Goal: Task Accomplishment & Management: Manage account settings

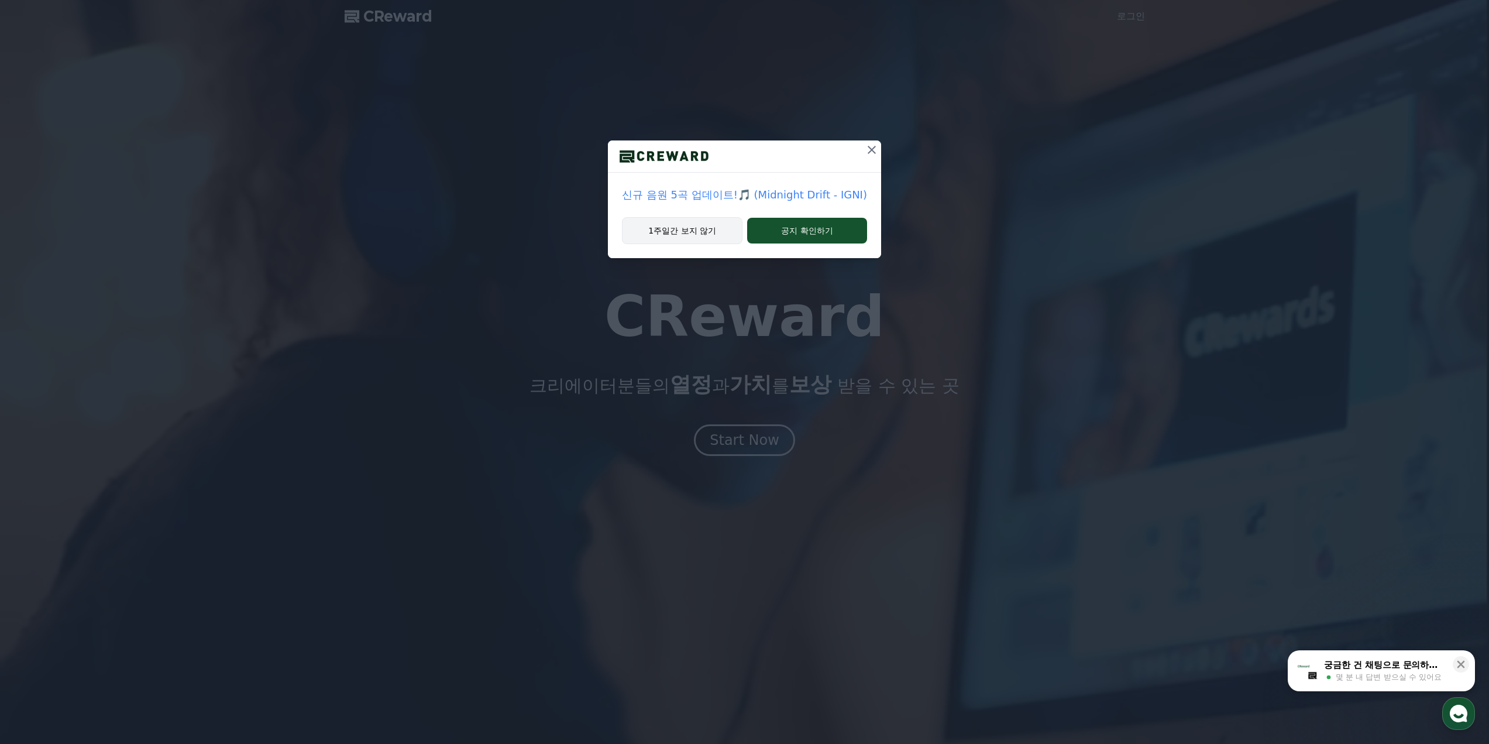
click at [691, 237] on button "1주일간 보지 않기" at bounding box center [682, 230] width 121 height 27
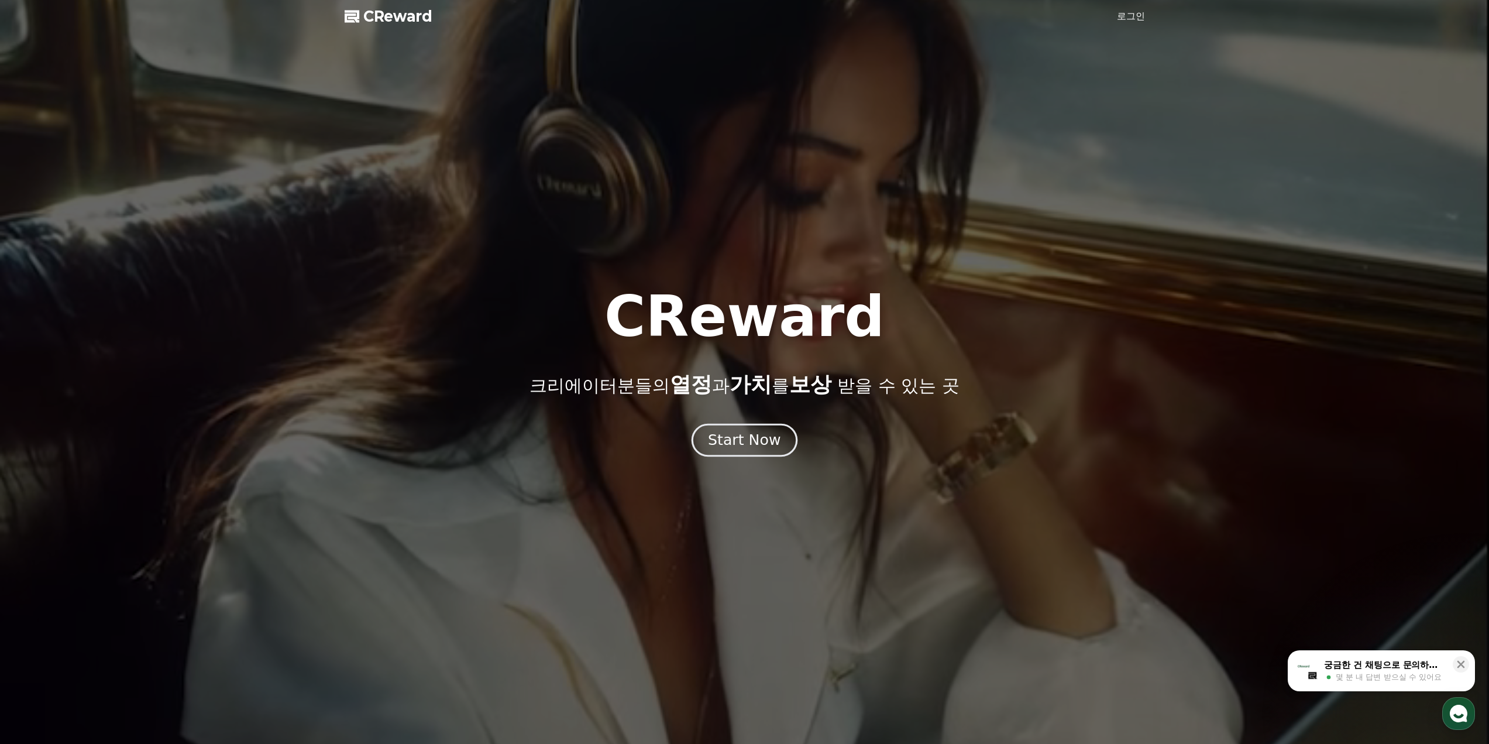
click at [743, 437] on div "Start Now" at bounding box center [744, 440] width 73 height 20
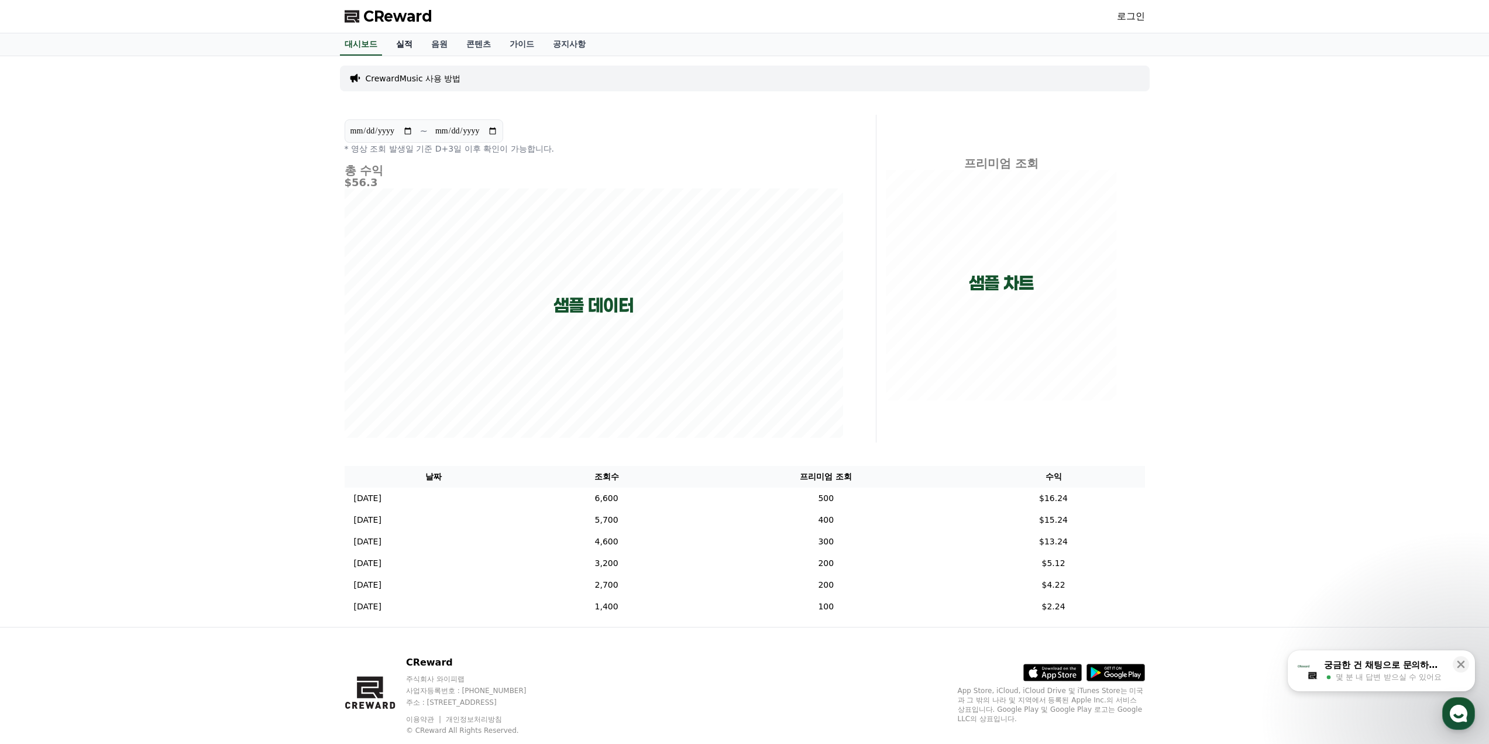
click at [398, 46] on link "실적" at bounding box center [404, 44] width 35 height 22
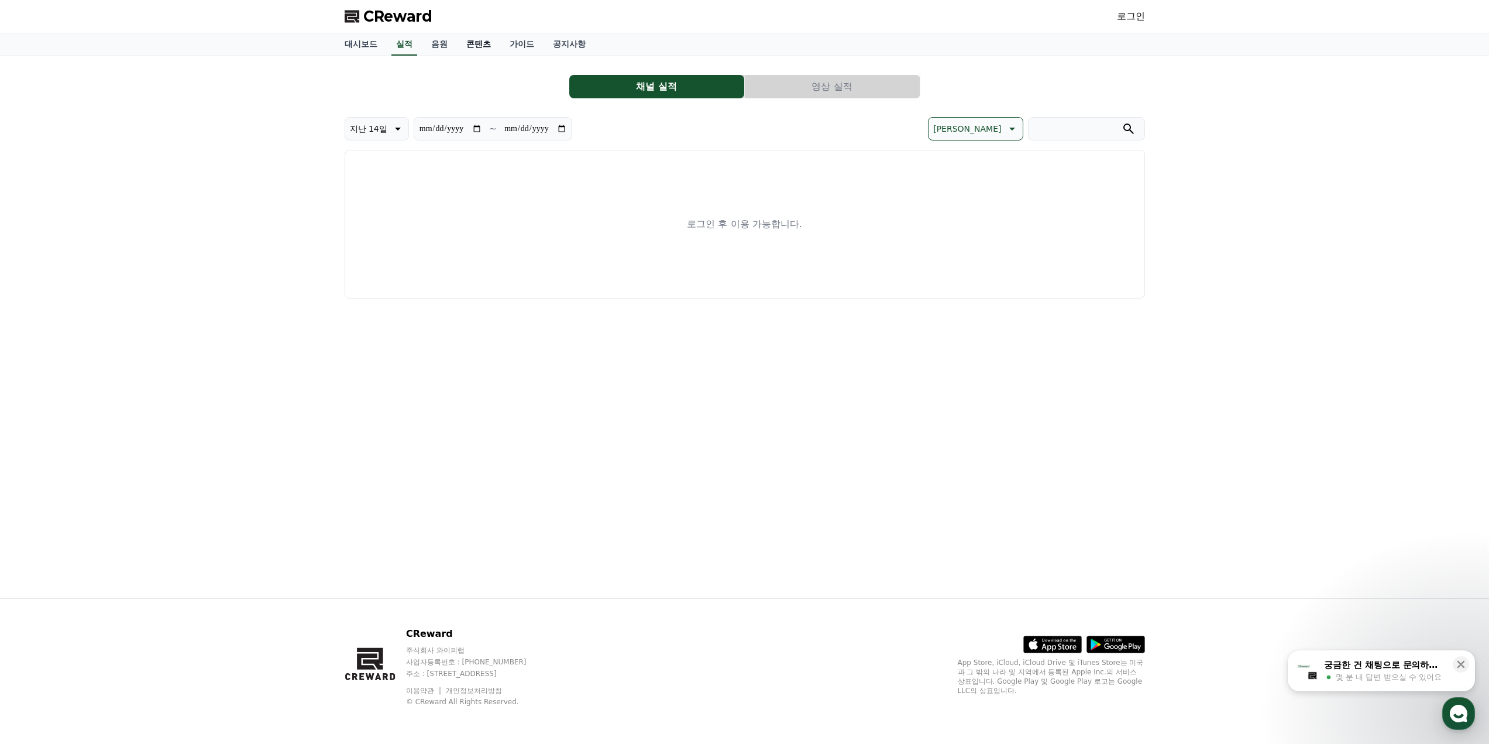
click at [461, 46] on link "콘텐츠" at bounding box center [478, 44] width 43 height 22
click at [437, 45] on link "음원" at bounding box center [439, 44] width 35 height 22
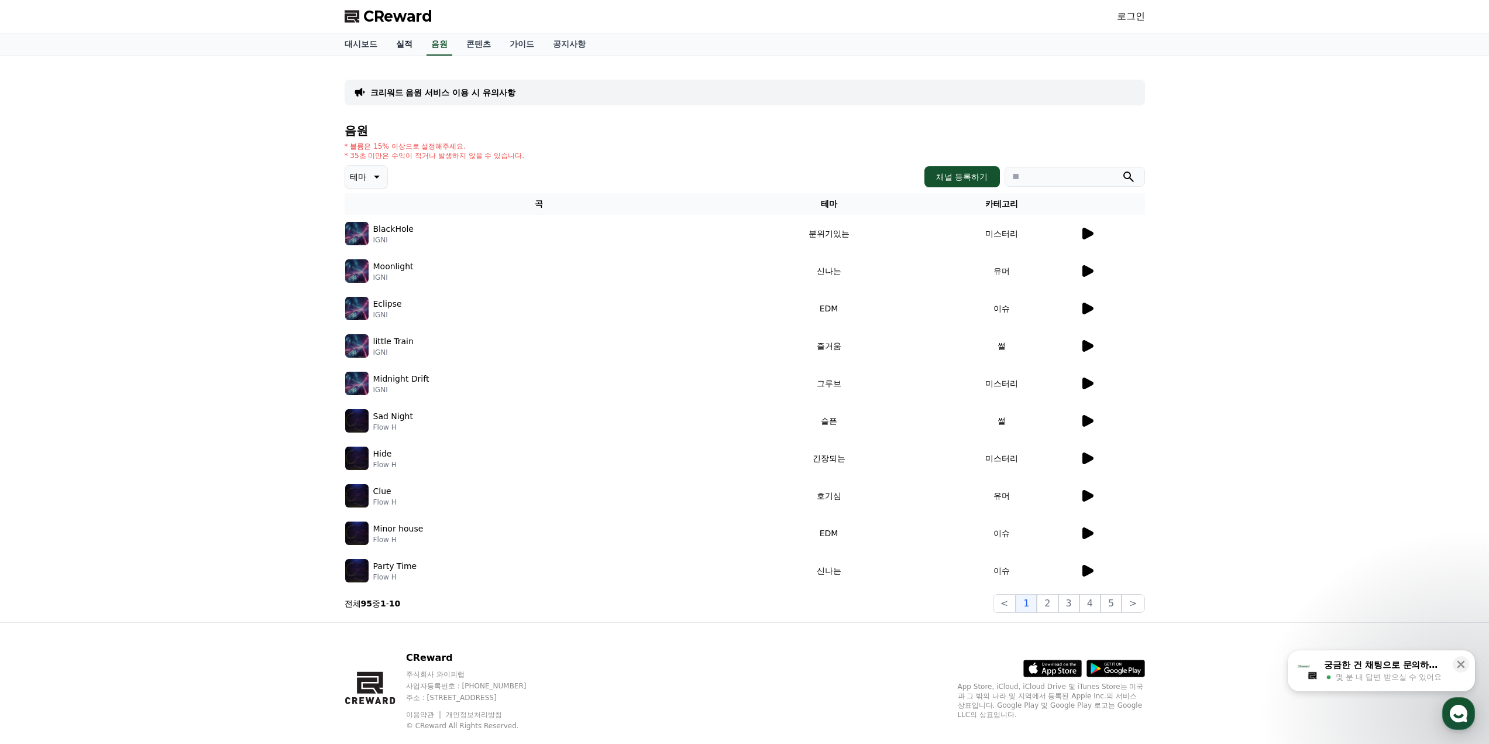
click at [410, 47] on link "실적" at bounding box center [404, 44] width 35 height 22
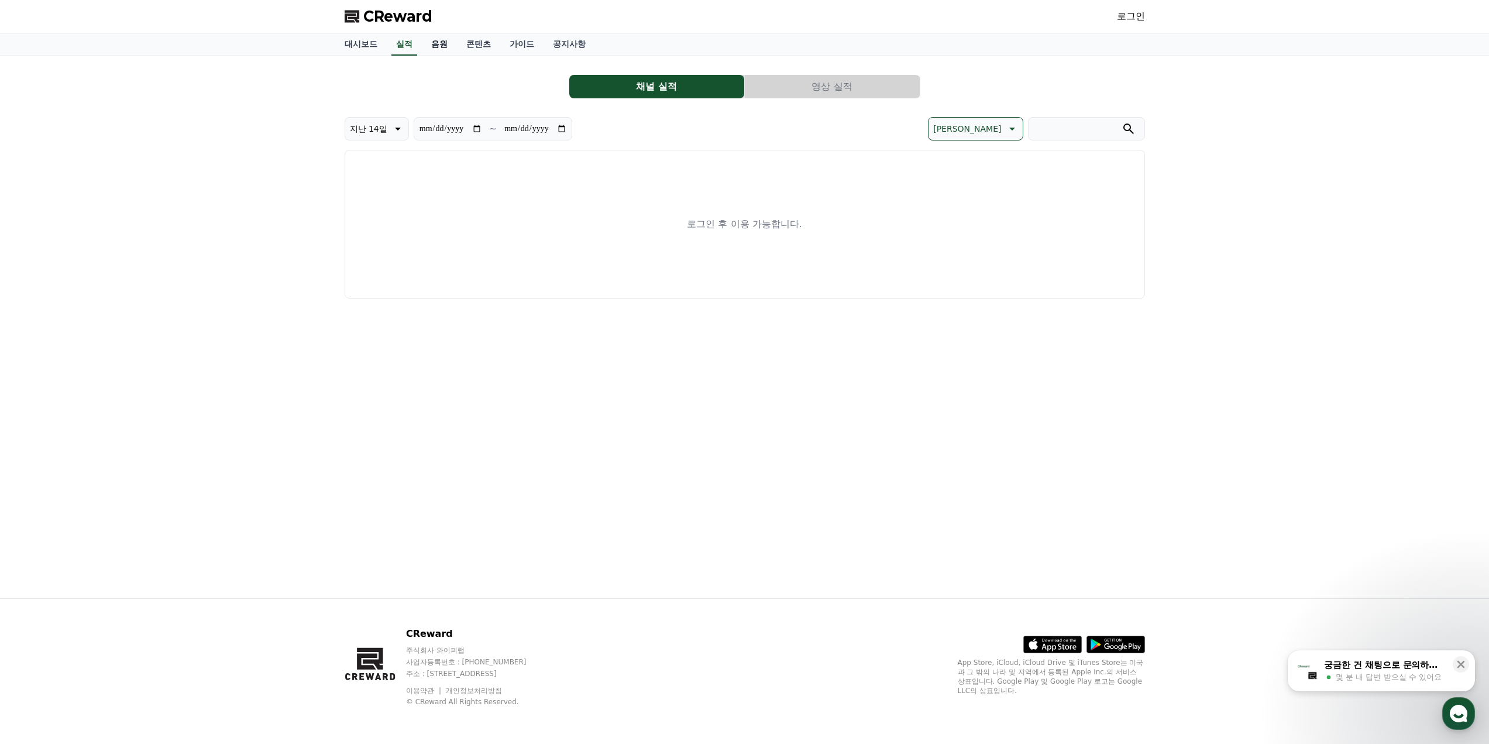
click at [442, 47] on link "음원" at bounding box center [439, 44] width 35 height 22
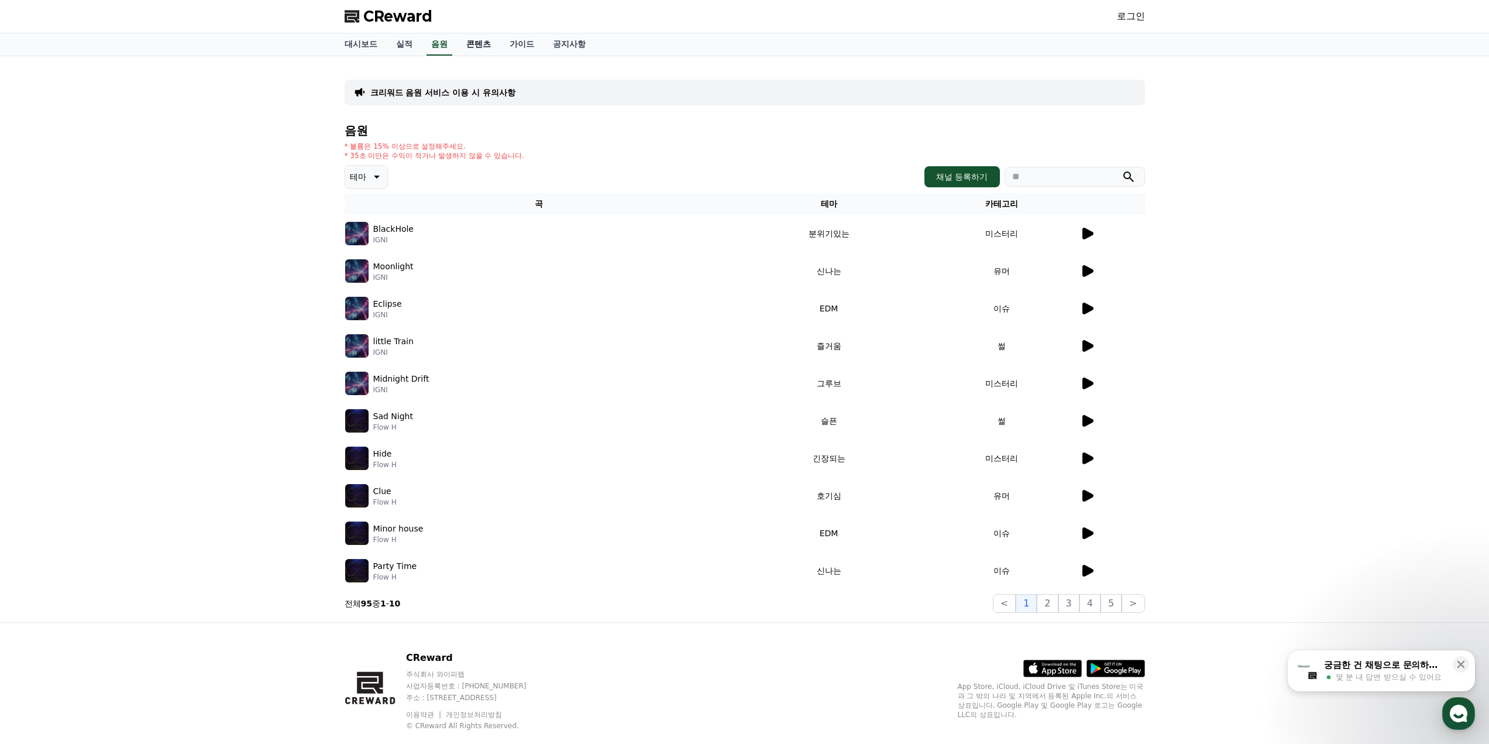
click at [479, 43] on link "콘텐츠" at bounding box center [478, 44] width 43 height 22
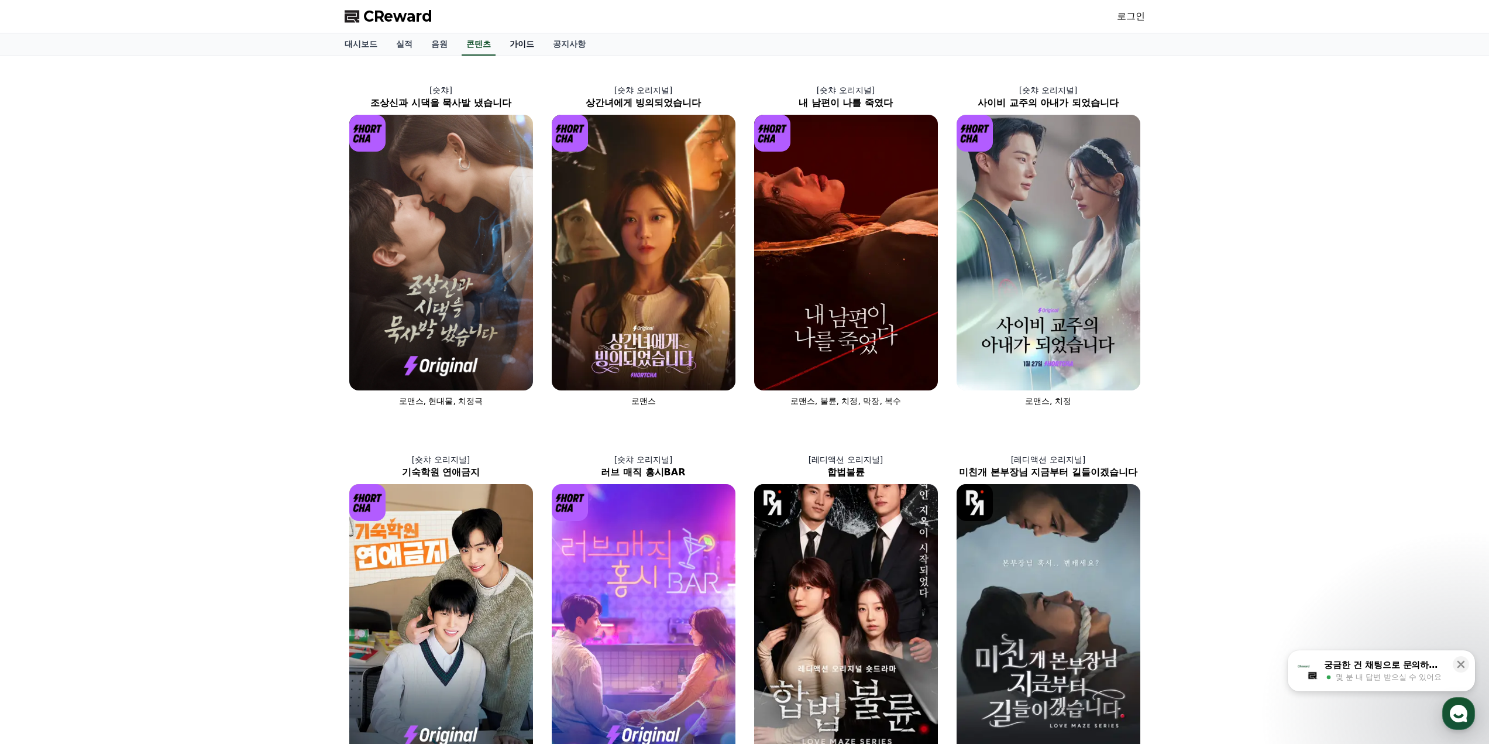
click at [506, 46] on link "가이드" at bounding box center [521, 44] width 43 height 22
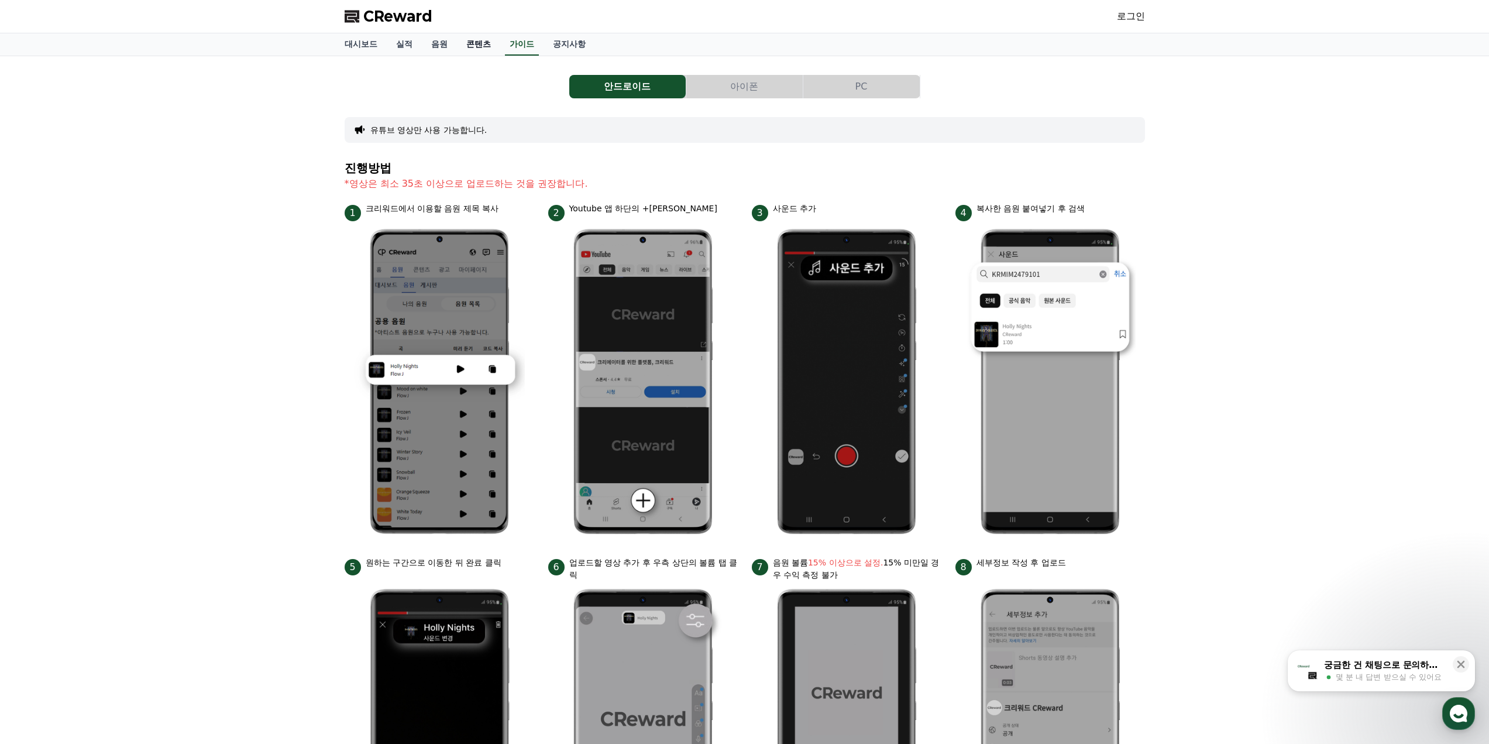
click at [482, 49] on link "콘텐츠" at bounding box center [478, 44] width 43 height 22
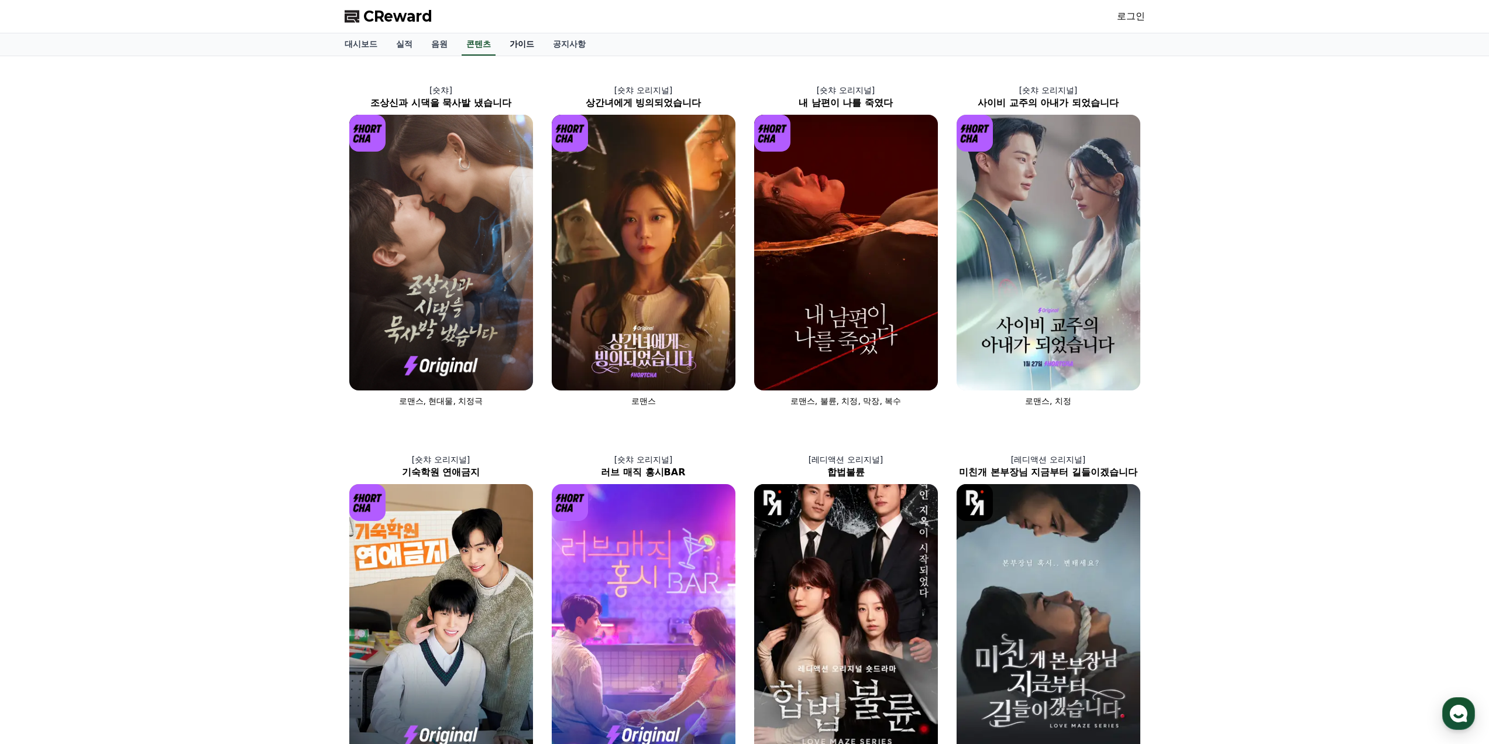
click at [512, 47] on link "가이드" at bounding box center [521, 44] width 43 height 22
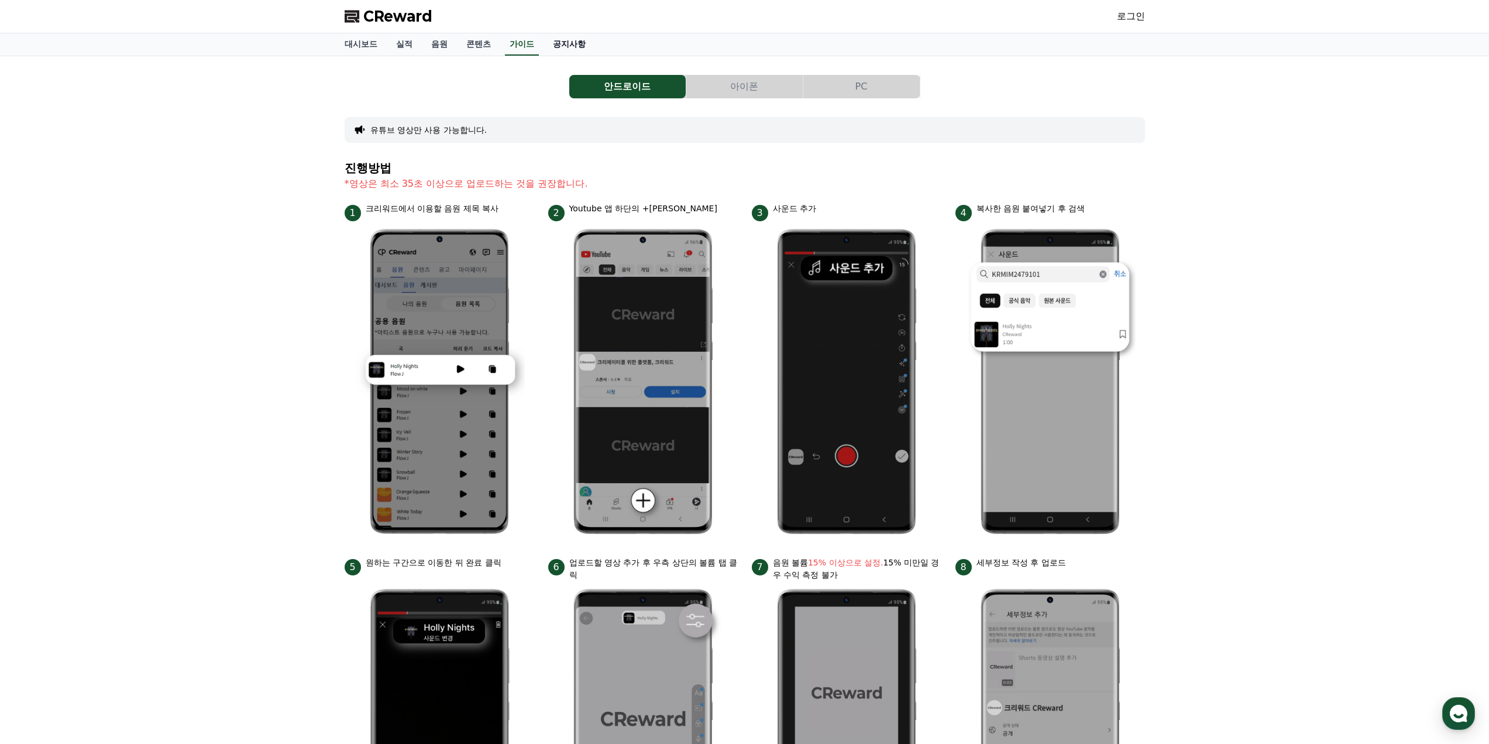
click at [568, 51] on link "공지사항" at bounding box center [569, 44] width 51 height 22
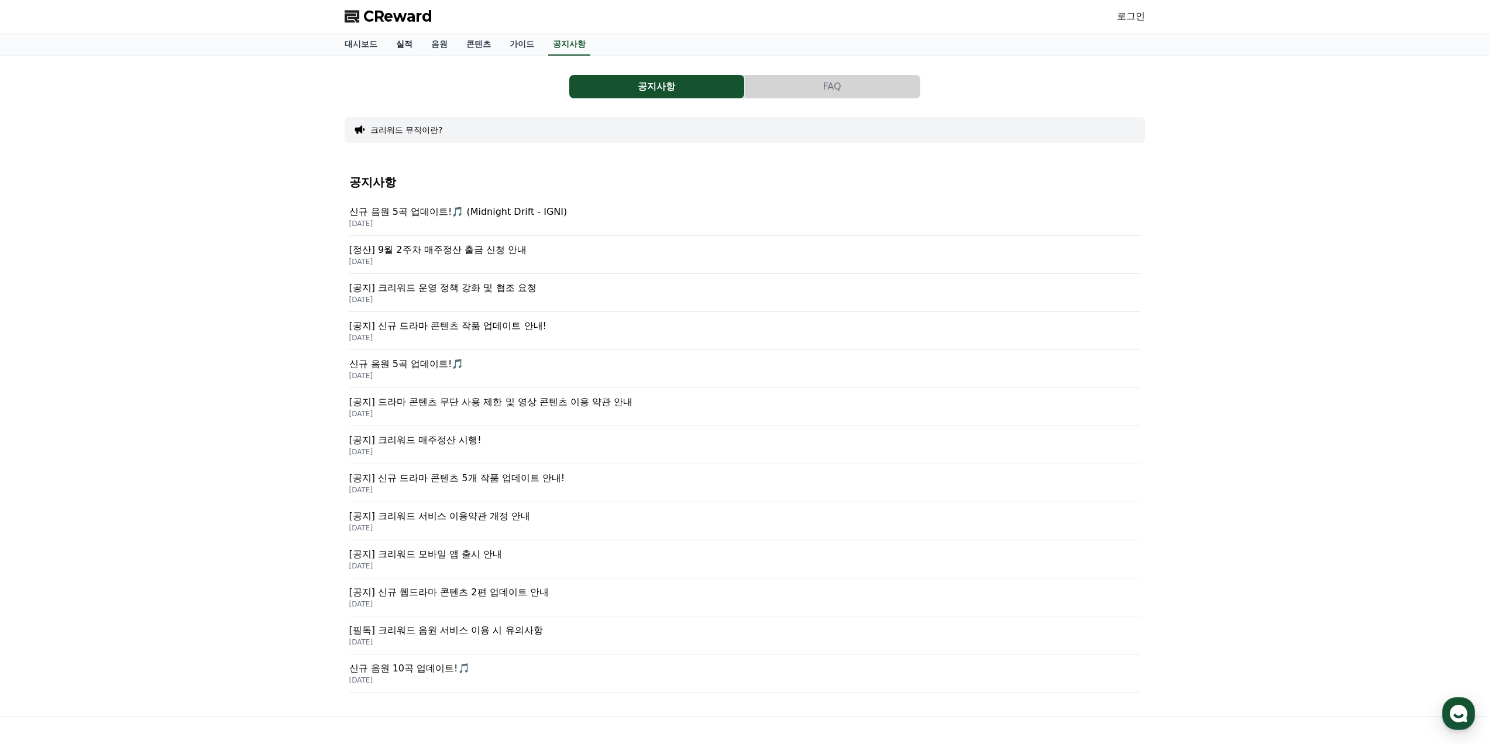
click at [413, 51] on link "실적" at bounding box center [404, 44] width 35 height 22
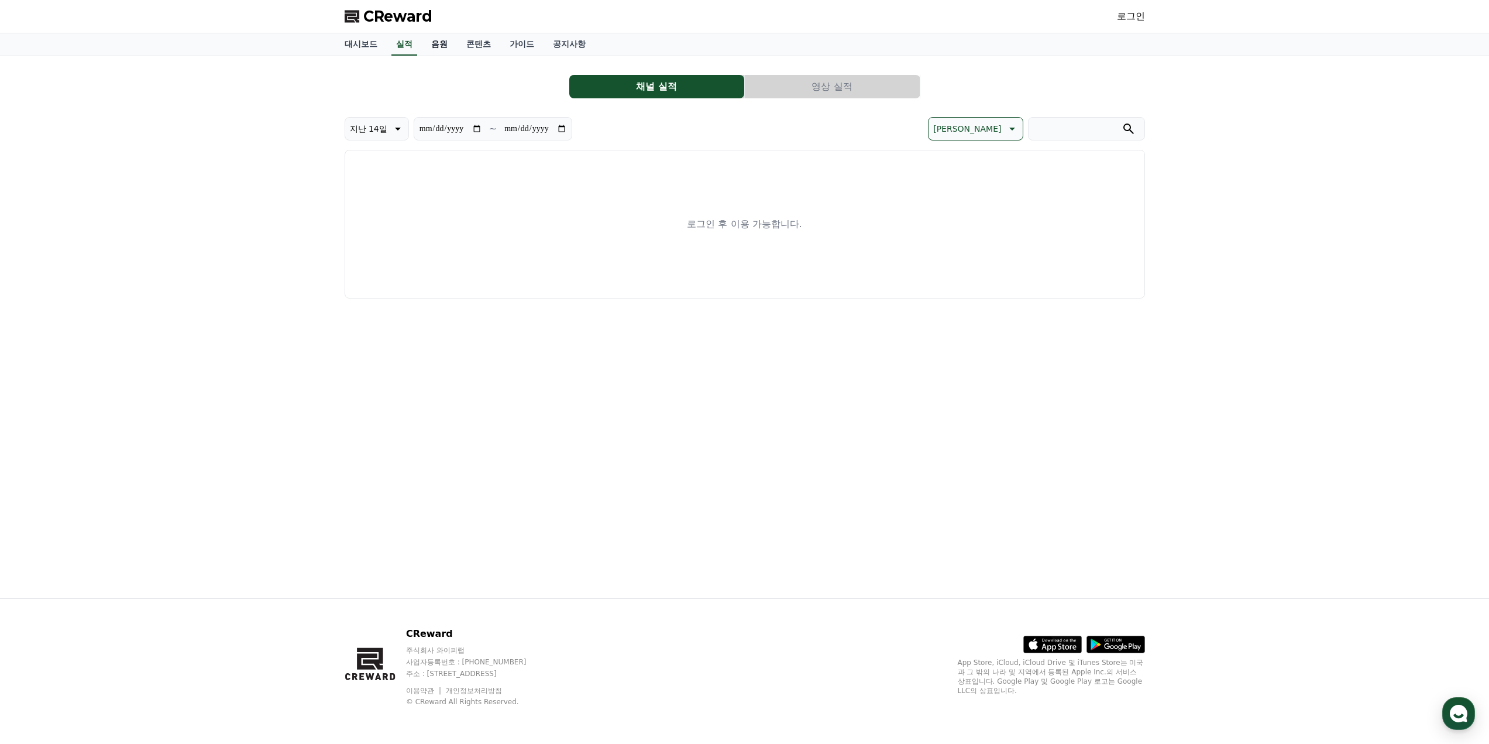
click at [428, 47] on link "음원" at bounding box center [439, 44] width 35 height 22
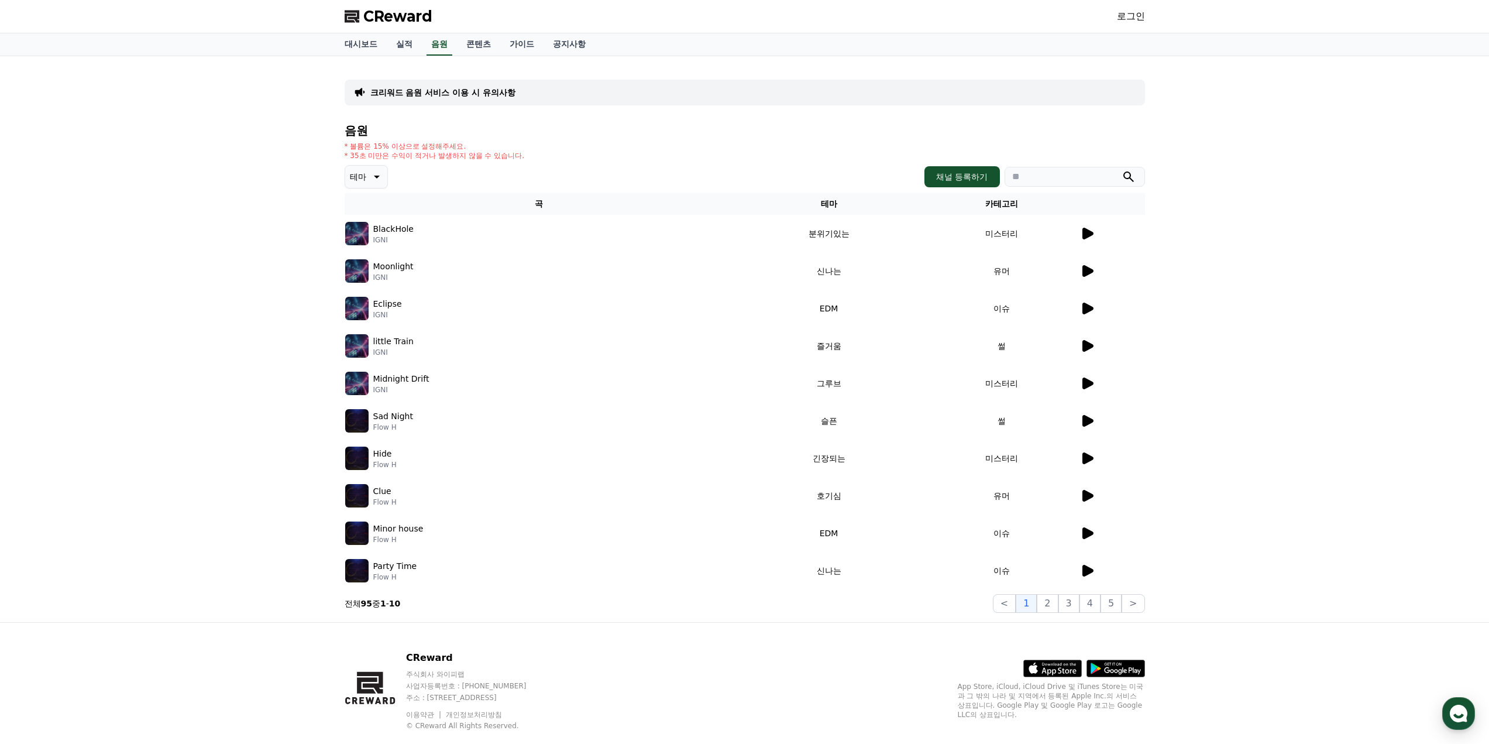
click at [1090, 239] on icon at bounding box center [1087, 233] width 14 height 14
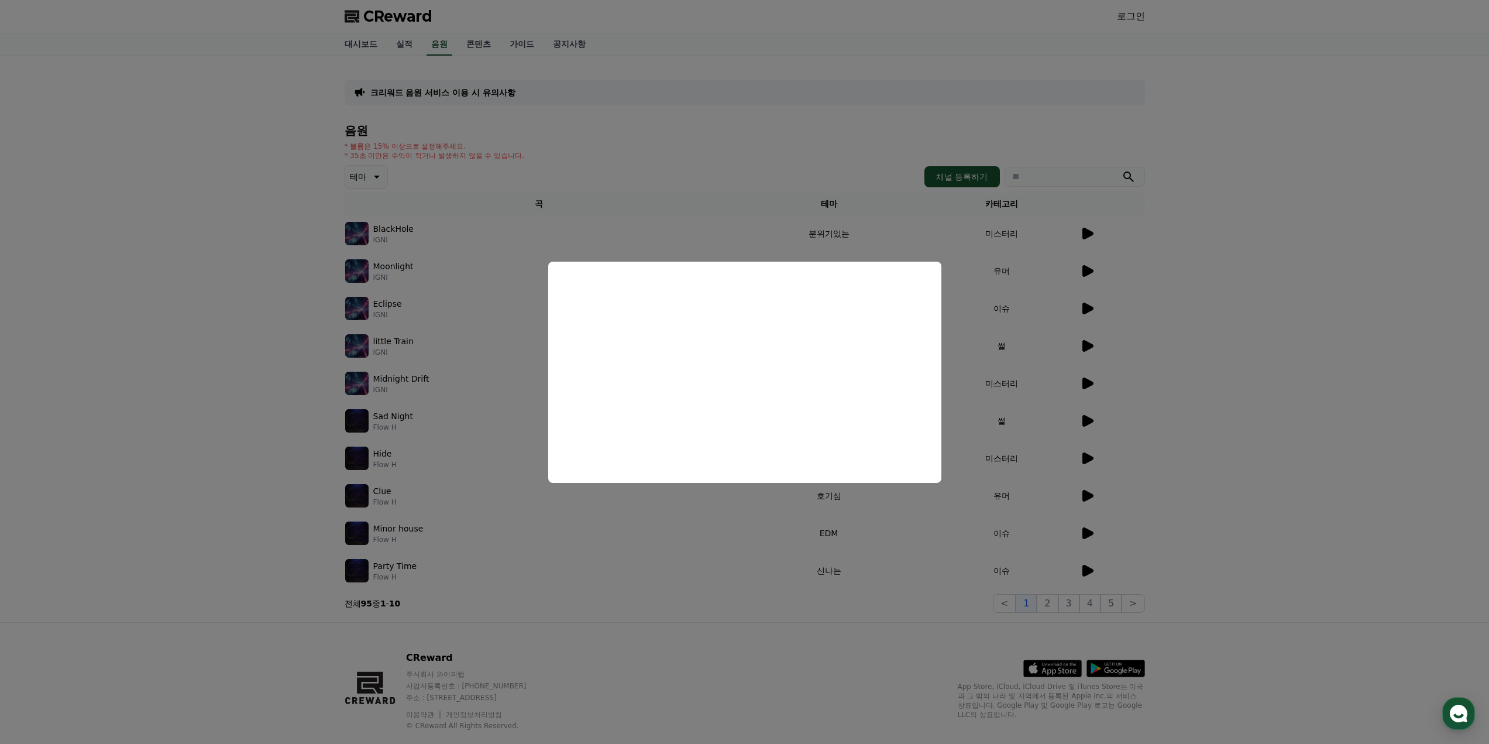
click at [277, 424] on button "close modal" at bounding box center [744, 372] width 1489 height 744
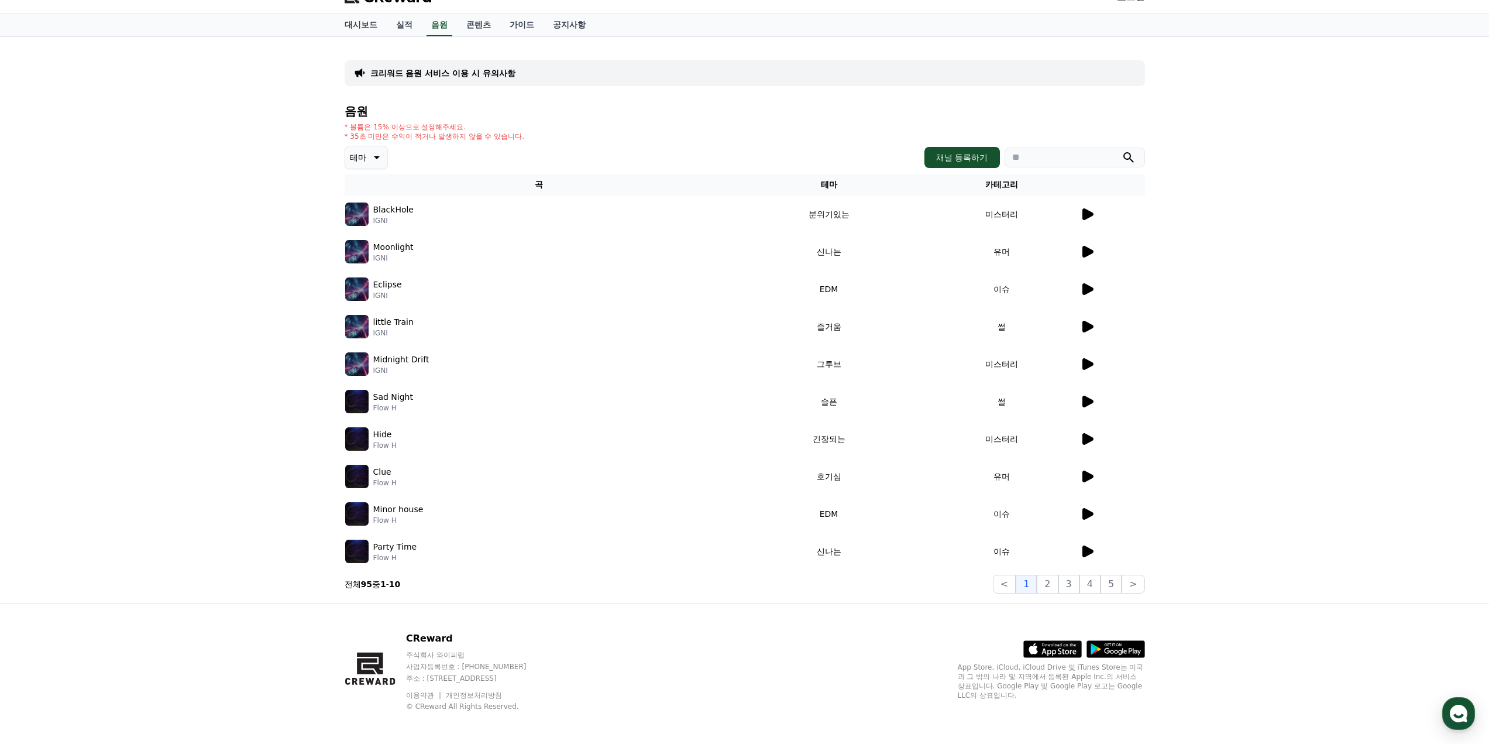
scroll to position [24, 0]
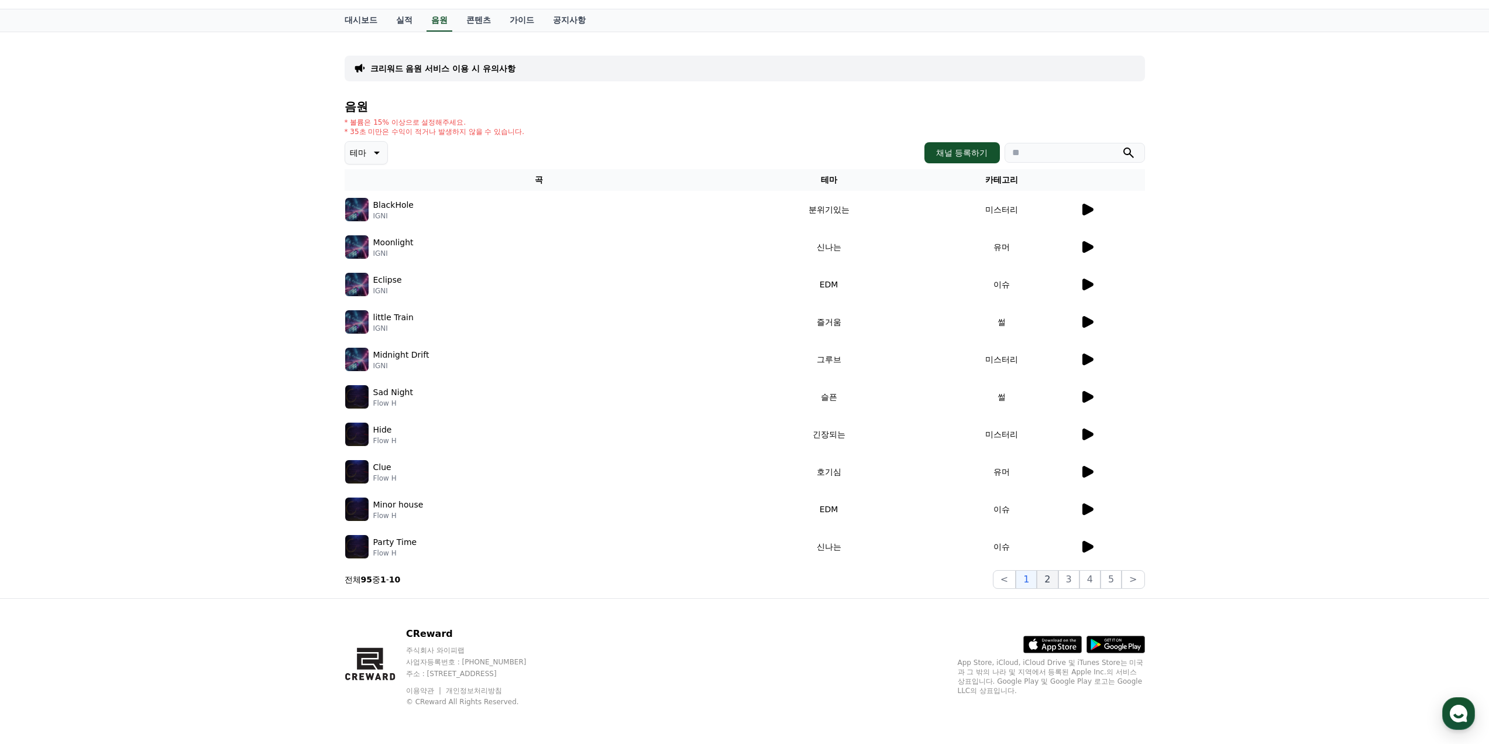
click at [1056, 578] on button "2" at bounding box center [1047, 579] width 21 height 19
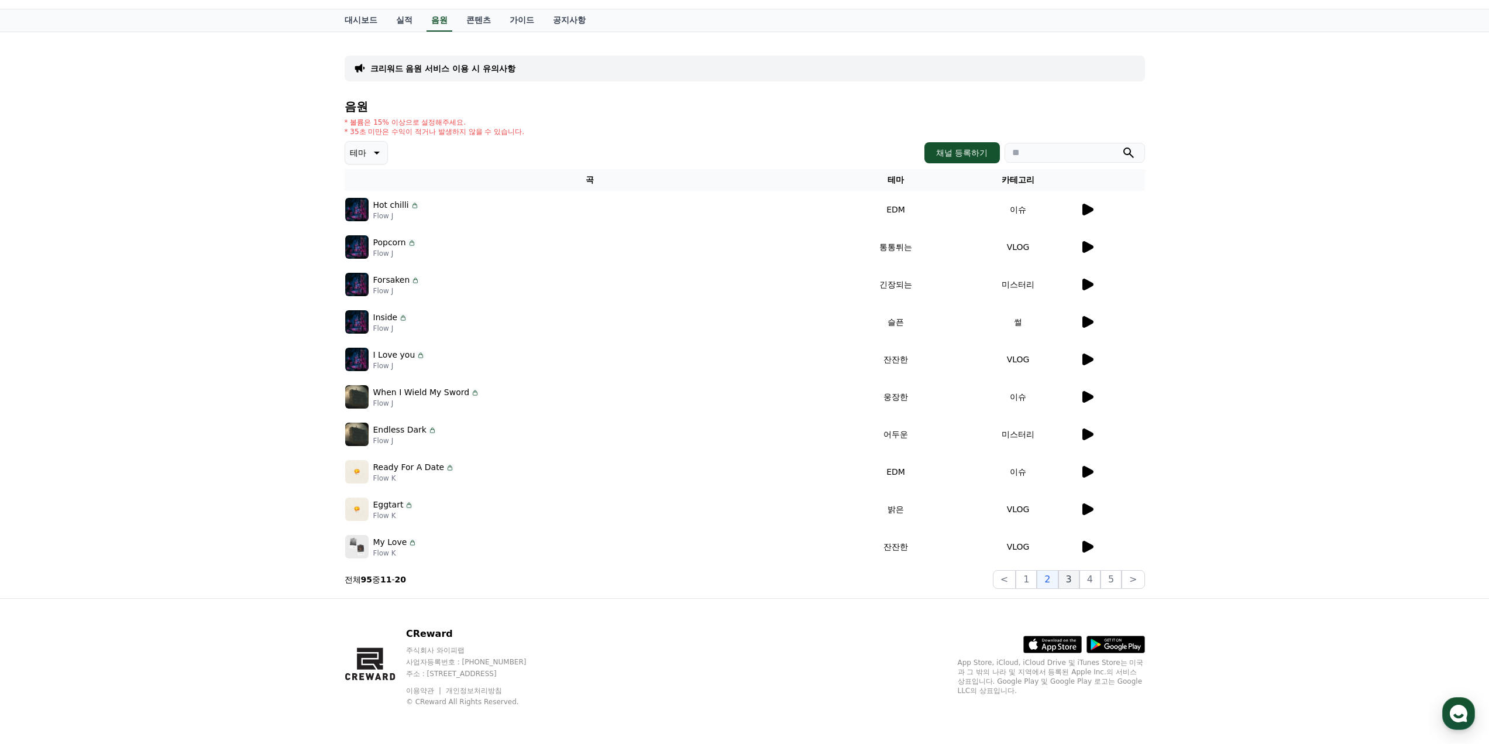
click at [1068, 580] on button "3" at bounding box center [1069, 579] width 21 height 19
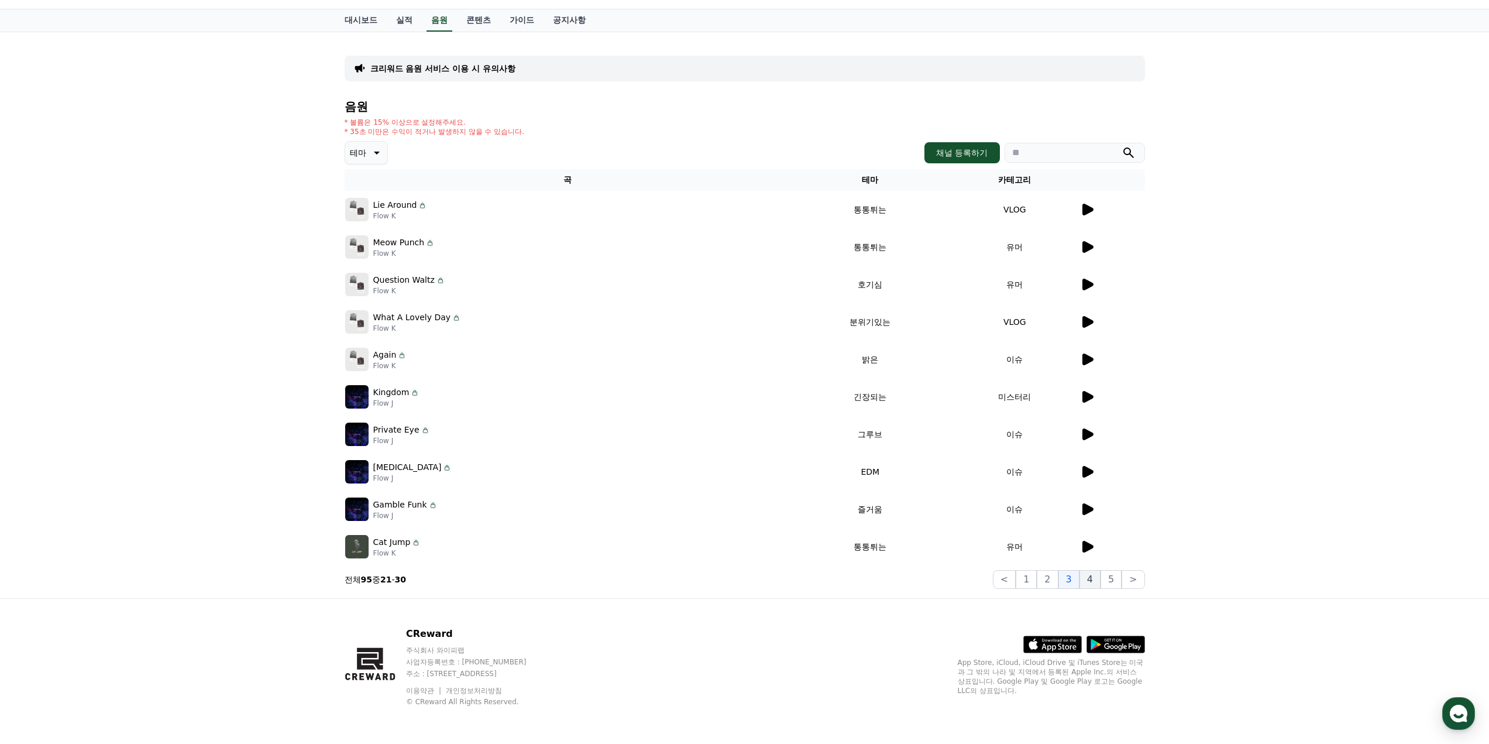
click at [1085, 581] on button "4" at bounding box center [1090, 579] width 21 height 19
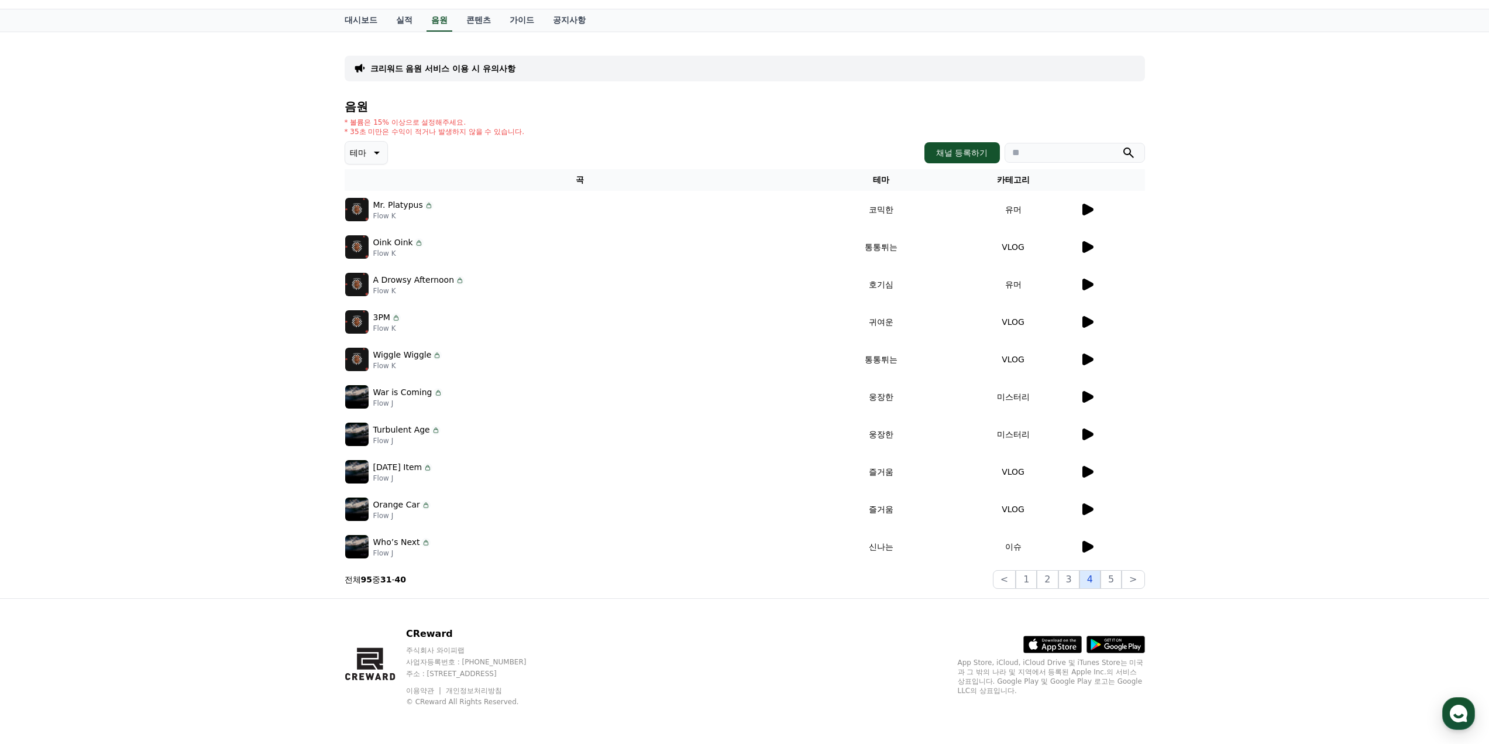
click at [1097, 582] on button "4" at bounding box center [1090, 579] width 21 height 19
click at [1105, 582] on button "5" at bounding box center [1111, 579] width 21 height 19
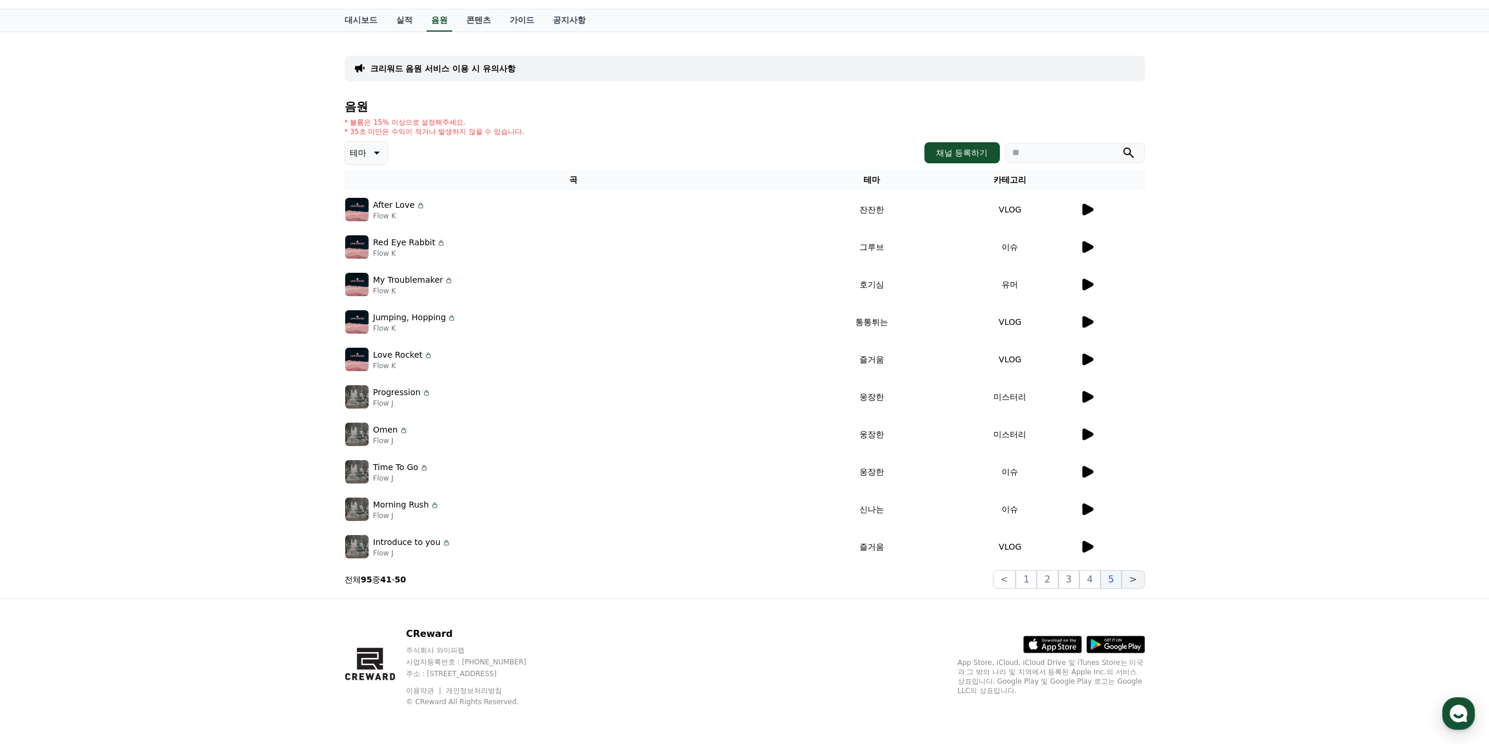
click at [1127, 582] on button ">" at bounding box center [1133, 579] width 23 height 19
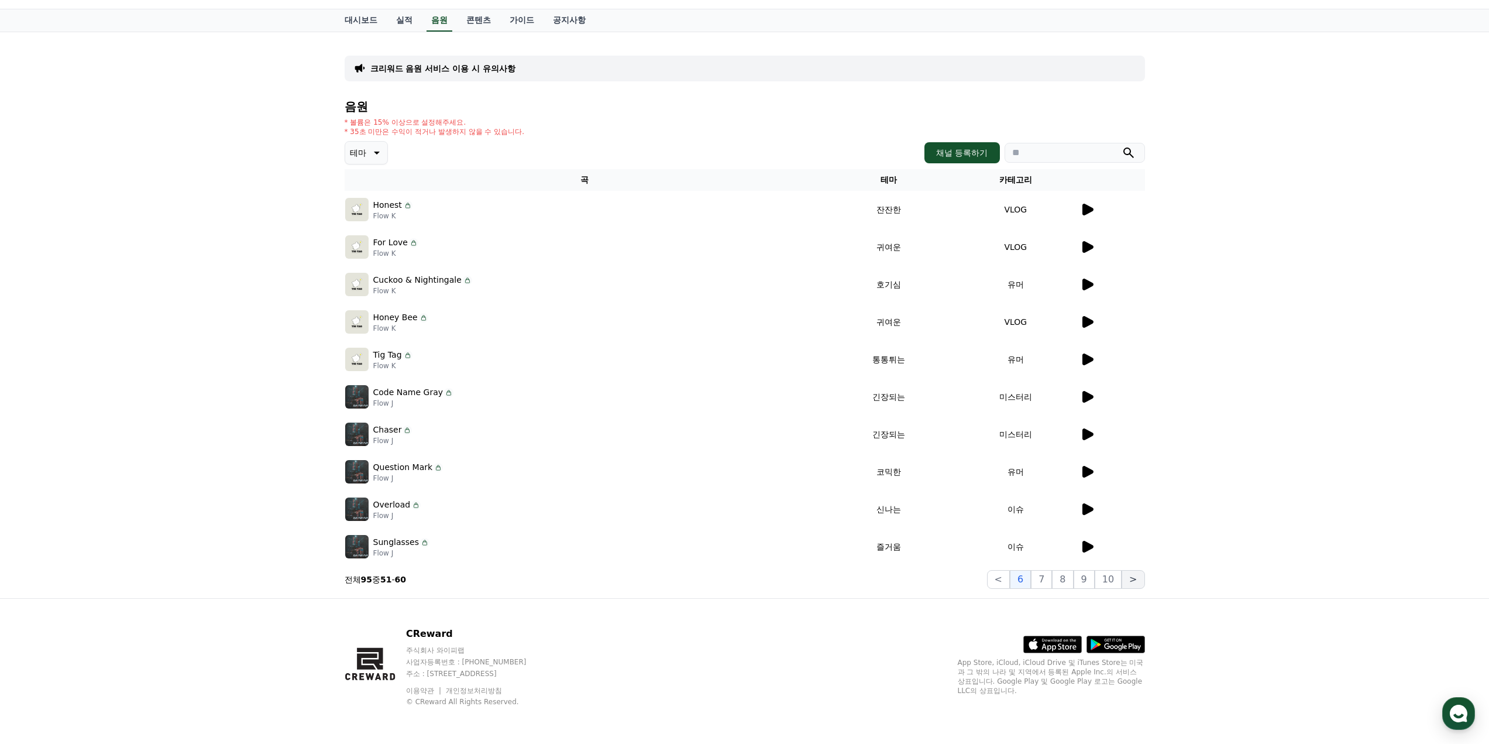
click at [1127, 582] on button ">" at bounding box center [1133, 579] width 23 height 19
click at [1106, 583] on button "10" at bounding box center [1108, 579] width 27 height 19
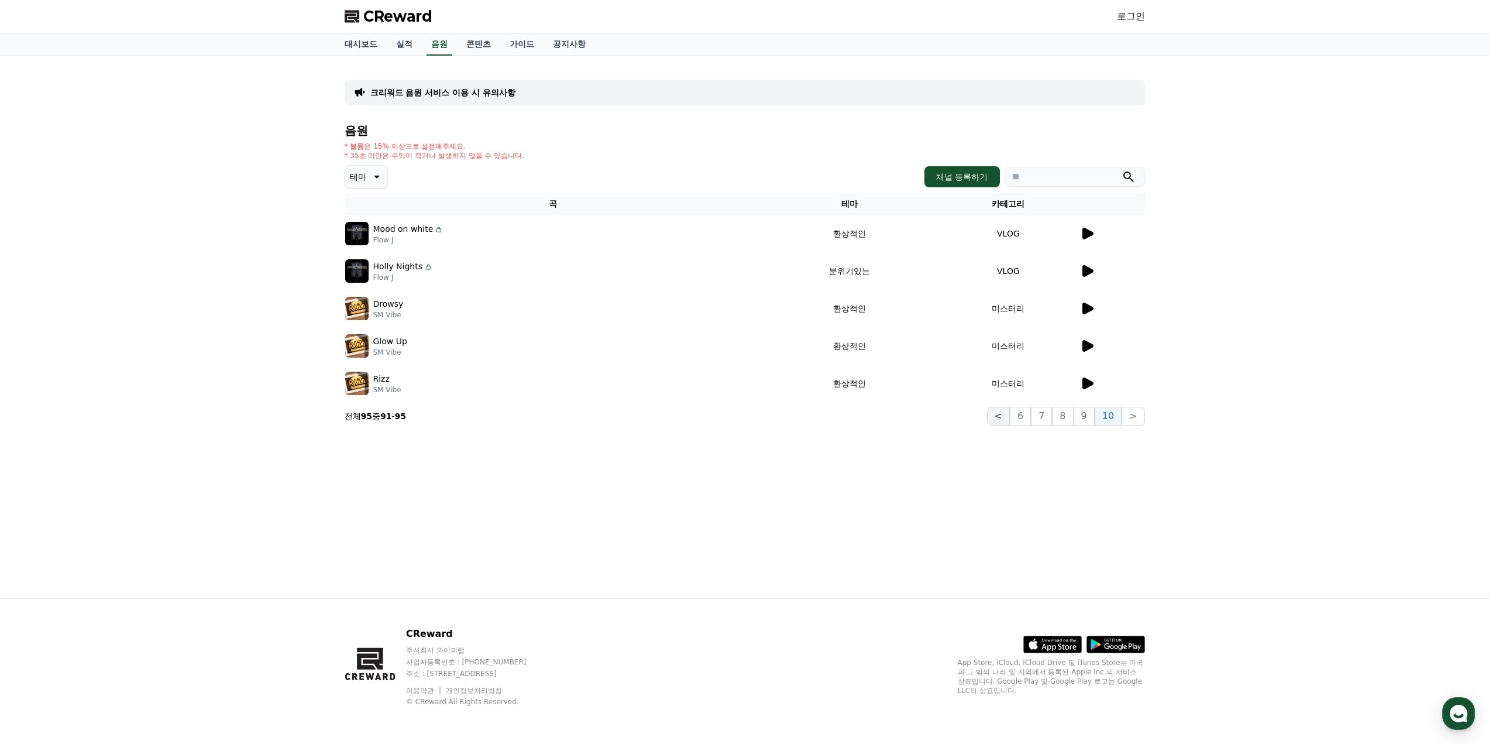
click at [1007, 417] on button "<" at bounding box center [998, 416] width 23 height 19
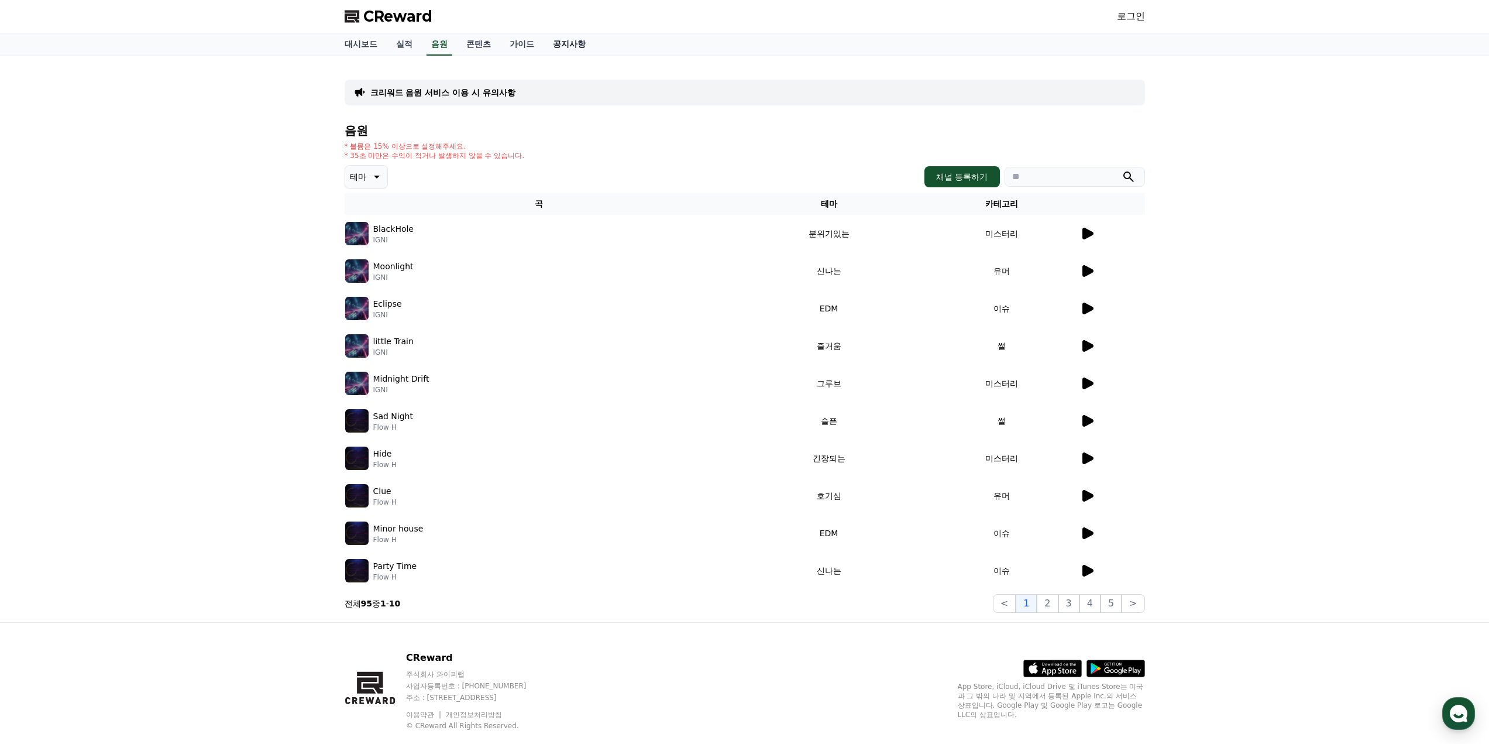
click at [563, 43] on link "공지사항" at bounding box center [569, 44] width 51 height 22
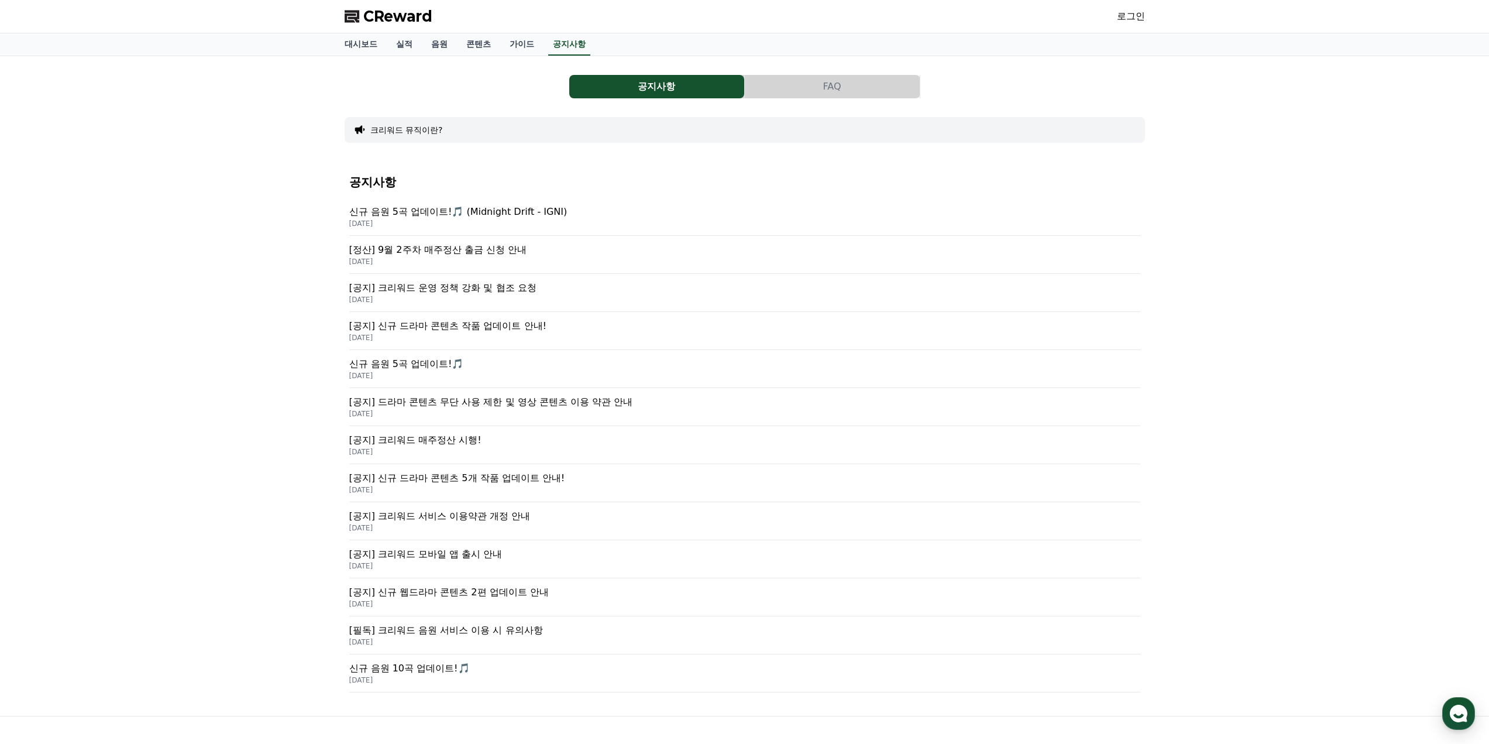
click at [389, 211] on p "신규 음원 5곡 업데이트!🎵 (Midnight Drift - IGNI)" at bounding box center [744, 212] width 791 height 14
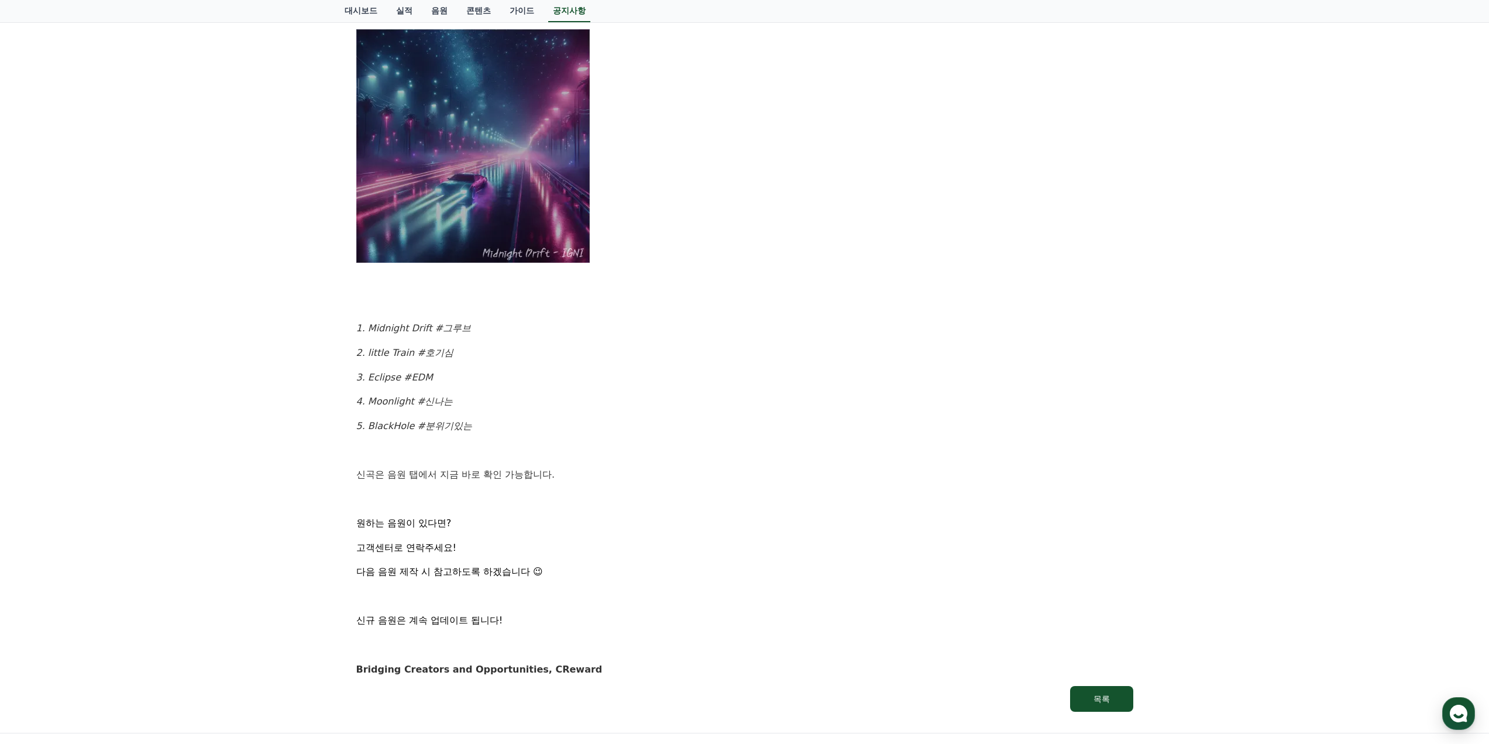
scroll to position [351, 0]
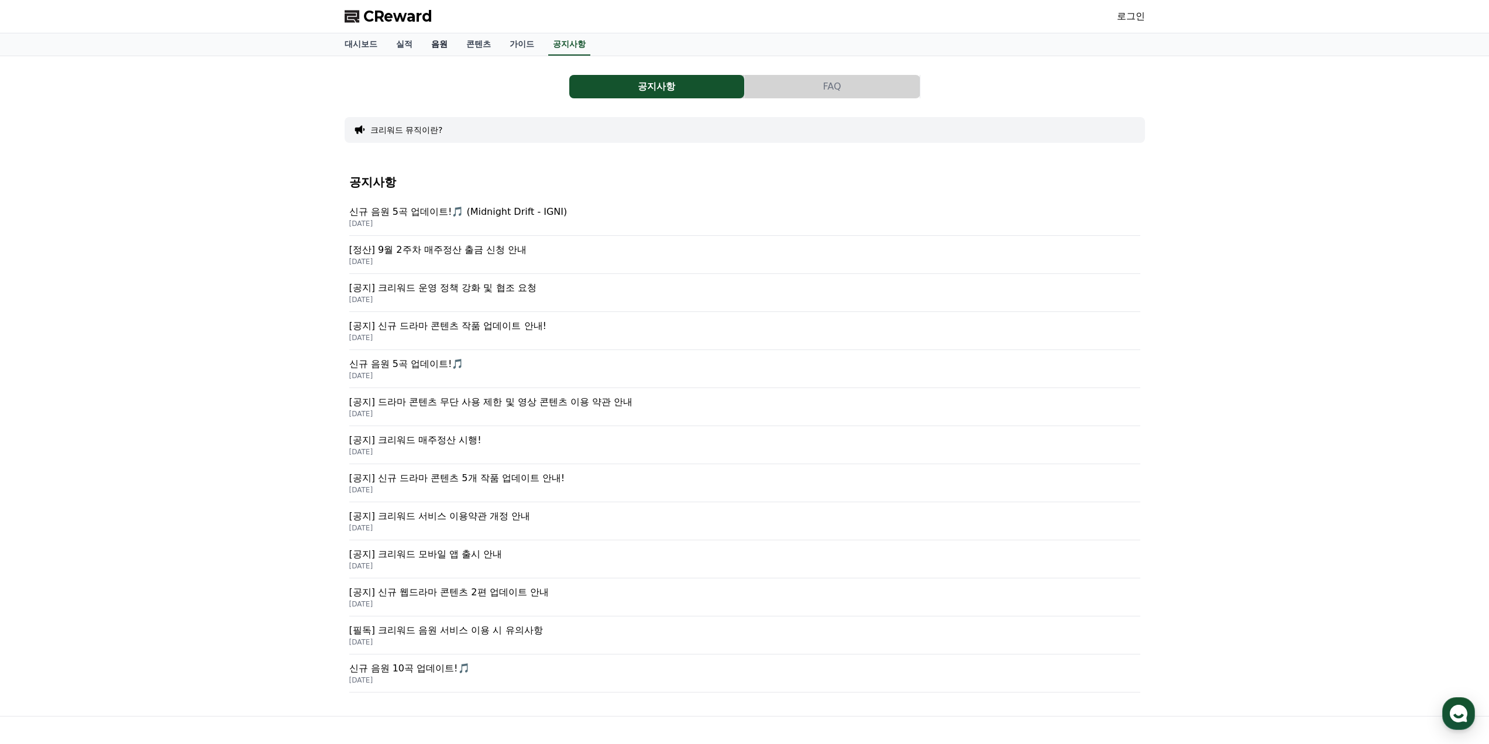
click at [437, 50] on link "음원" at bounding box center [439, 44] width 35 height 22
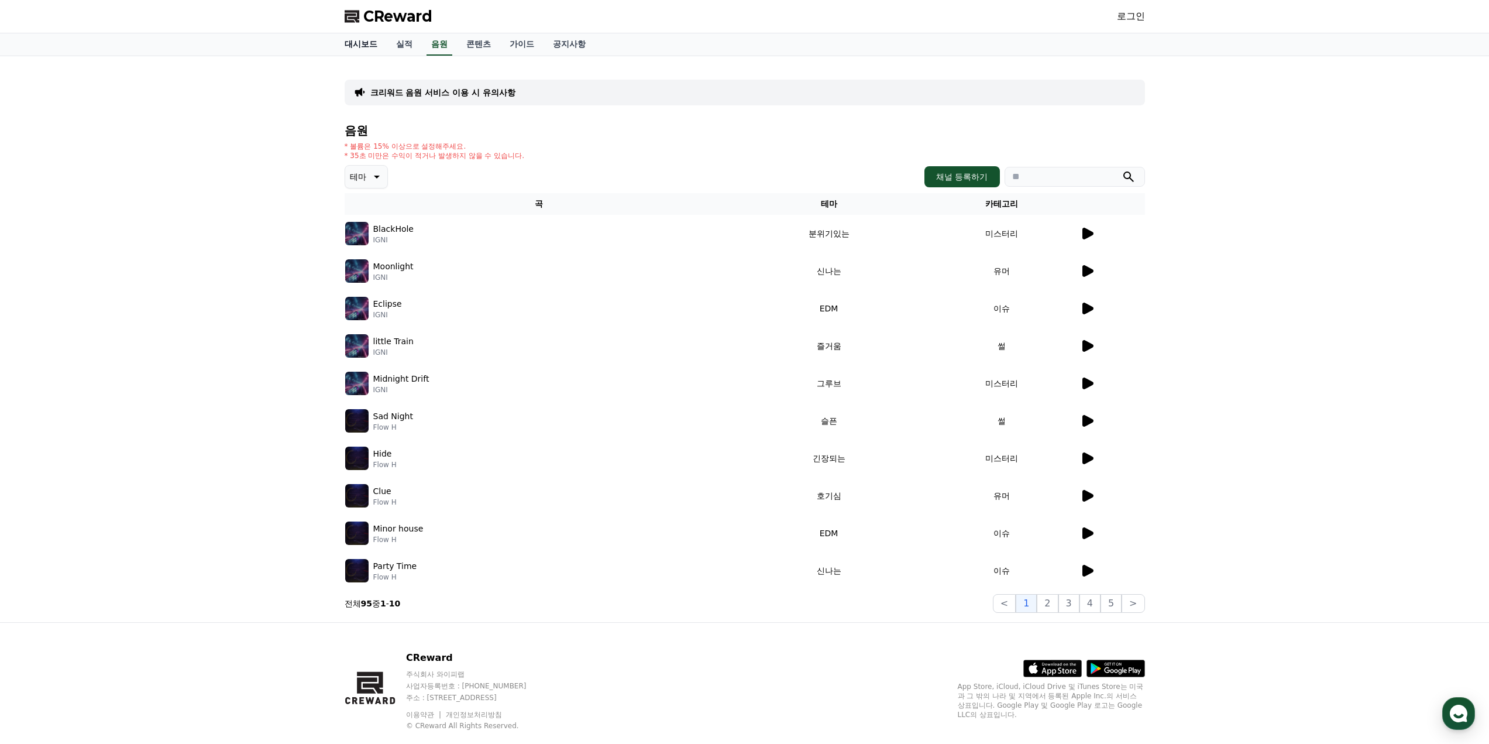
click at [360, 46] on link "대시보드" at bounding box center [360, 44] width 51 height 22
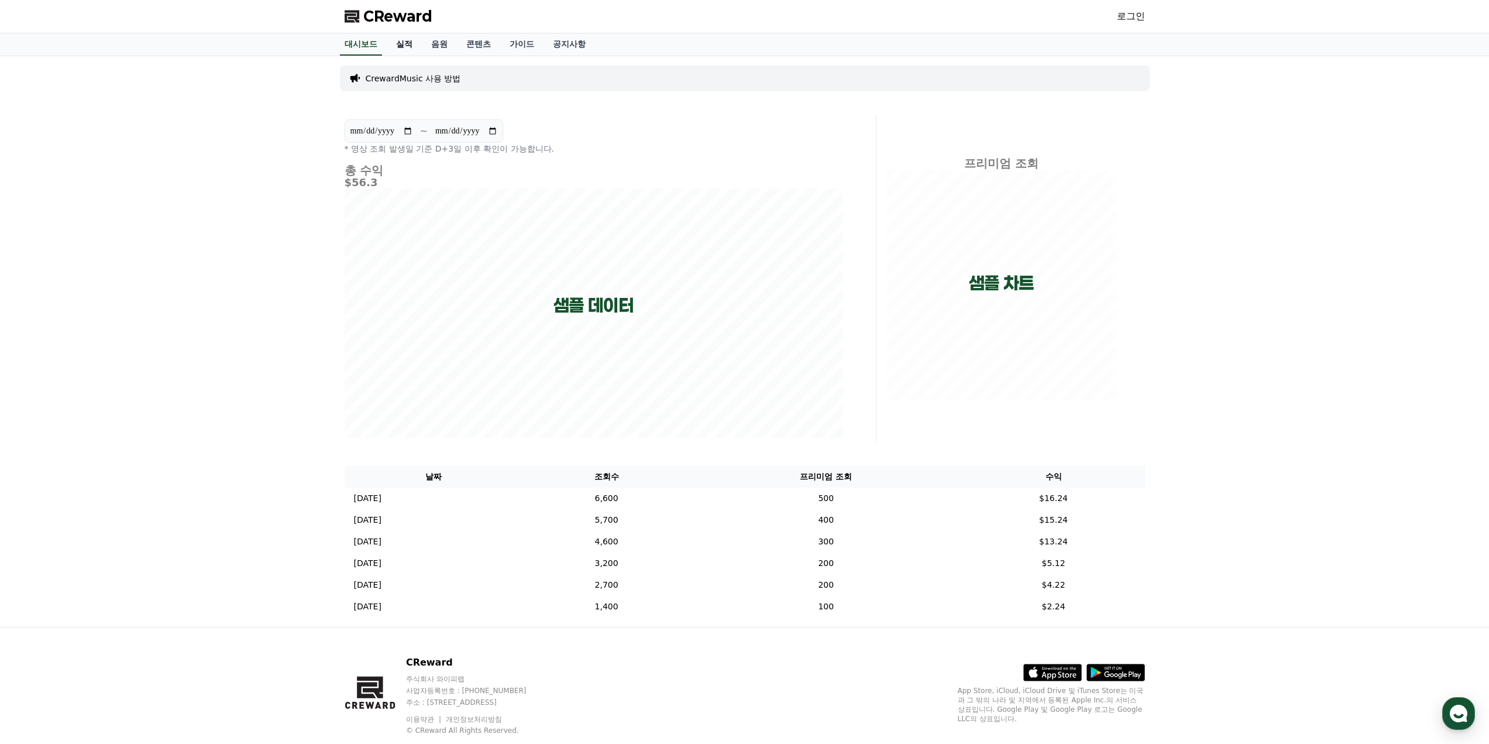
click at [396, 49] on link "실적" at bounding box center [404, 44] width 35 height 22
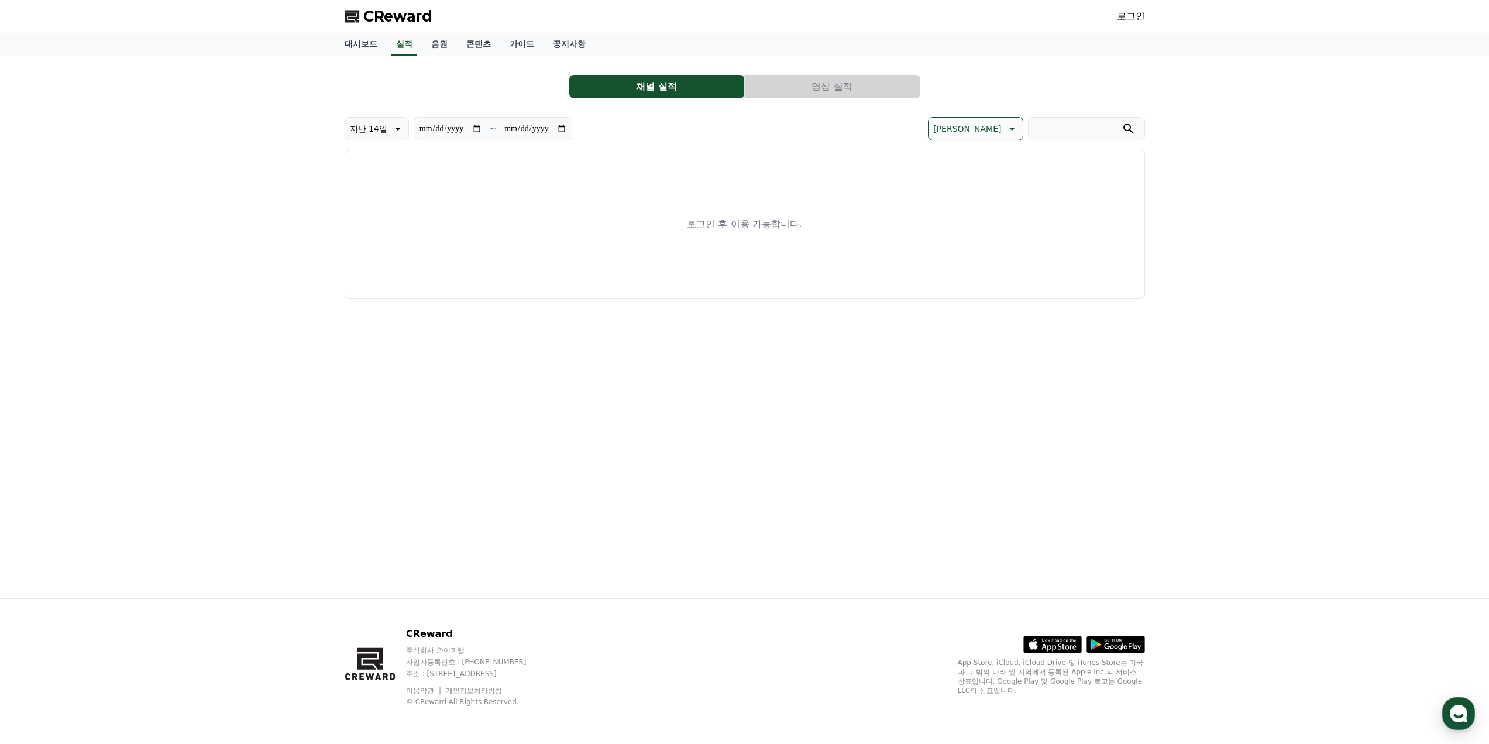
click at [785, 80] on button "영상 실적" at bounding box center [832, 86] width 175 height 23
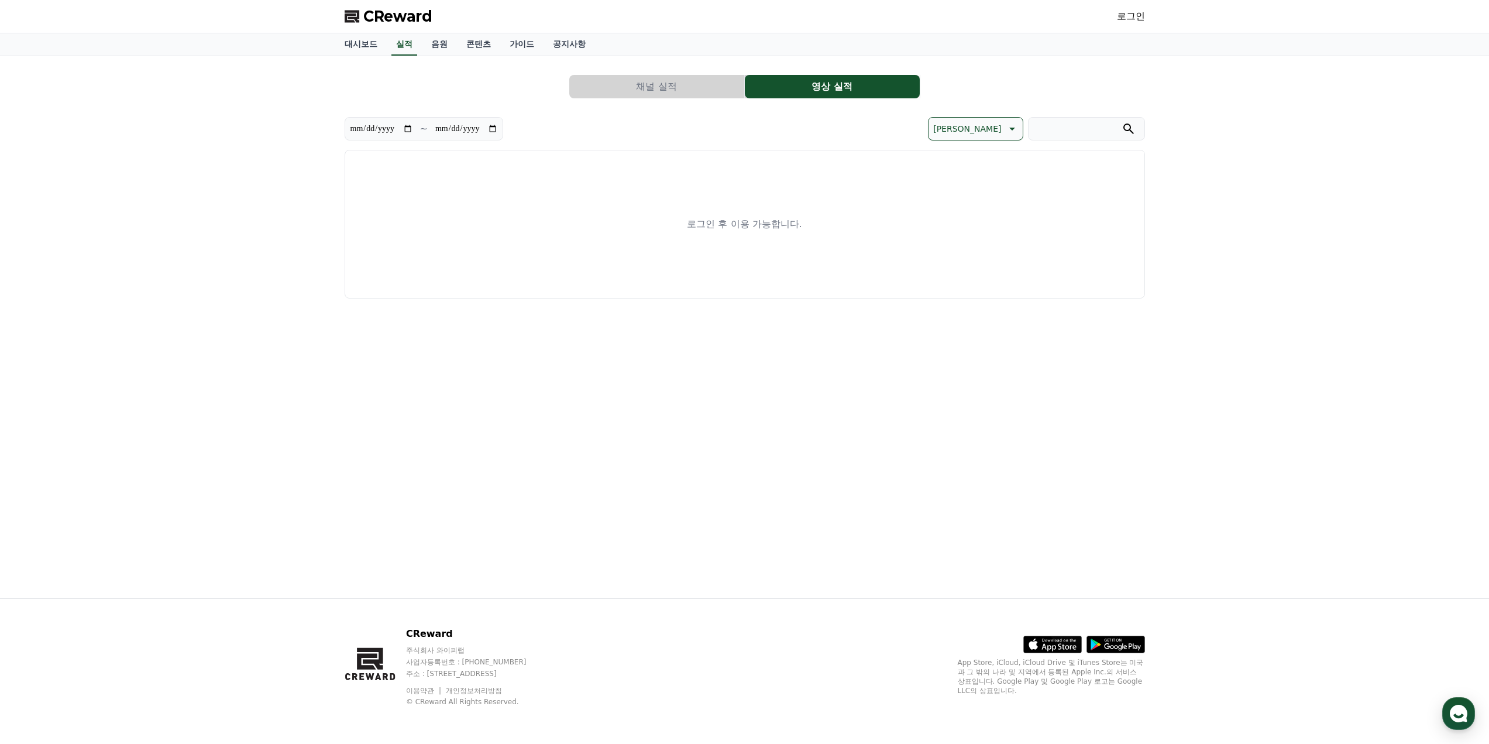
click at [651, 89] on button "채널 실적" at bounding box center [656, 86] width 175 height 23
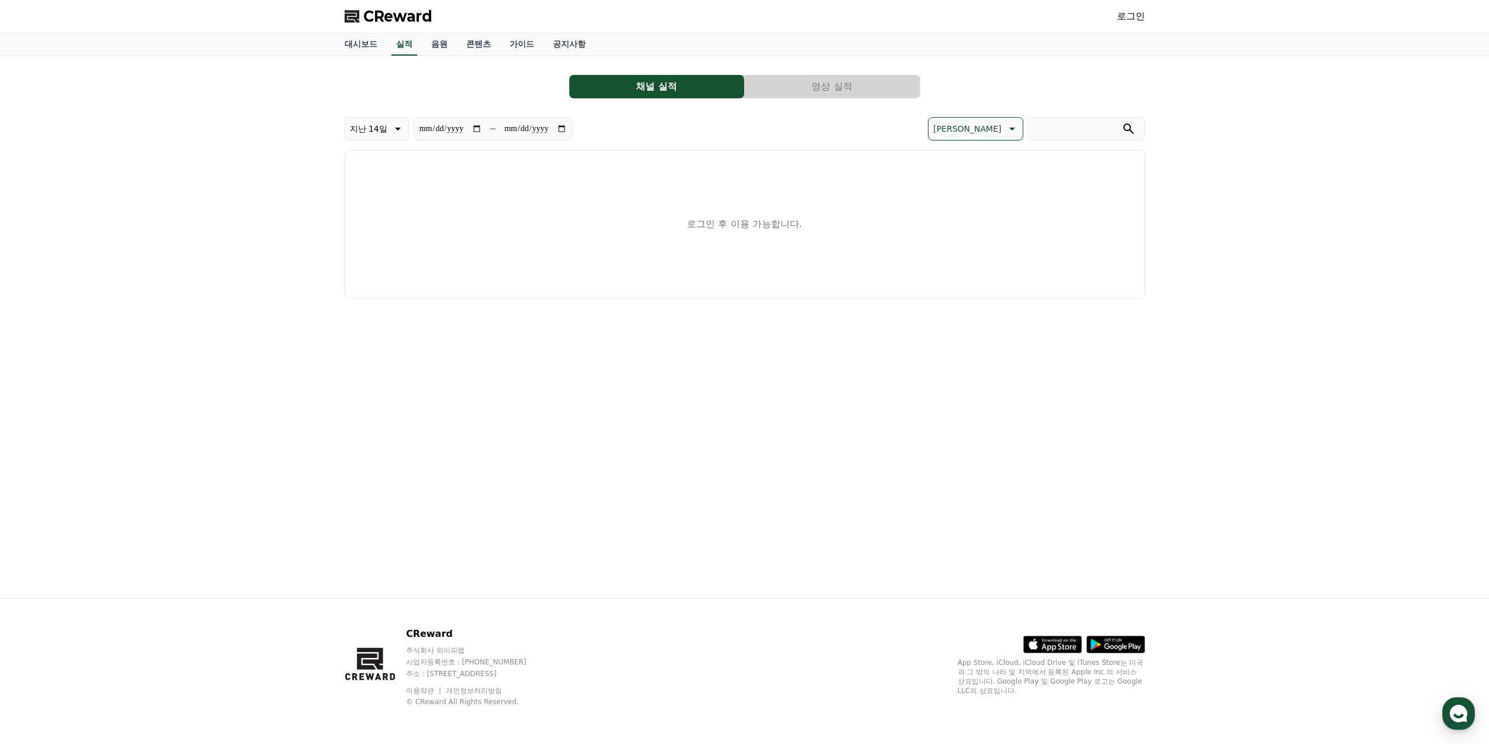
click at [1143, 20] on link "로그인" at bounding box center [1131, 16] width 28 height 14
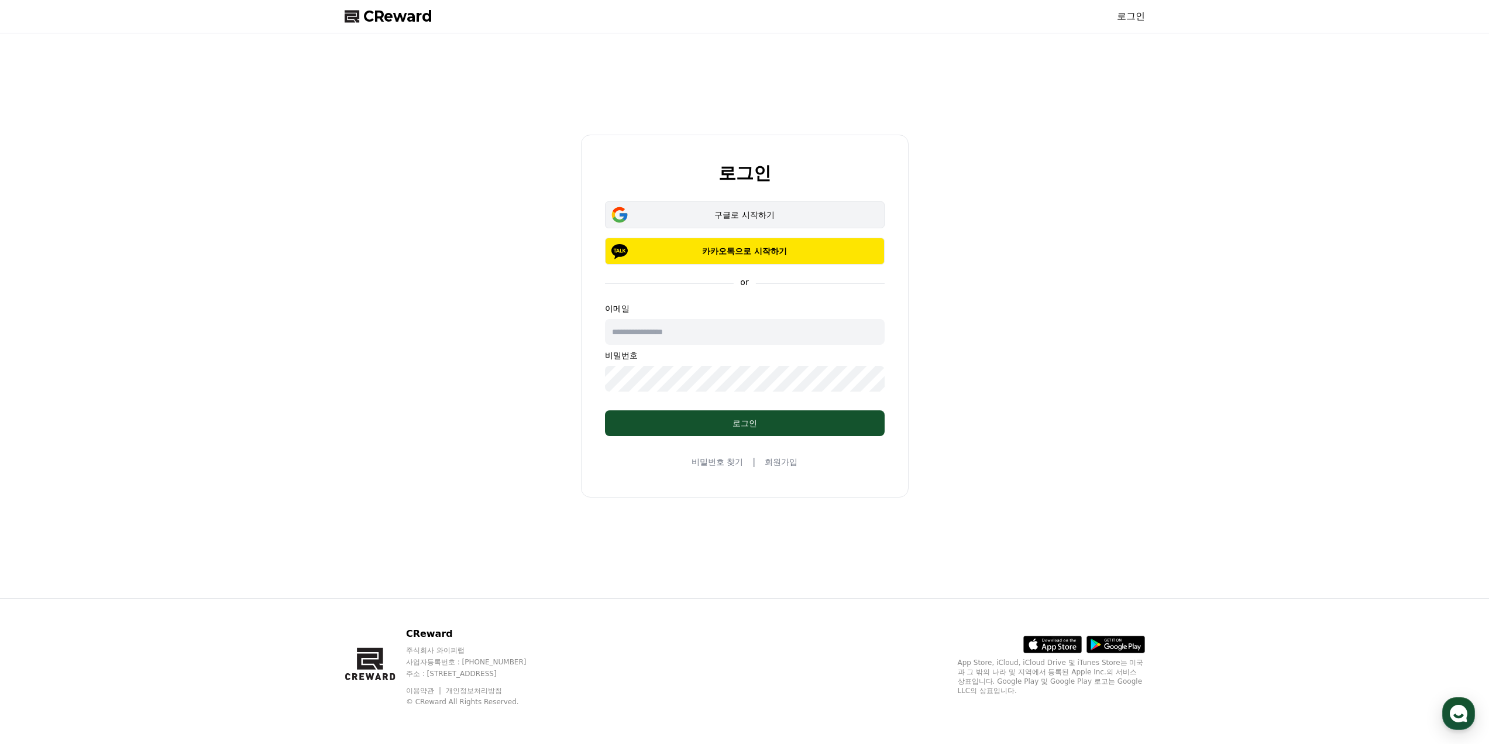
click at [768, 219] on div "구글로 시작하기" at bounding box center [745, 215] width 246 height 12
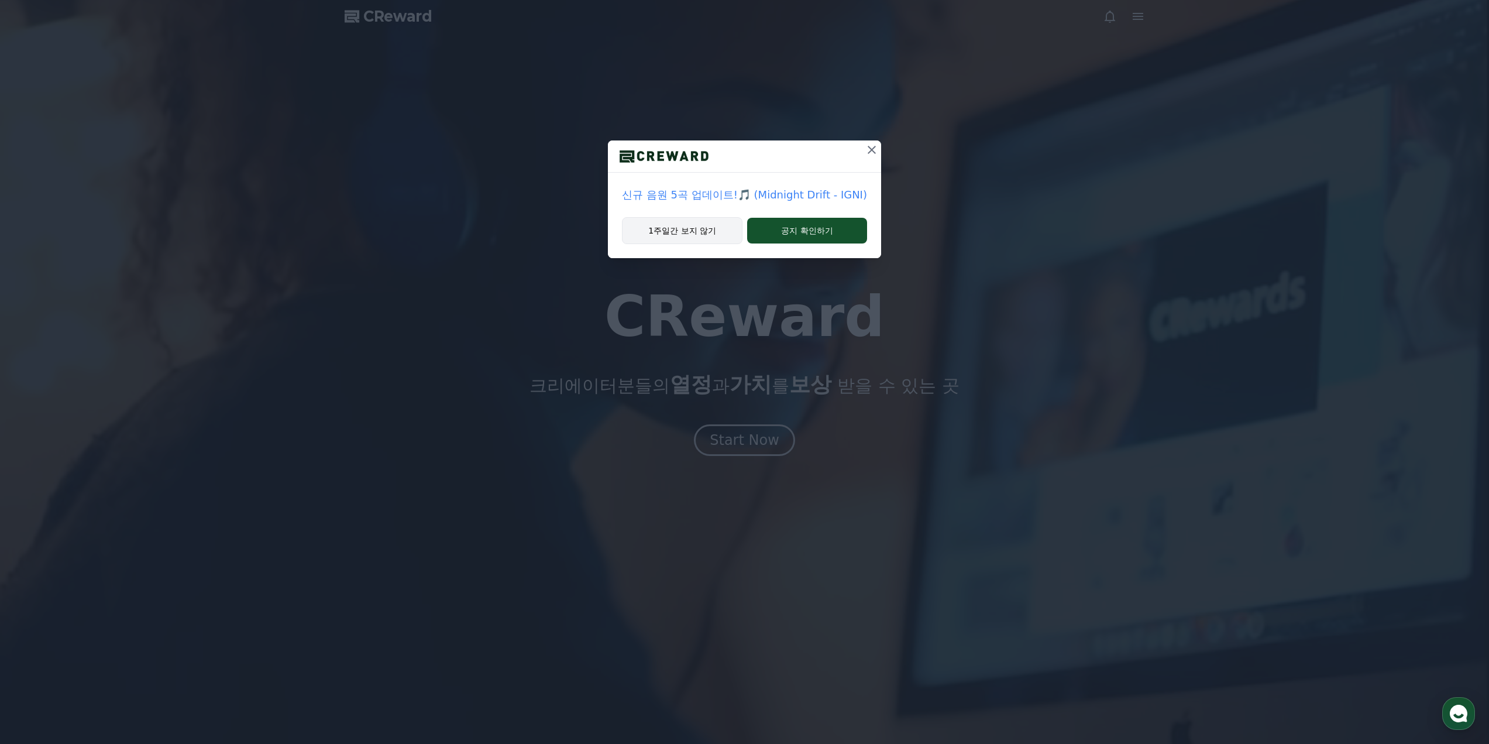
click at [698, 227] on button "1주일간 보지 않기" at bounding box center [682, 230] width 121 height 27
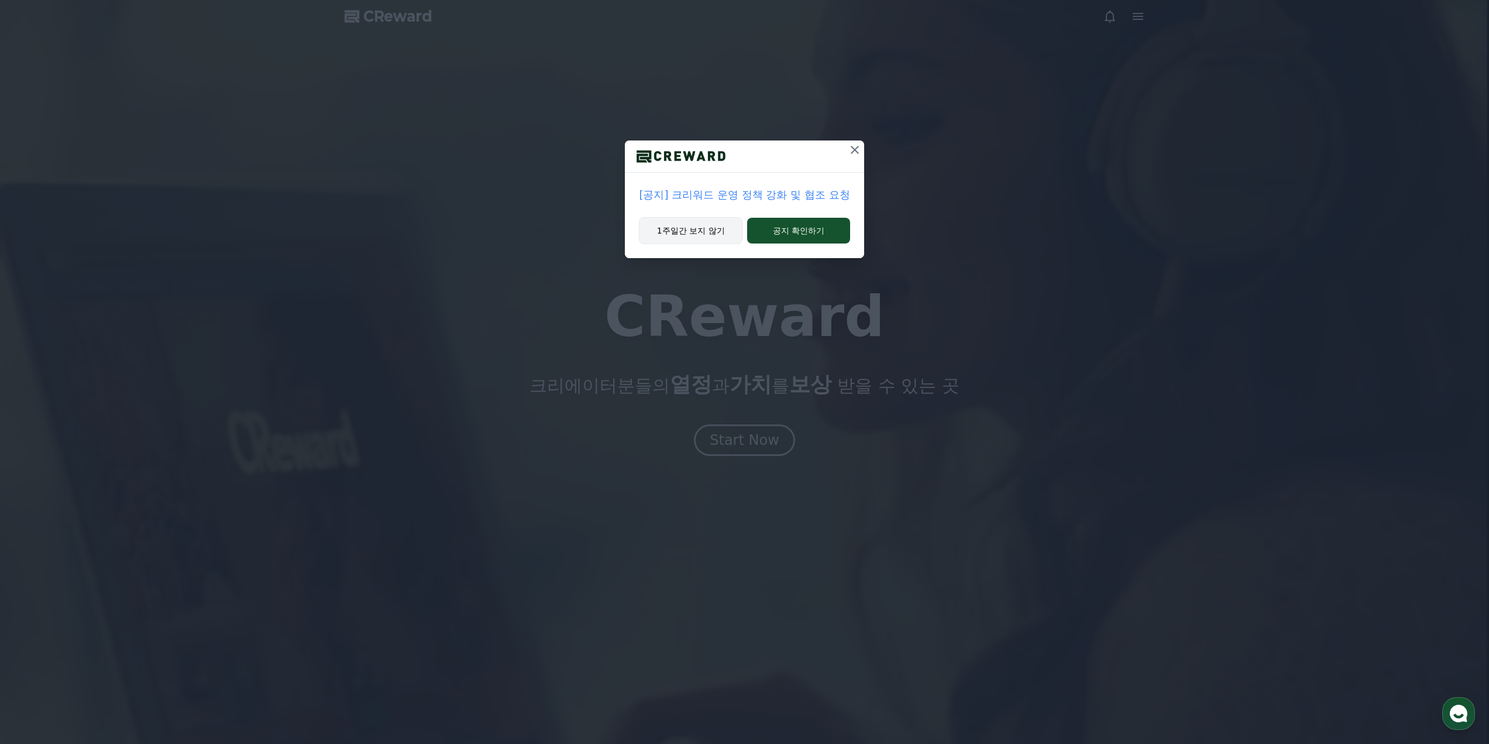
click at [706, 232] on button "1주일간 보지 않기" at bounding box center [691, 230] width 104 height 27
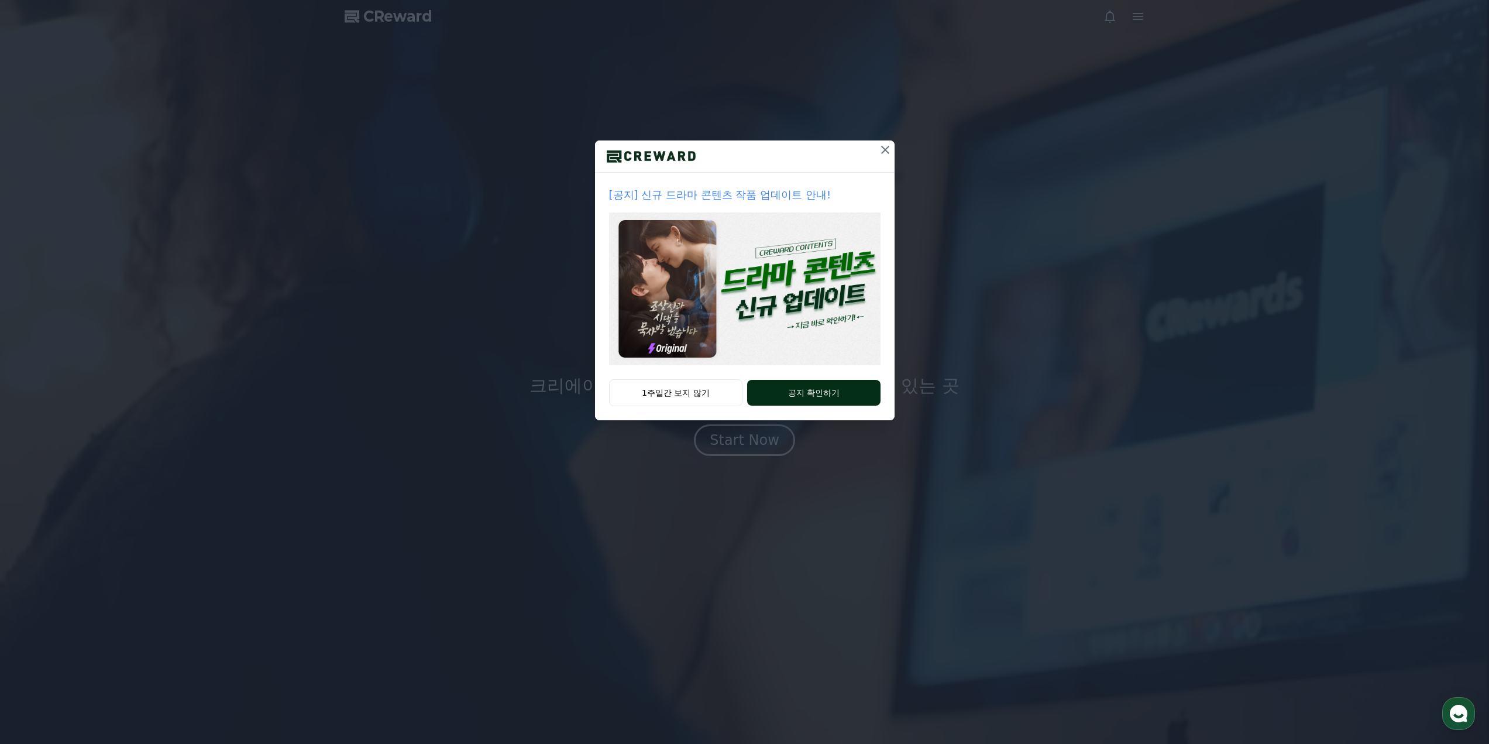
click at [806, 384] on button "공지 확인하기" at bounding box center [813, 393] width 133 height 26
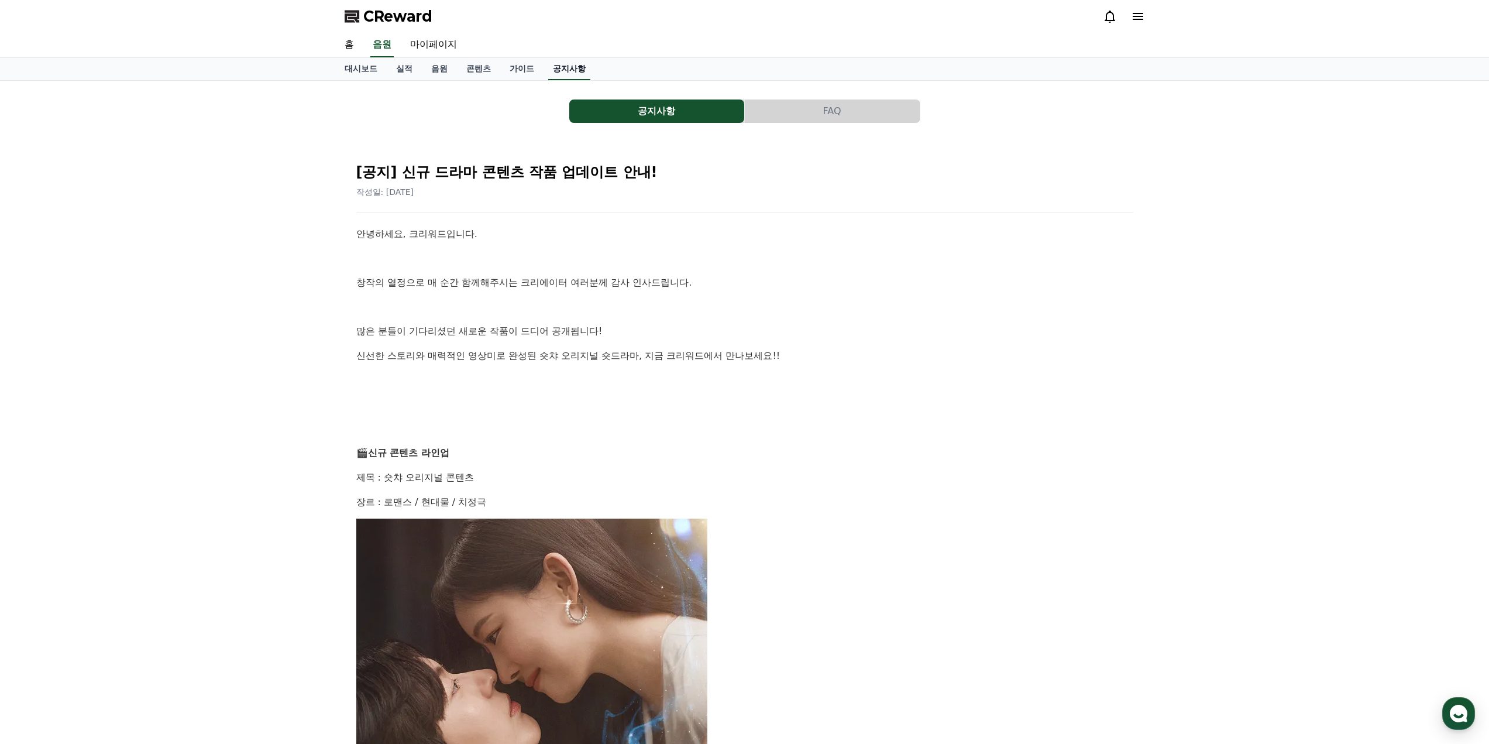
click at [567, 75] on link "공지사항" at bounding box center [569, 69] width 42 height 22
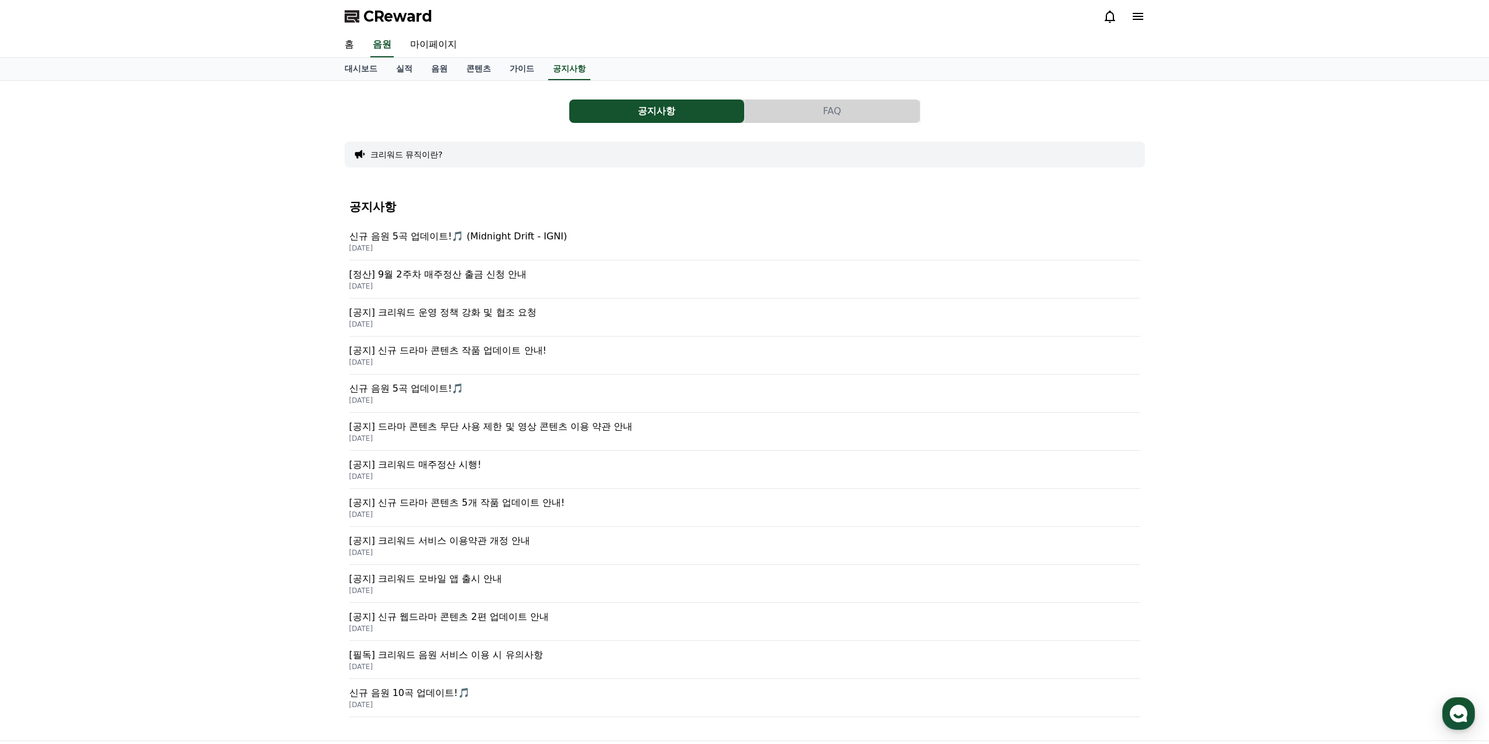
click at [509, 303] on div "[공지] 크리워드 운영 정책 강화 및 협조 요청 2025-09-15" at bounding box center [744, 317] width 791 height 38
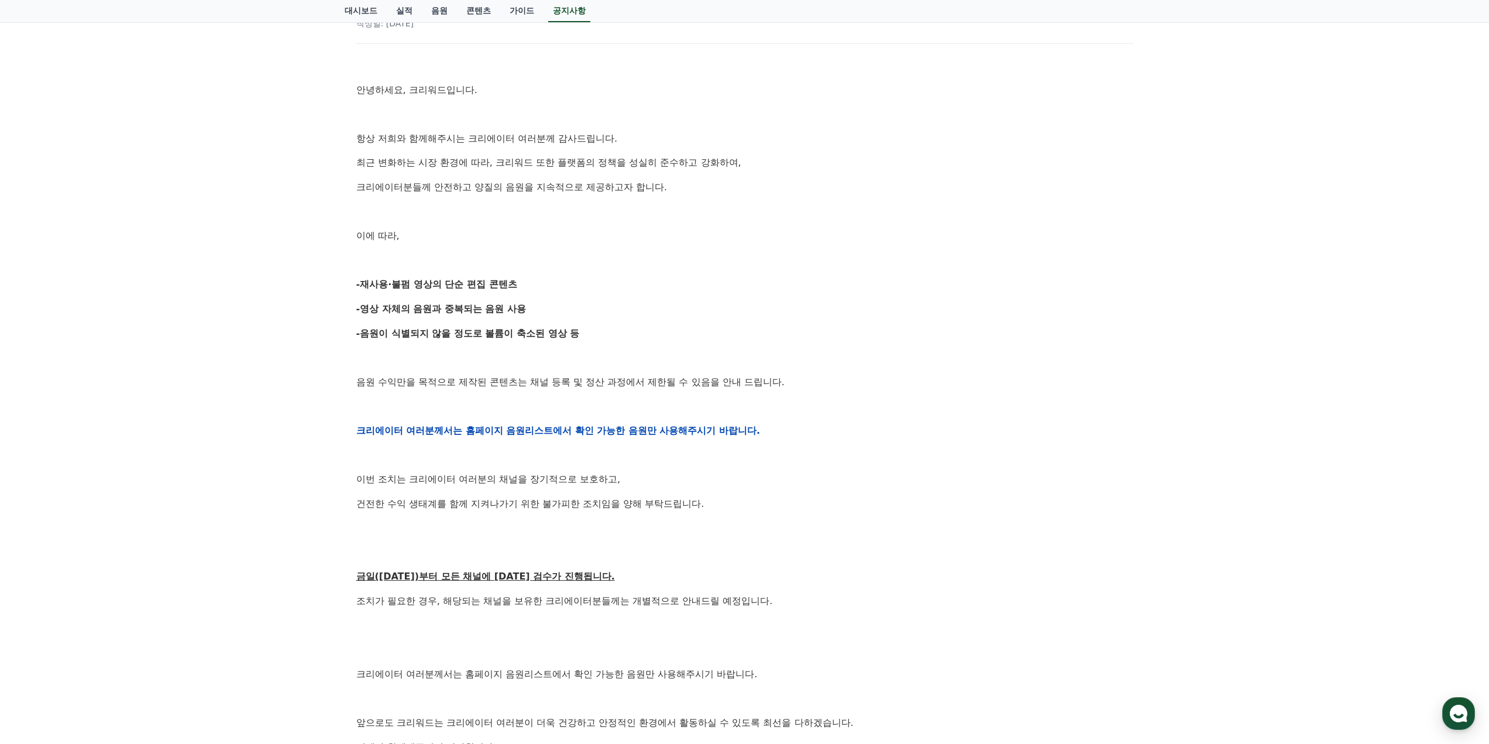
scroll to position [176, 0]
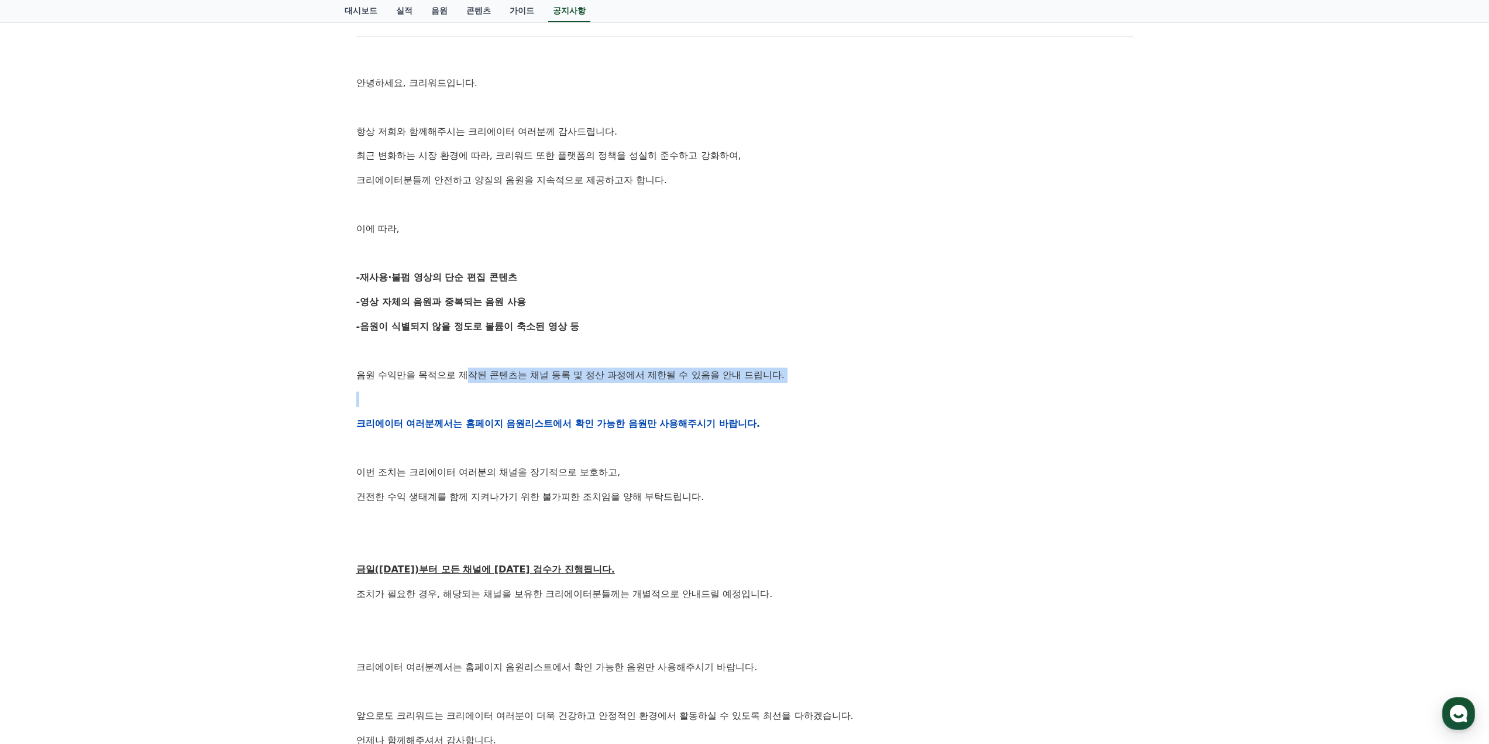
drag, startPoint x: 469, startPoint y: 375, endPoint x: 633, endPoint y: 393, distance: 165.4
click at [633, 393] on div "안녕하세요, 크리워드입니다. 항상 저희와 함께해주시는 크리에이터 여러분께 감사드립니다. 최근 변화하는 시장 환경에 따라, 크리워드 또한 플랫폼…" at bounding box center [744, 423] width 777 height 745
click at [633, 393] on p at bounding box center [744, 399] width 777 height 15
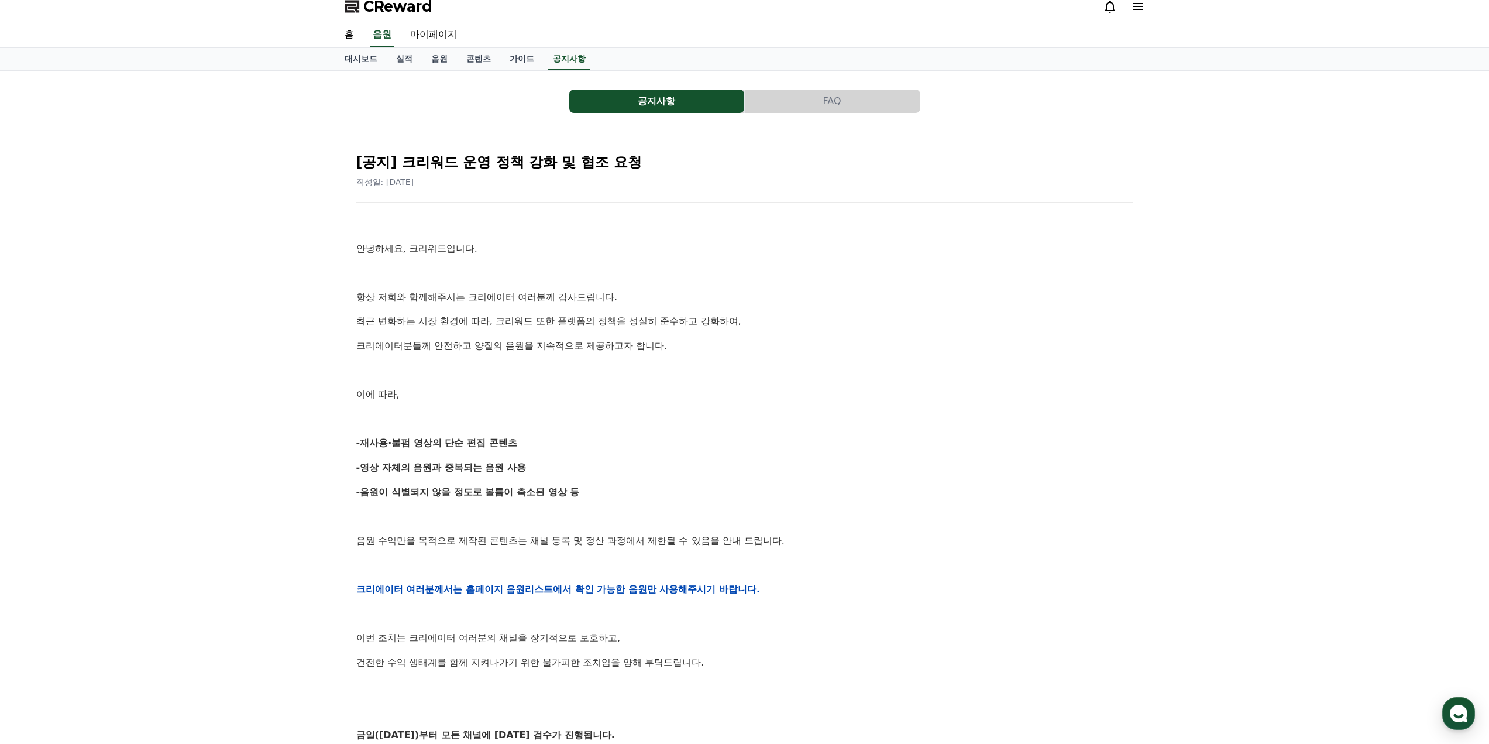
scroll to position [0, 0]
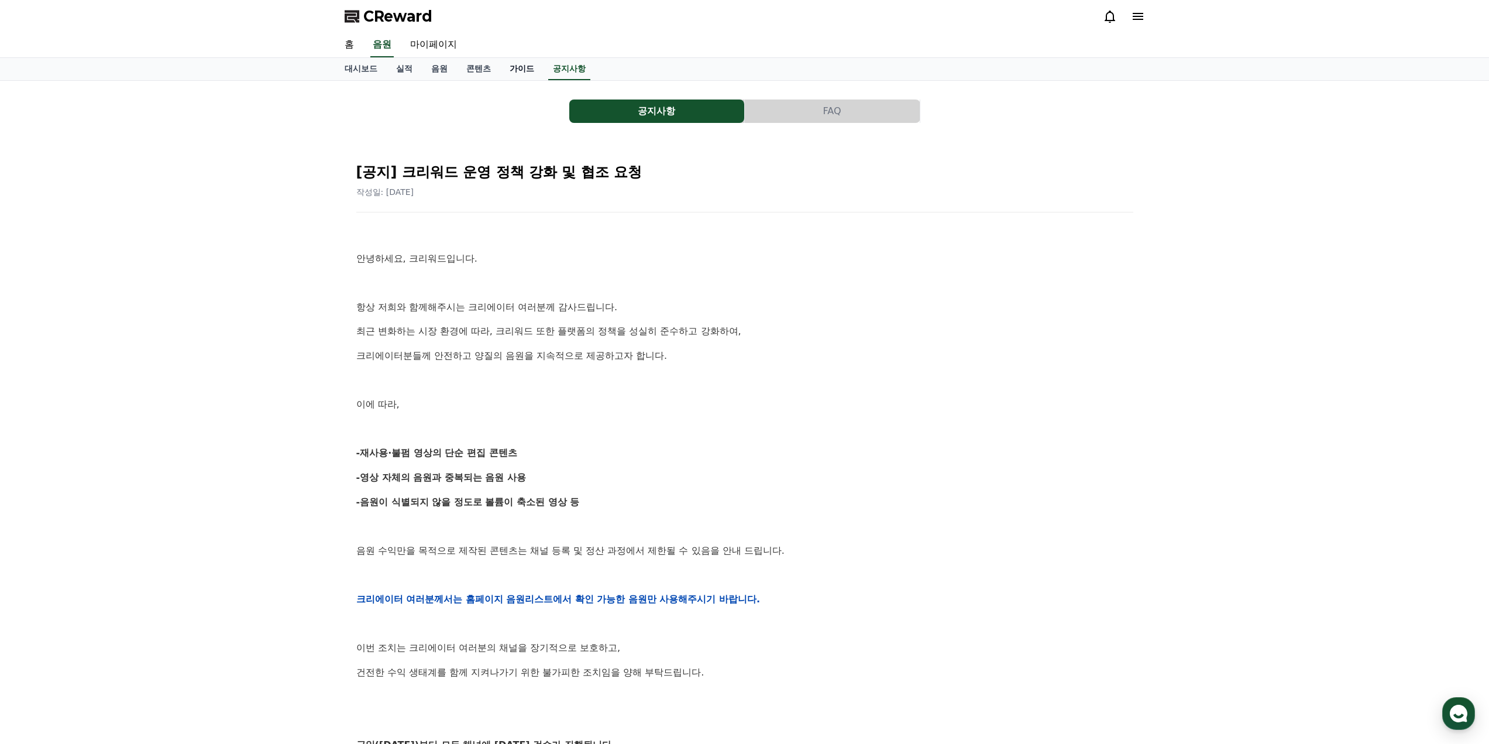
click at [516, 74] on link "가이드" at bounding box center [521, 69] width 43 height 22
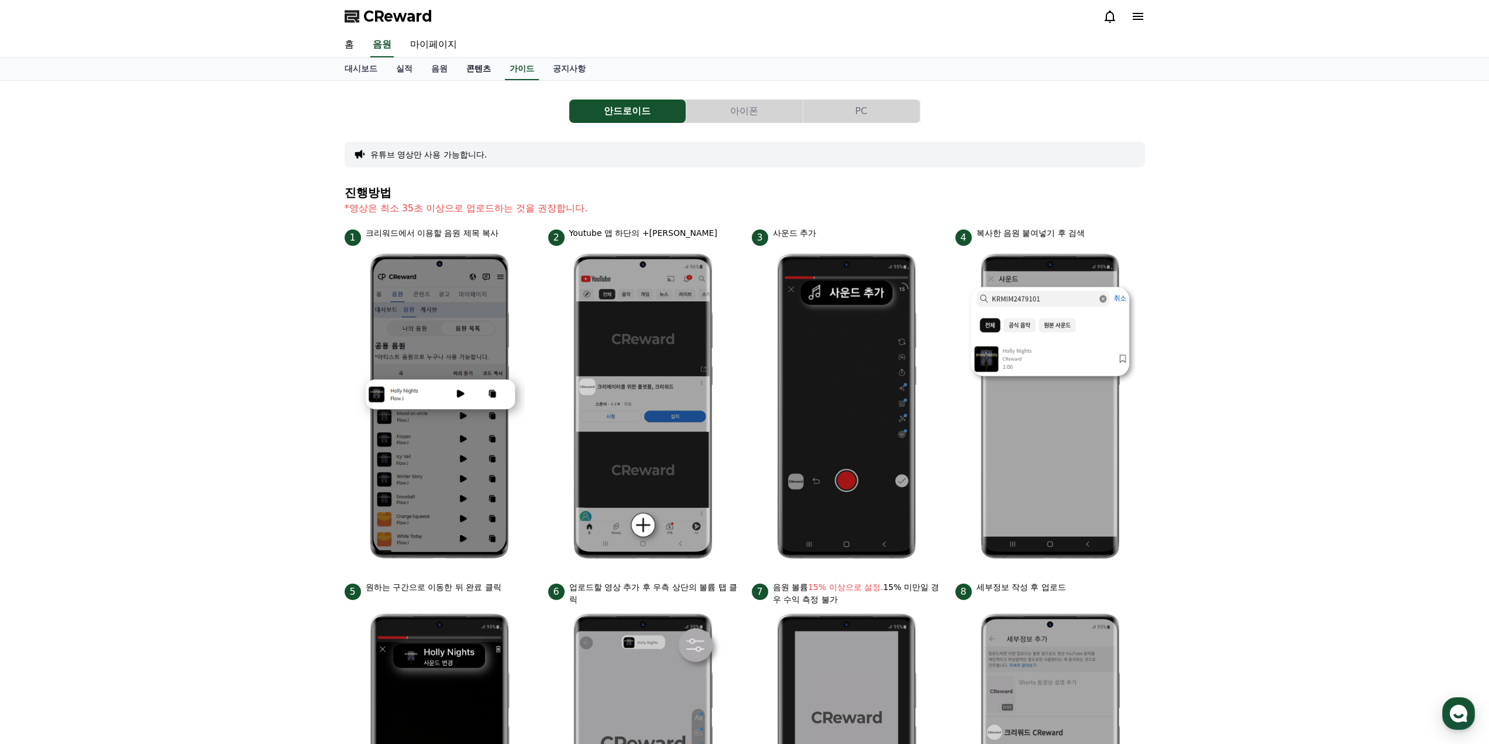
click at [475, 76] on link "콘텐츠" at bounding box center [478, 69] width 43 height 22
click at [441, 74] on link "음원" at bounding box center [439, 69] width 35 height 22
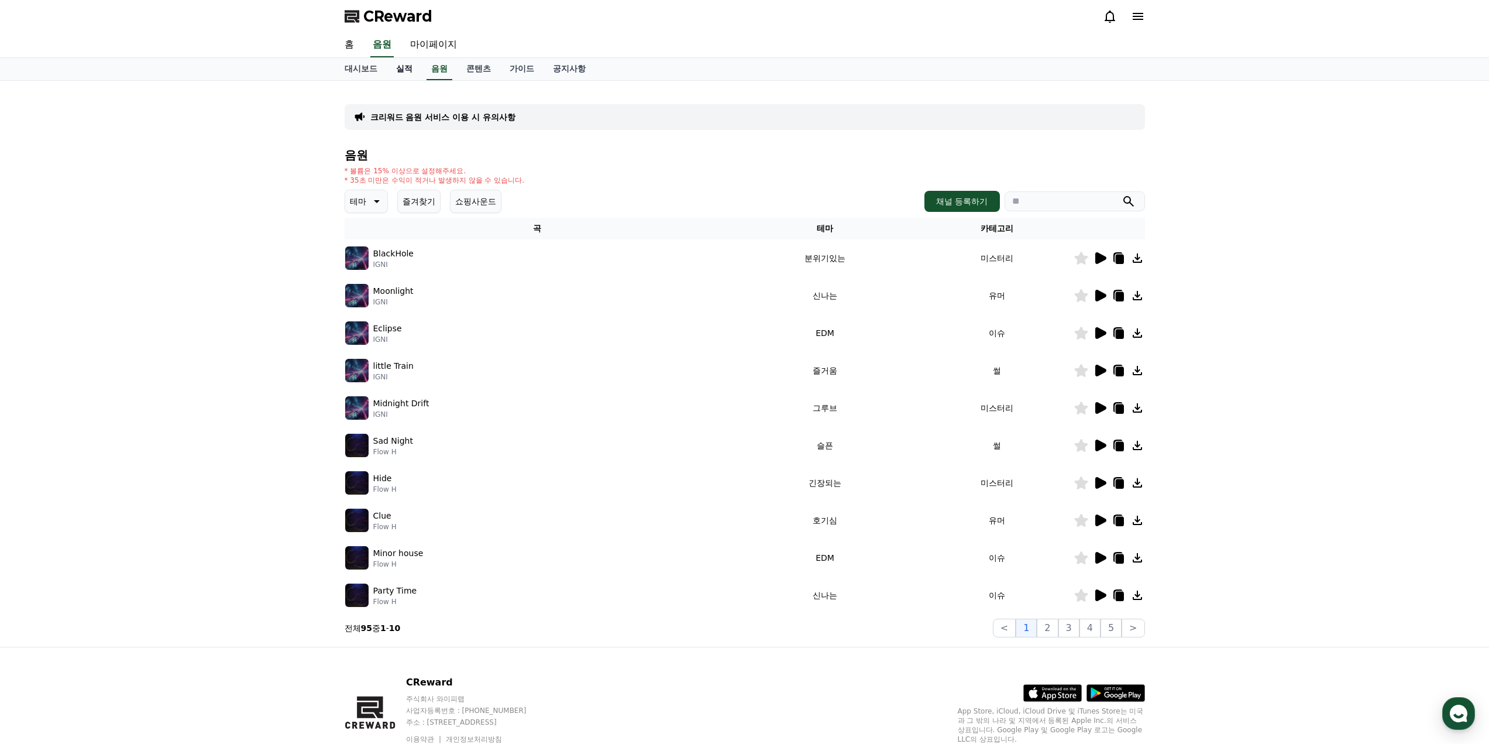
click at [410, 67] on link "실적" at bounding box center [404, 69] width 35 height 22
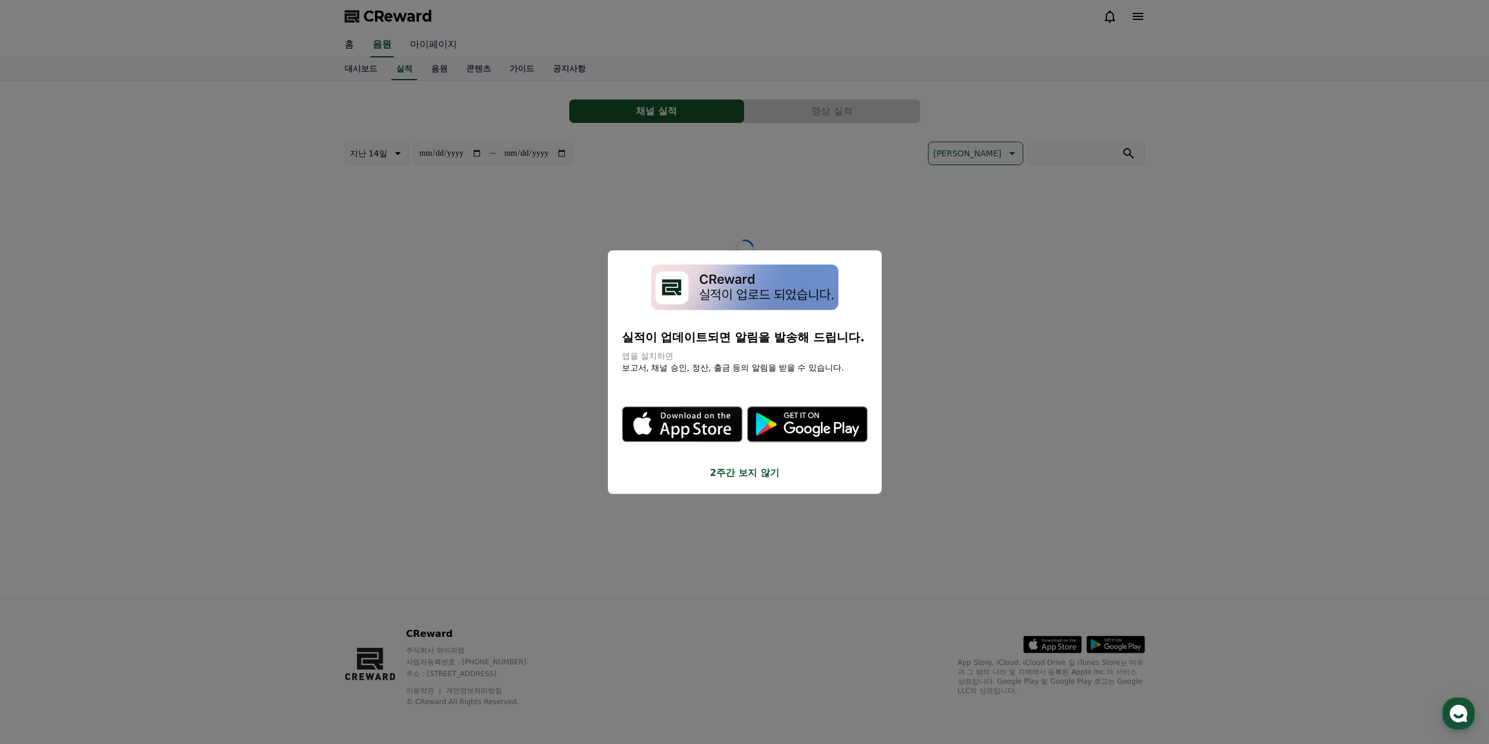
drag, startPoint x: 420, startPoint y: 54, endPoint x: 425, endPoint y: 46, distance: 9.3
click at [425, 46] on button "close modal" at bounding box center [744, 372] width 1489 height 744
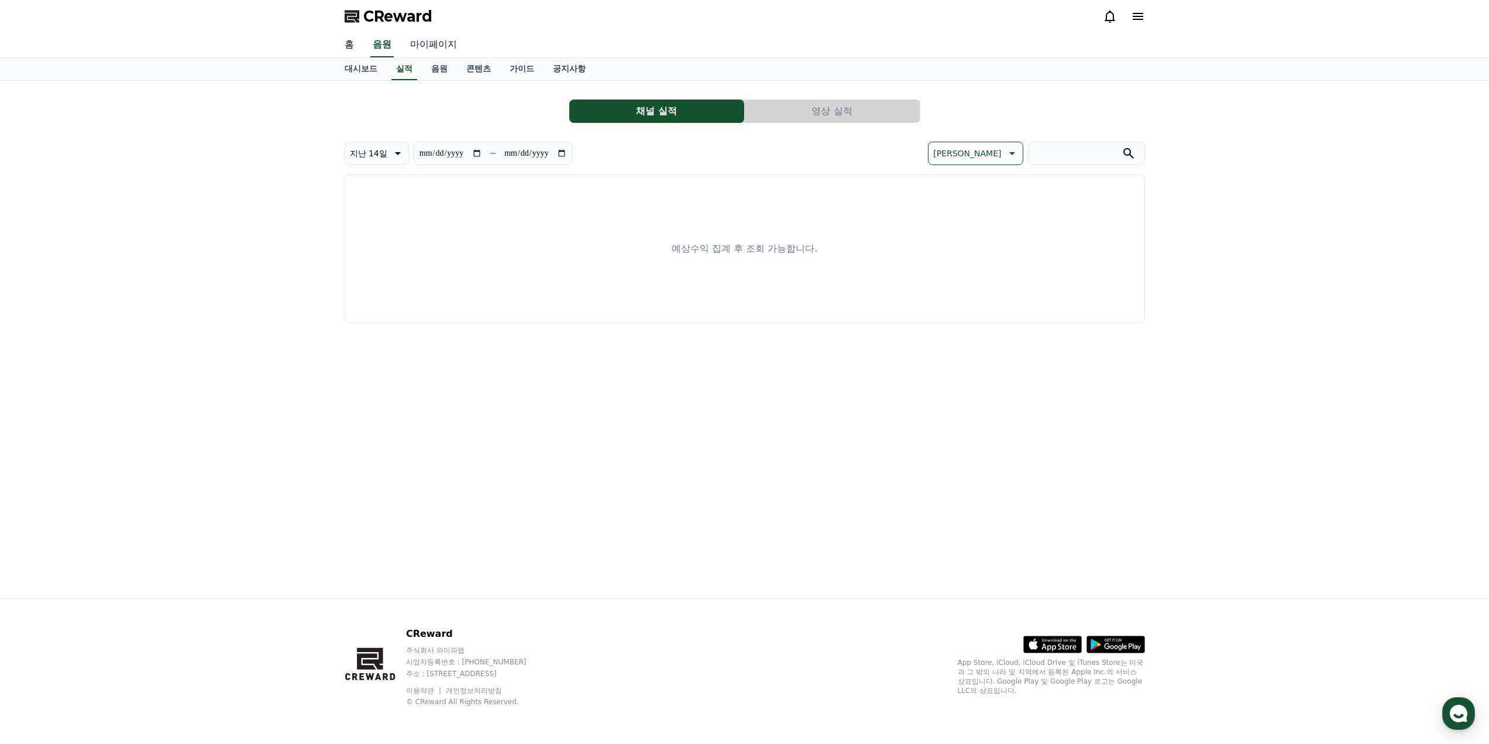
click at [425, 46] on link "마이페이지" at bounding box center [434, 45] width 66 height 25
select select "**********"
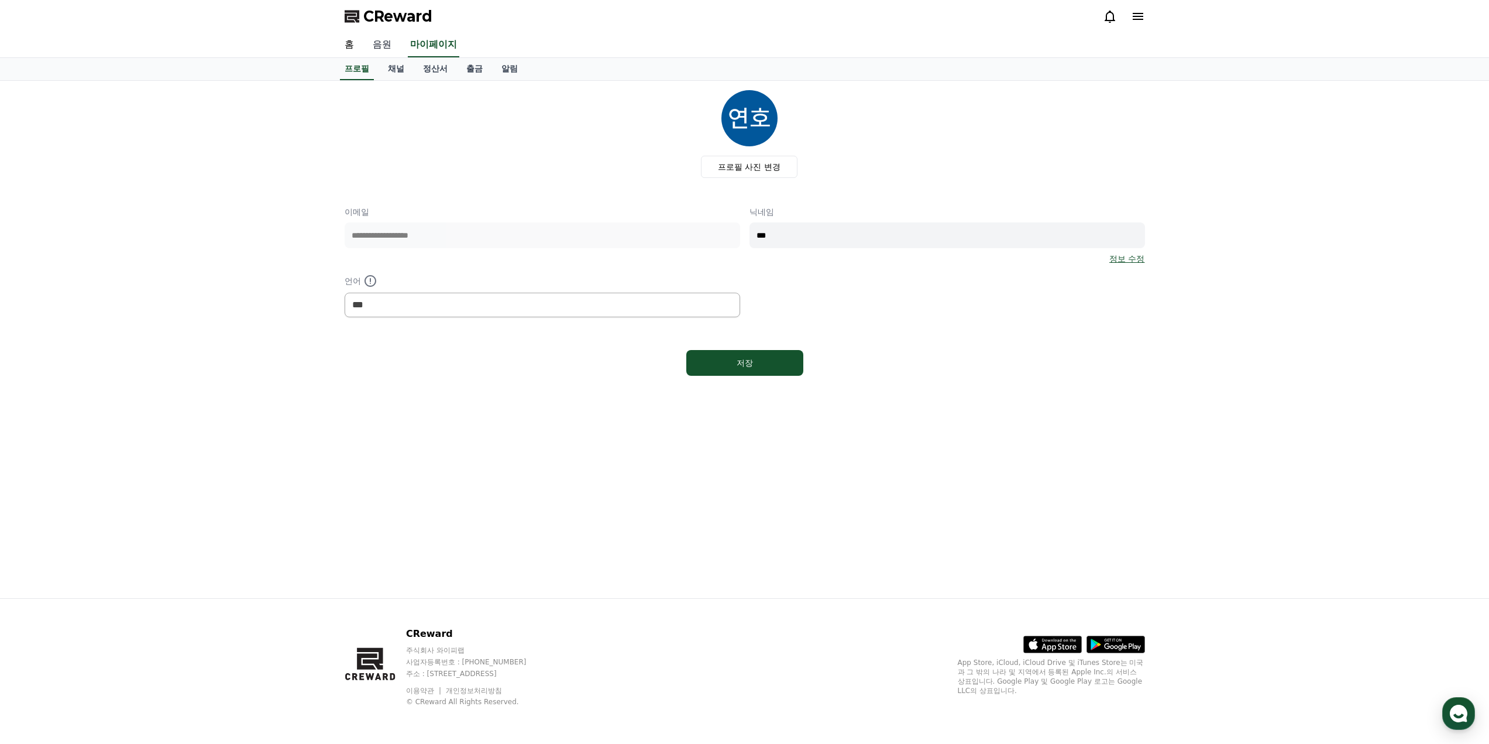
click at [383, 46] on link "음원" at bounding box center [381, 45] width 37 height 25
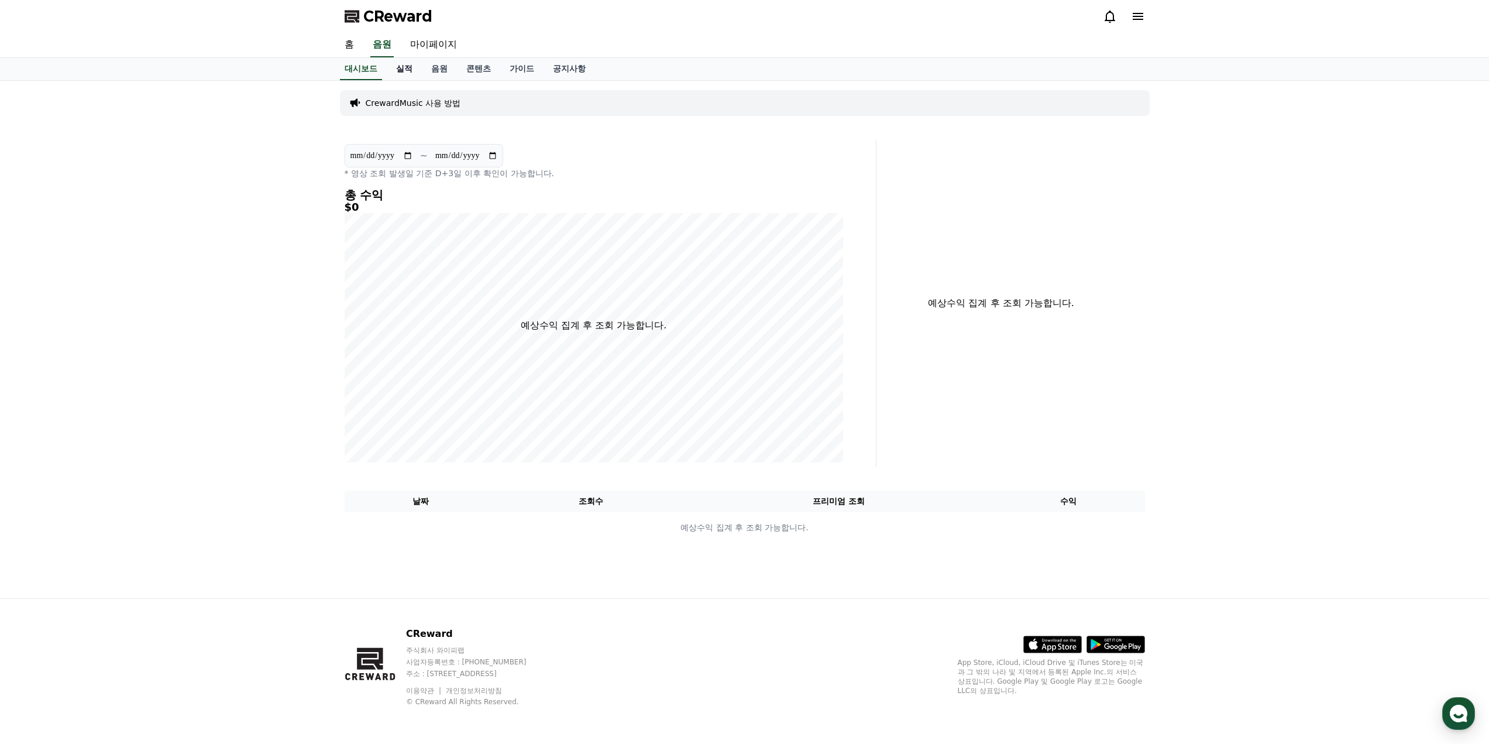
click at [400, 68] on link "실적" at bounding box center [404, 69] width 35 height 22
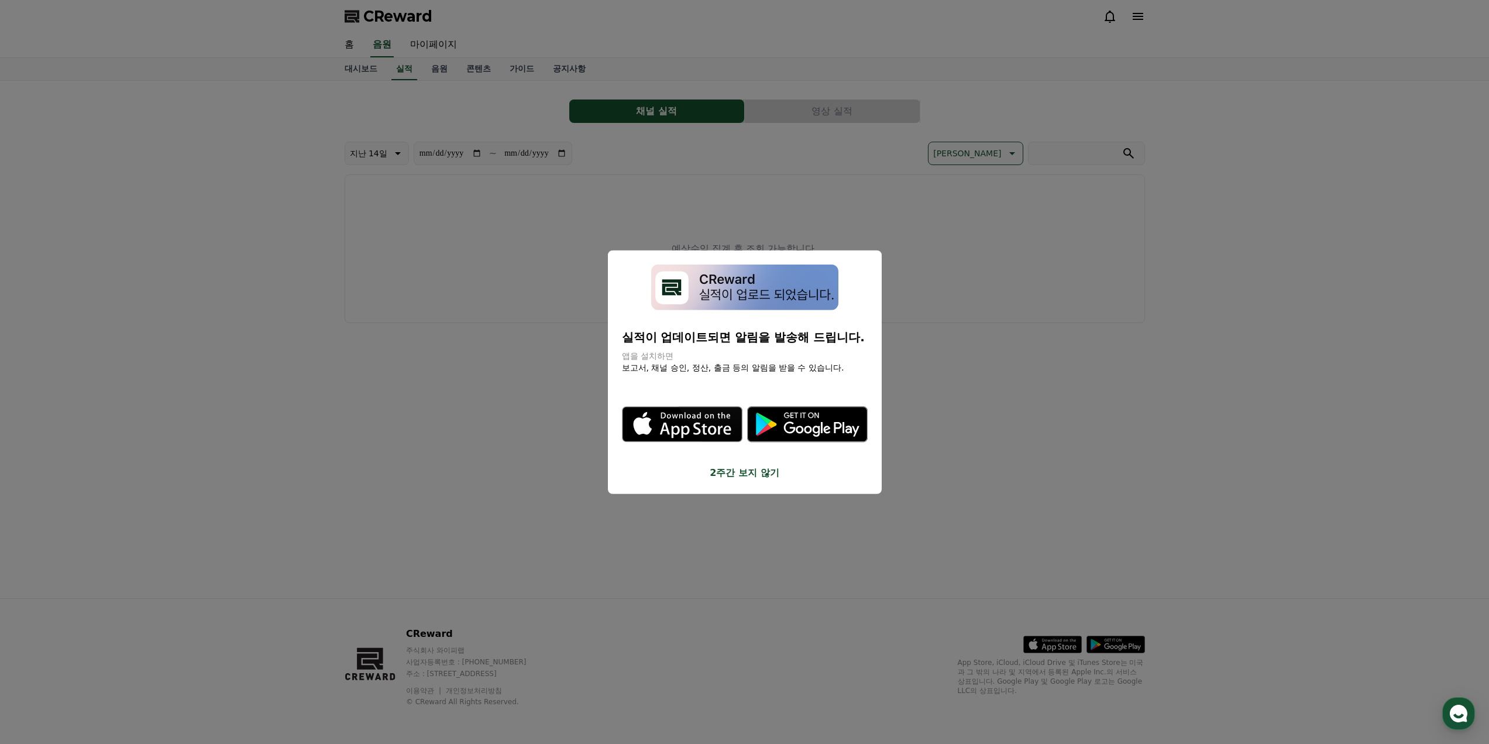
click at [459, 66] on button "close modal" at bounding box center [744, 372] width 1489 height 744
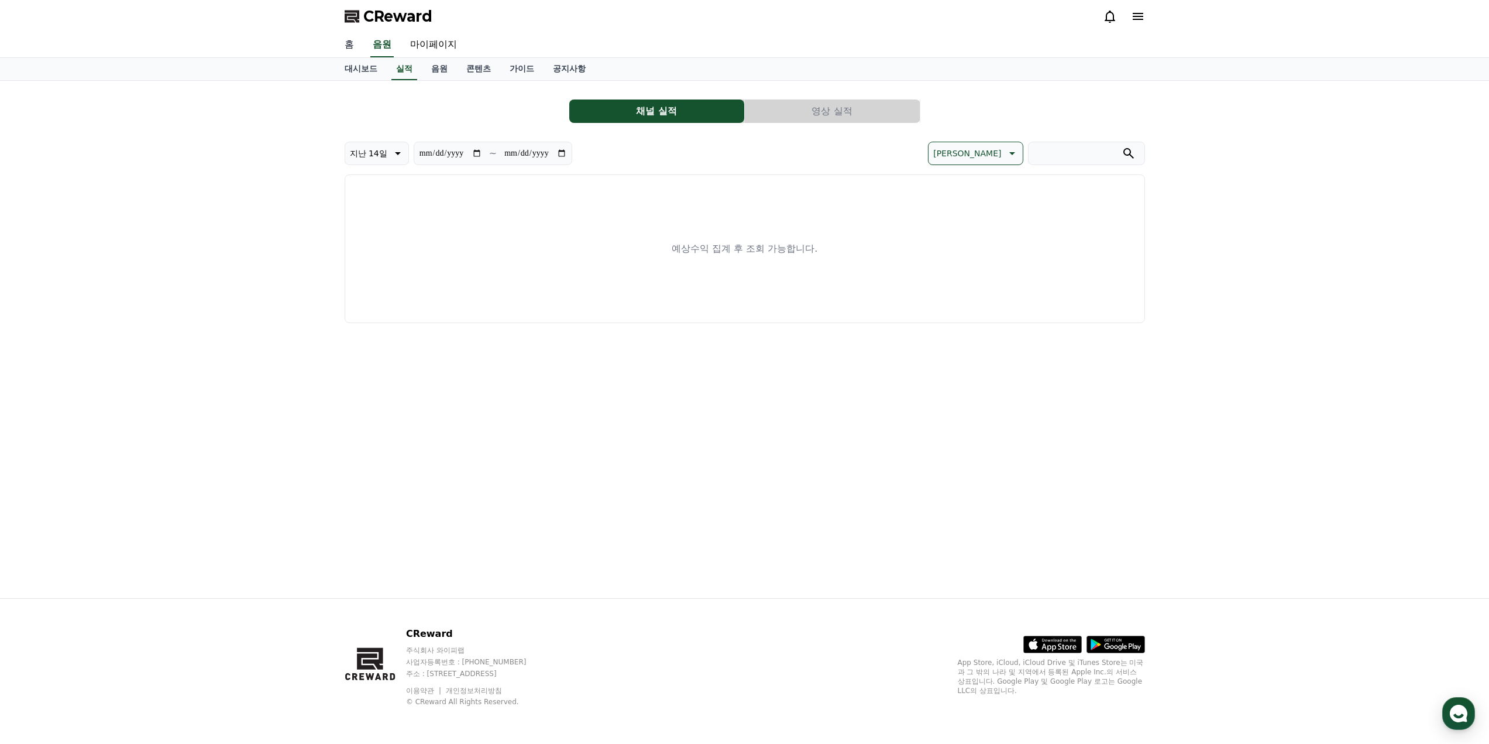
click at [344, 52] on link "홈" at bounding box center [349, 45] width 28 height 25
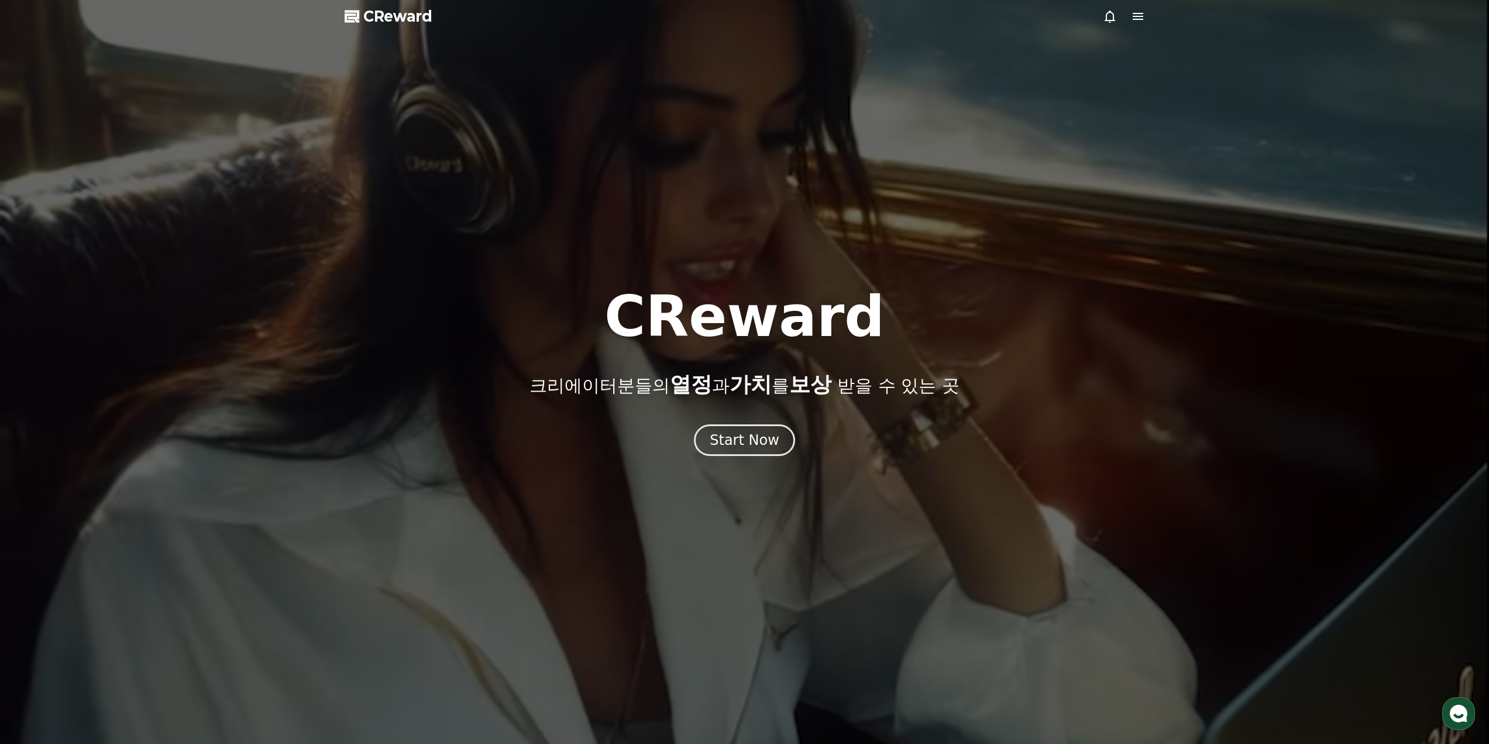
click at [392, 18] on span "CReward" at bounding box center [397, 16] width 69 height 19
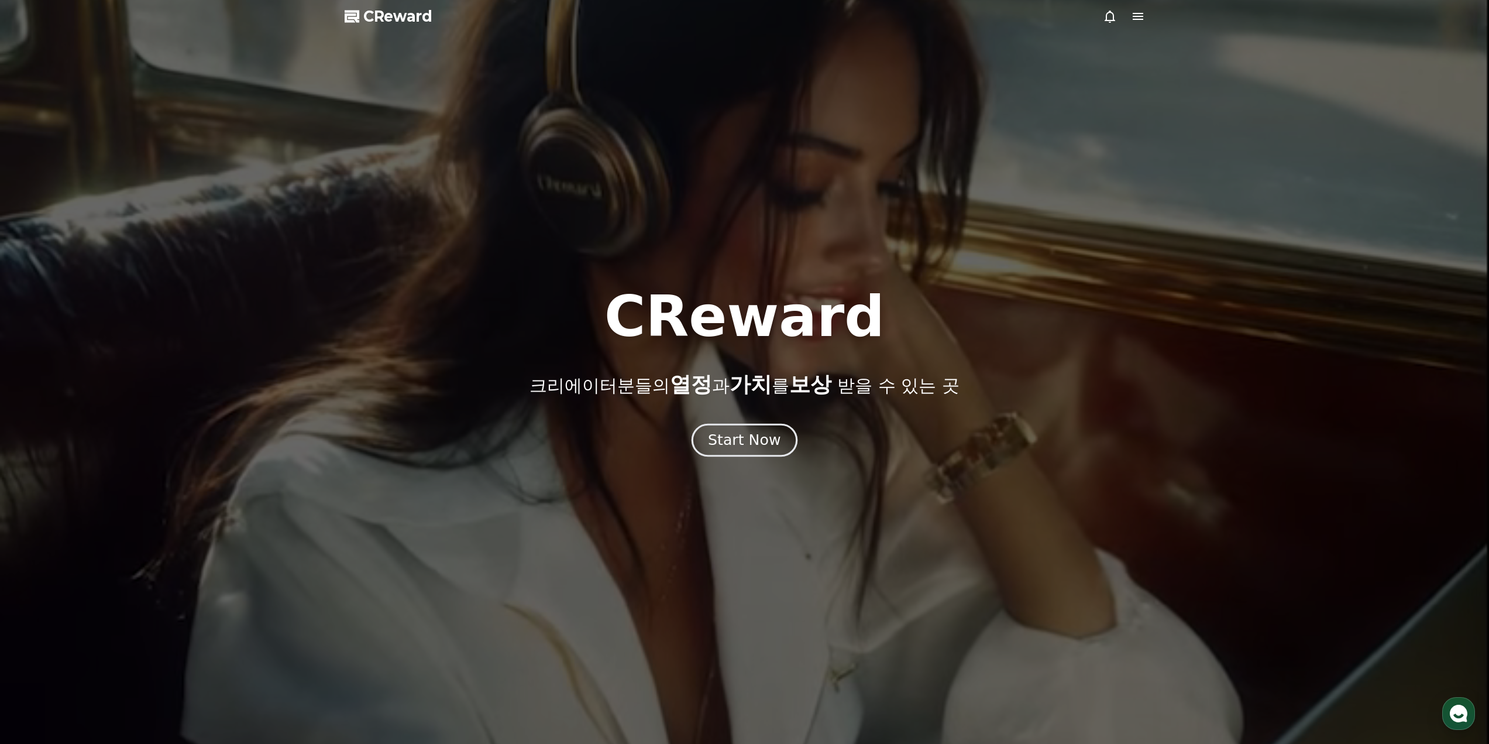
click at [750, 447] on div "Start Now" at bounding box center [744, 440] width 73 height 20
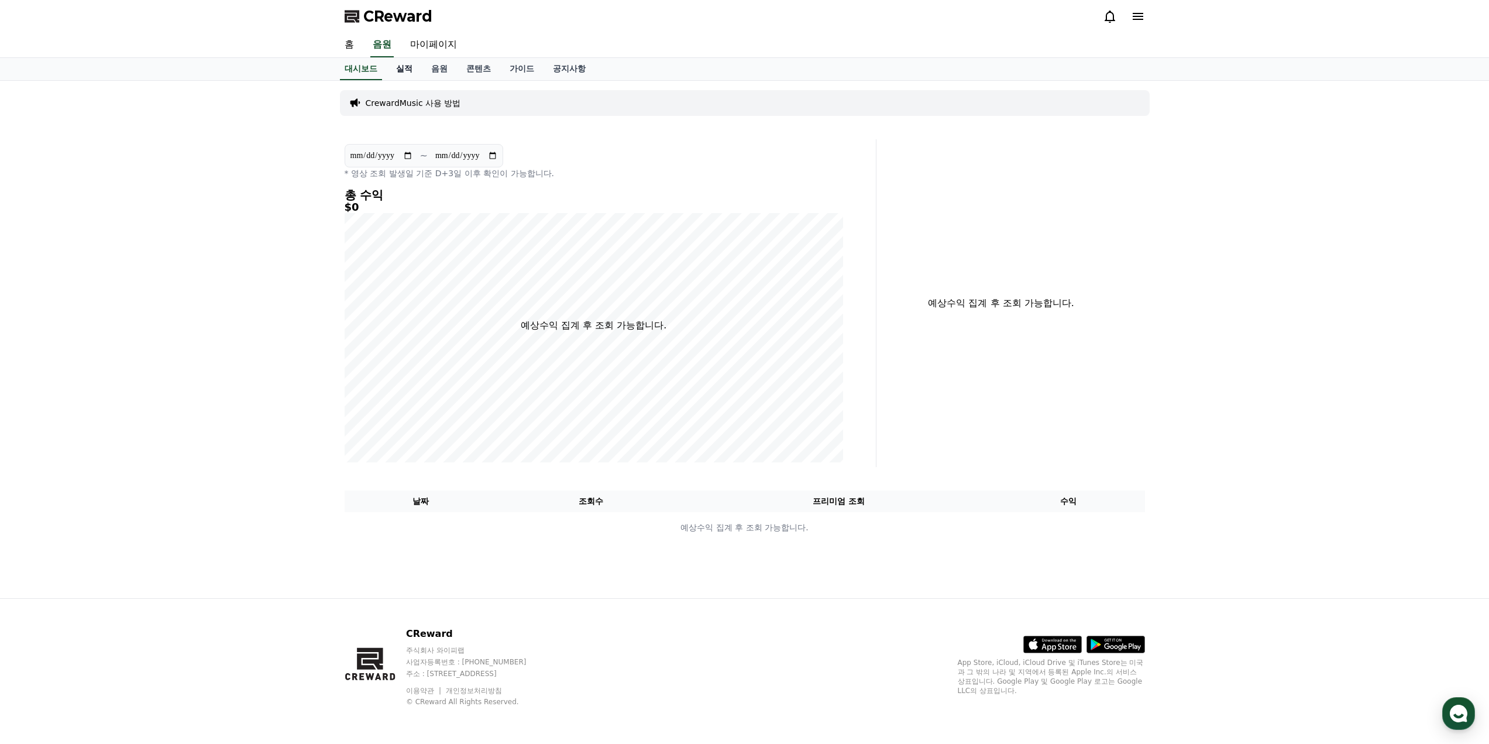
click at [413, 67] on link "실적" at bounding box center [404, 69] width 35 height 22
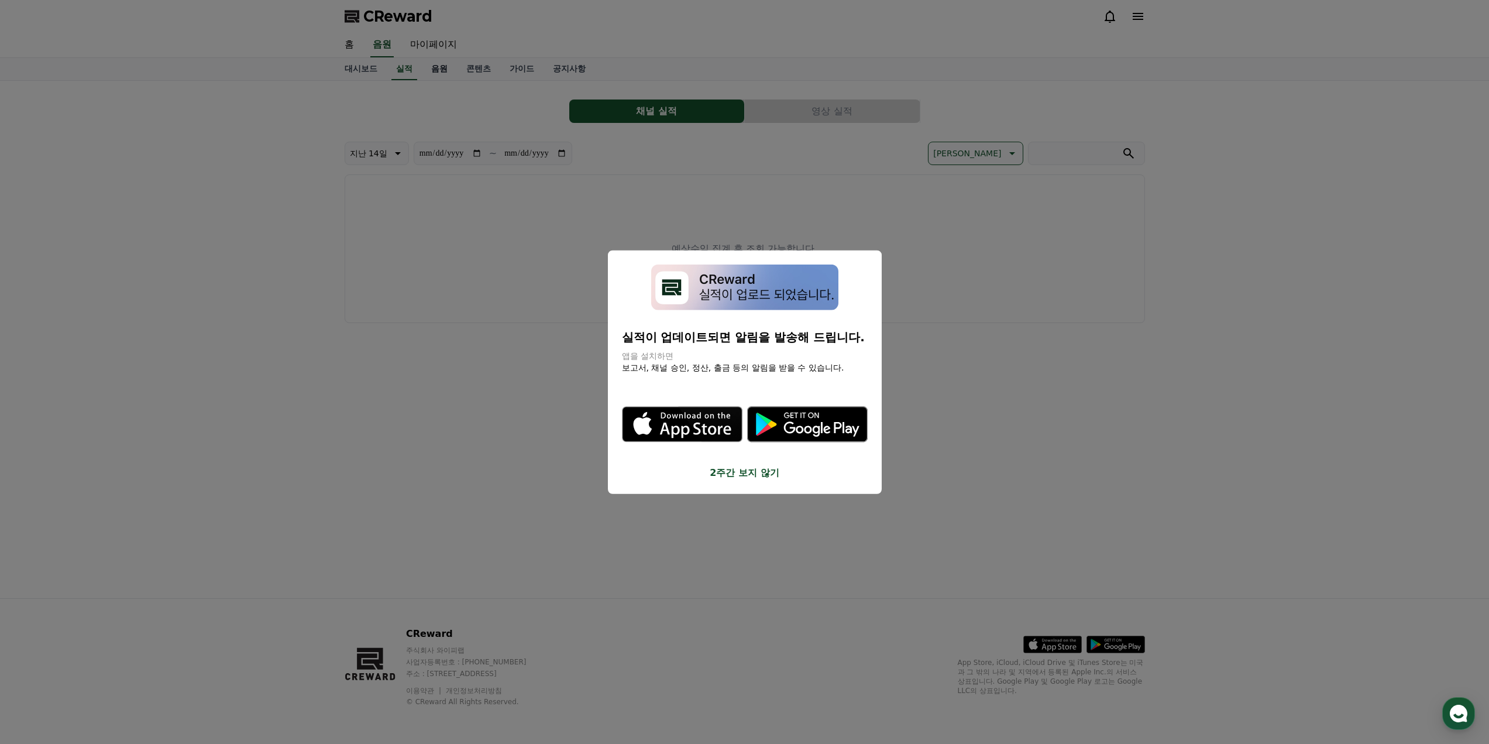
click at [437, 70] on button "close modal" at bounding box center [744, 372] width 1489 height 744
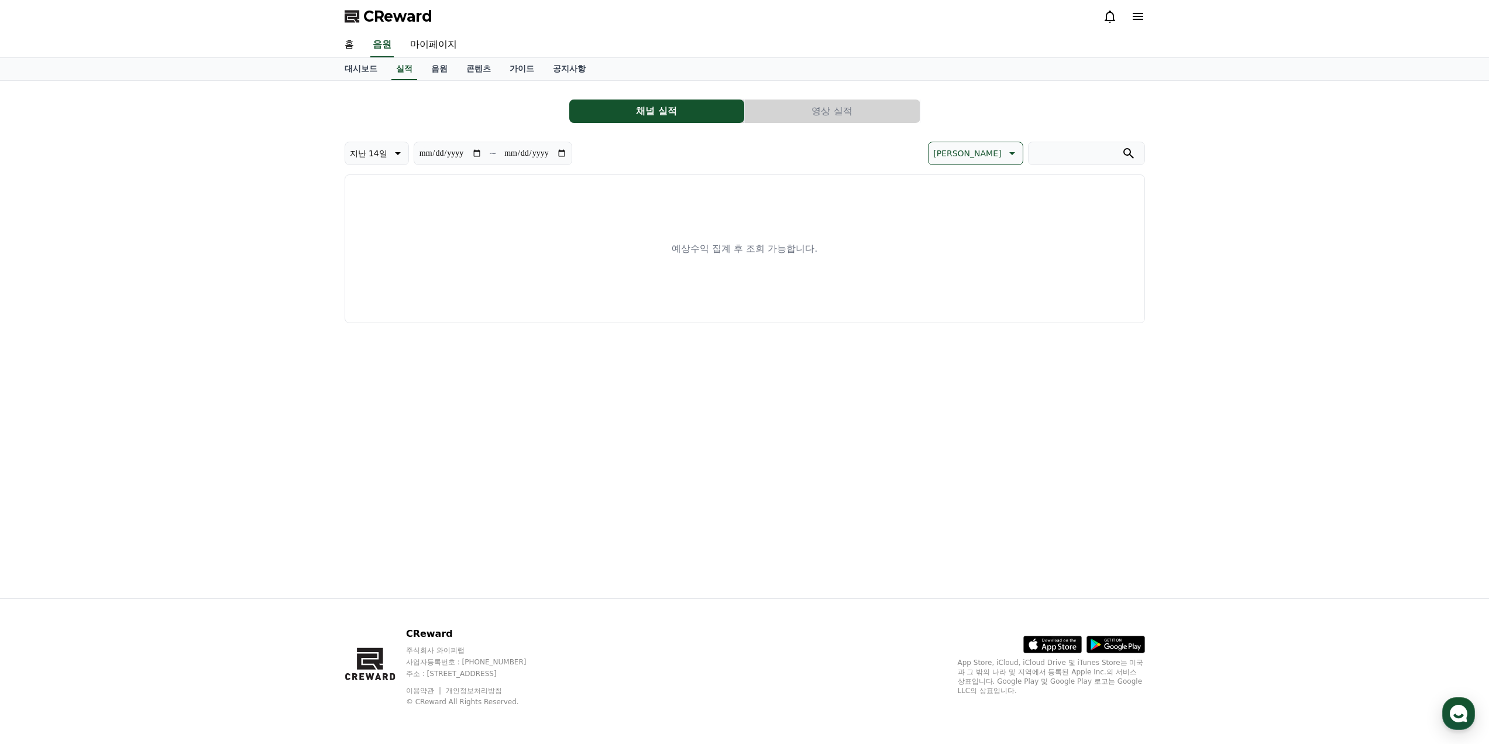
click at [672, 119] on button "채널 실적" at bounding box center [656, 110] width 175 height 23
click at [763, 112] on button "영상 실적" at bounding box center [832, 110] width 175 height 23
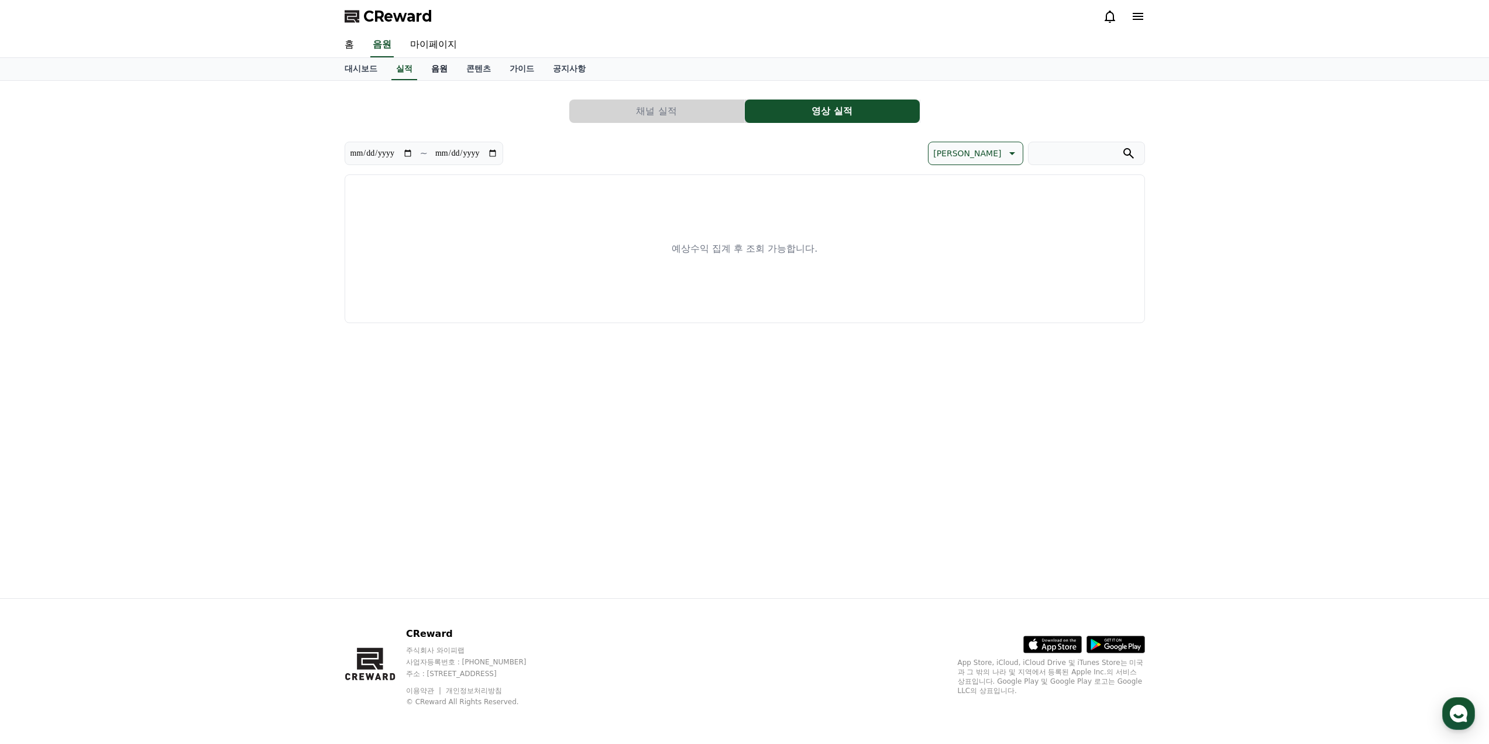
click at [444, 69] on link "음원" at bounding box center [439, 69] width 35 height 22
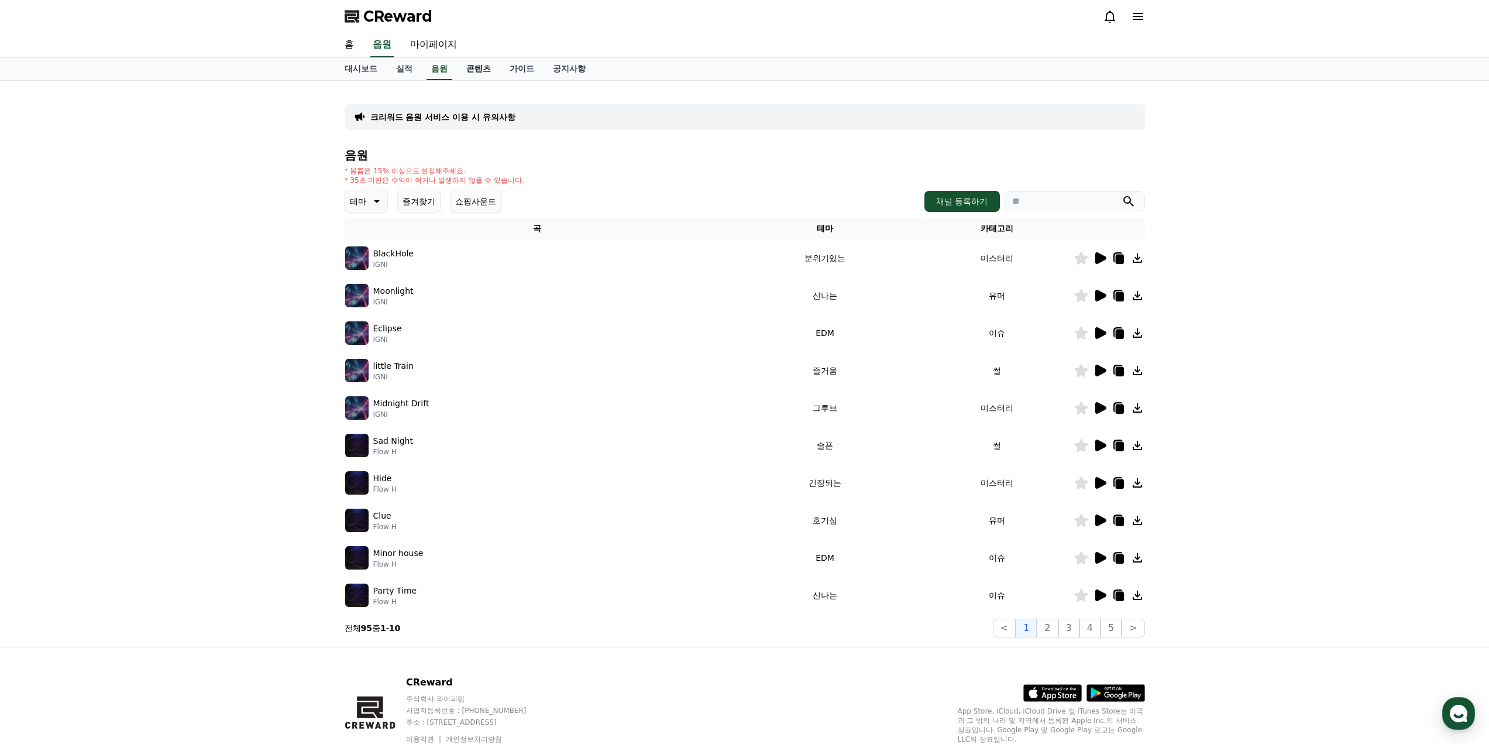
click at [473, 70] on link "콘텐츠" at bounding box center [478, 69] width 43 height 22
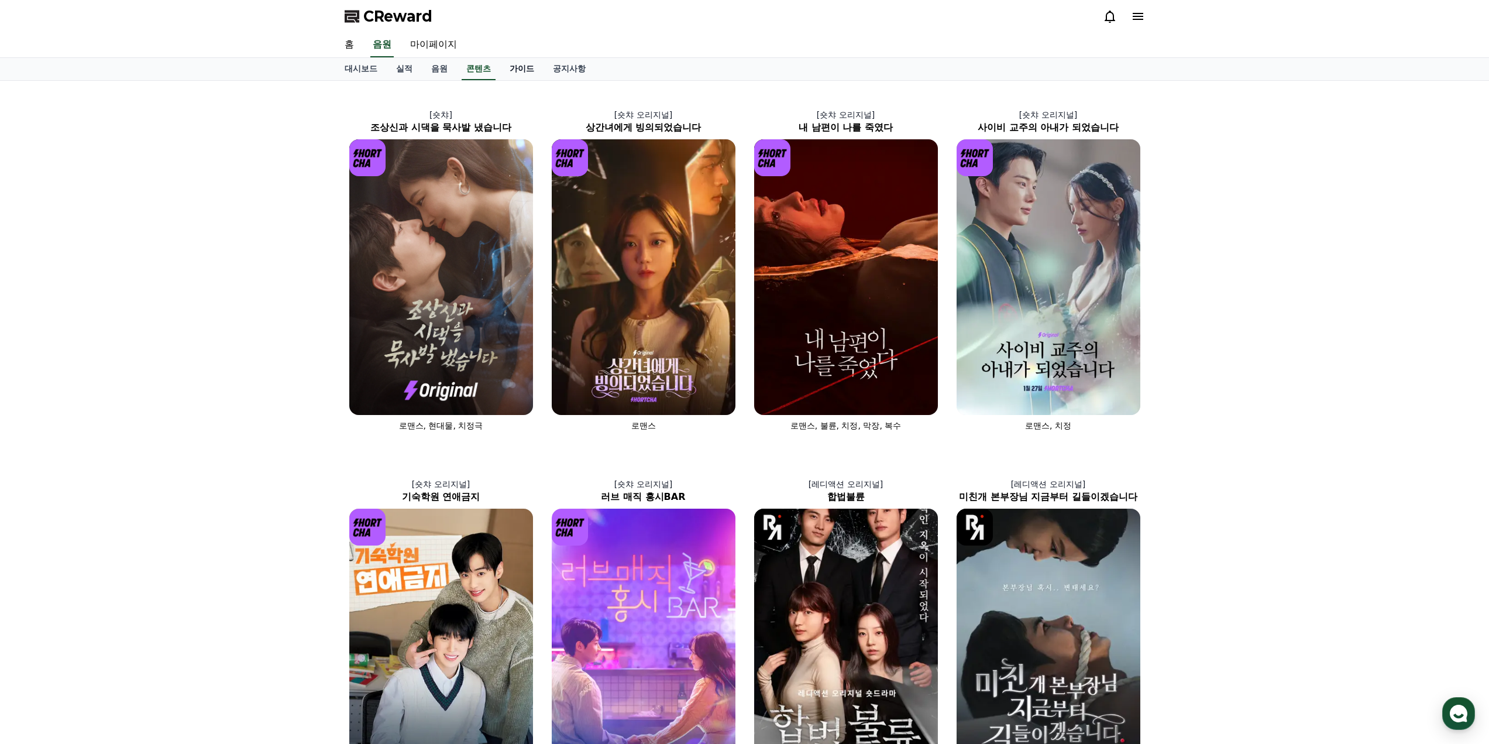
click at [508, 70] on link "가이드" at bounding box center [521, 69] width 43 height 22
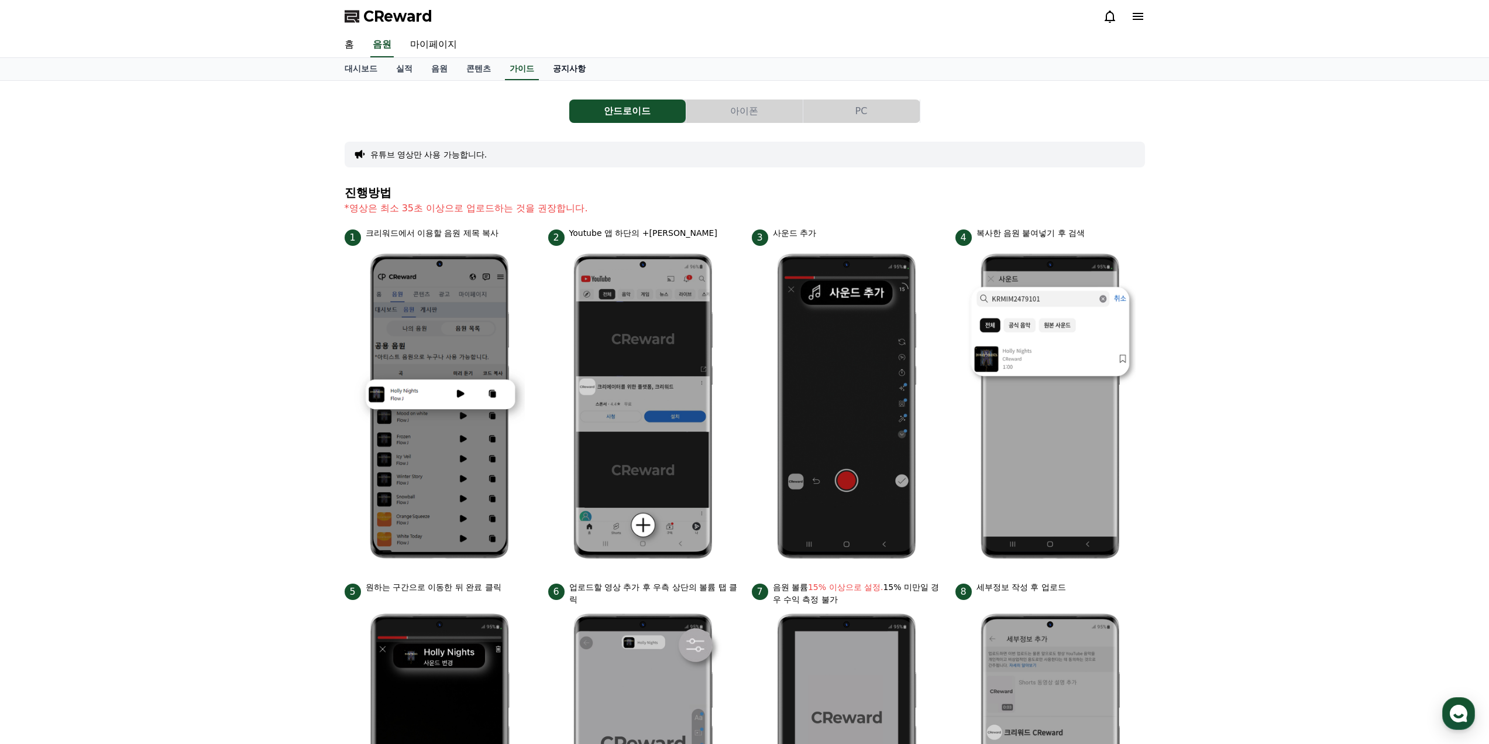
click at [571, 67] on link "공지사항" at bounding box center [569, 69] width 51 height 22
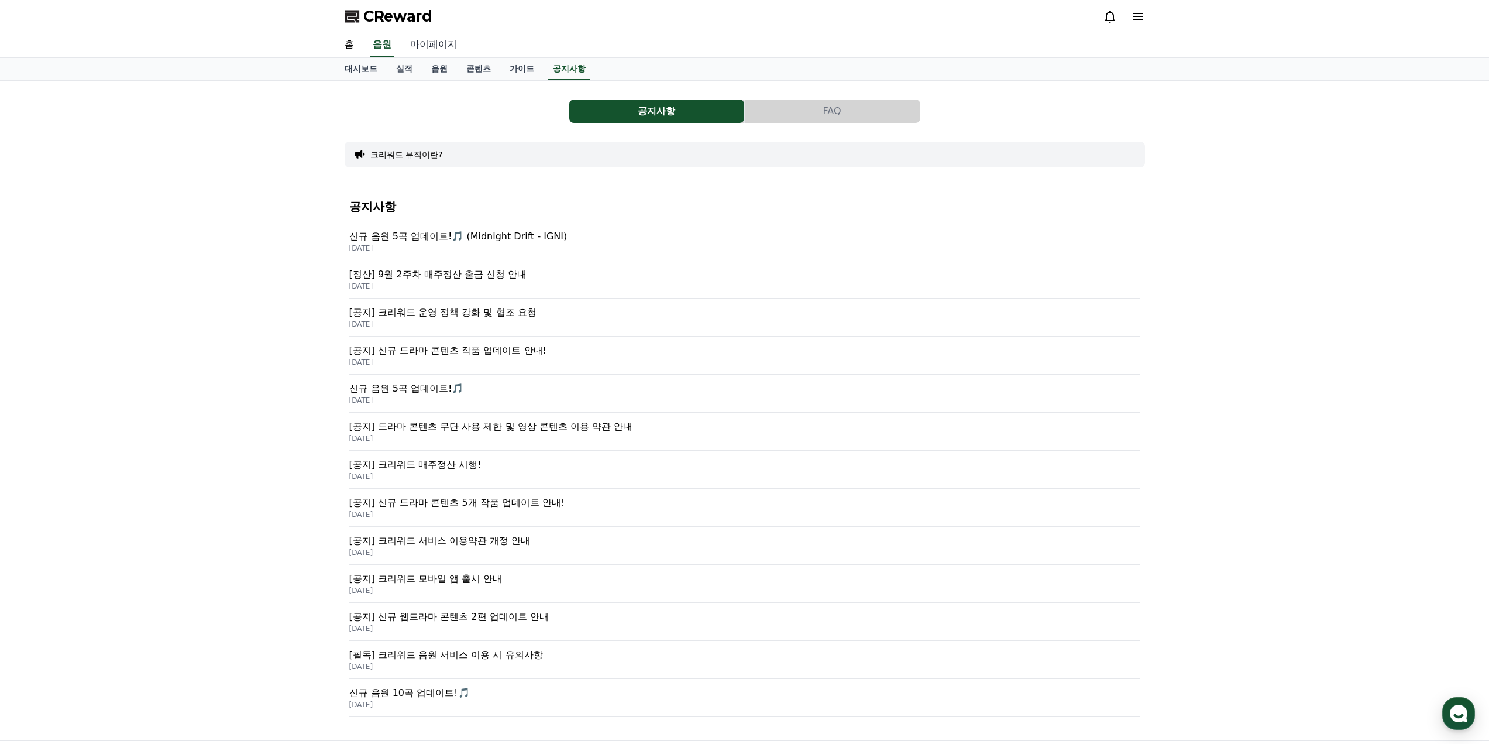
click at [438, 51] on link "마이페이지" at bounding box center [434, 45] width 66 height 25
select select "**********"
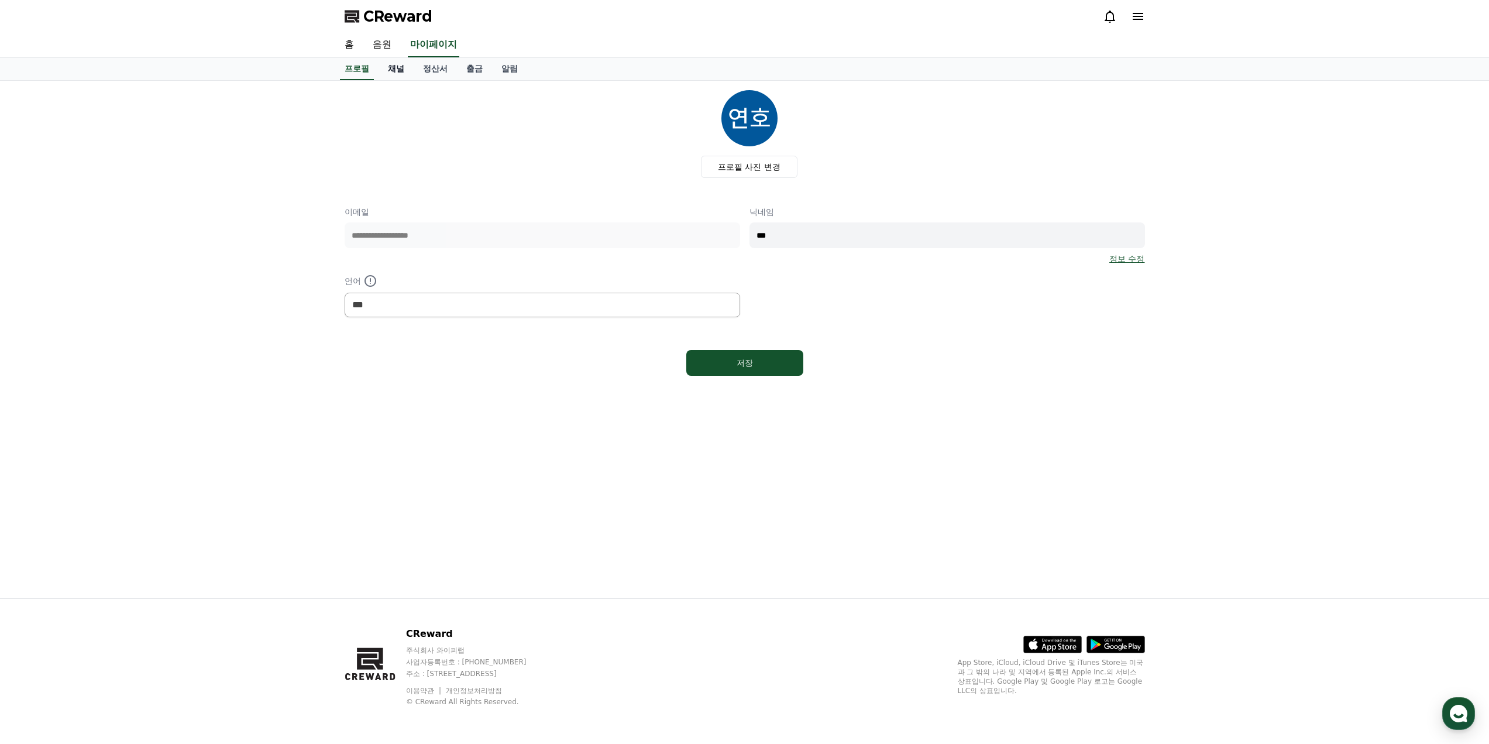
click at [398, 71] on link "채널" at bounding box center [396, 69] width 35 height 22
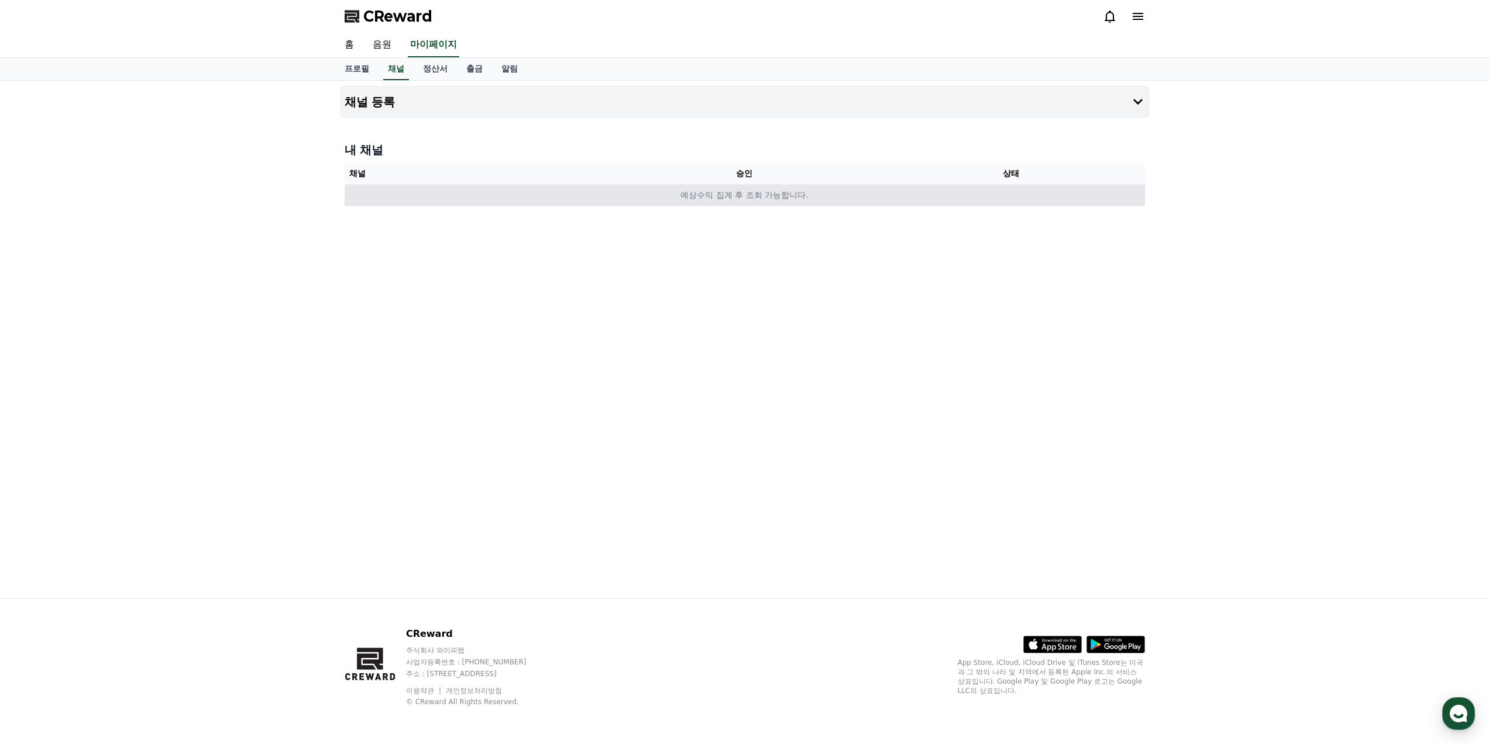
click at [531, 191] on td "예상수익 집계 후 조회 가능합니다." at bounding box center [745, 195] width 801 height 22
click at [495, 104] on button "채널 등록" at bounding box center [745, 101] width 810 height 33
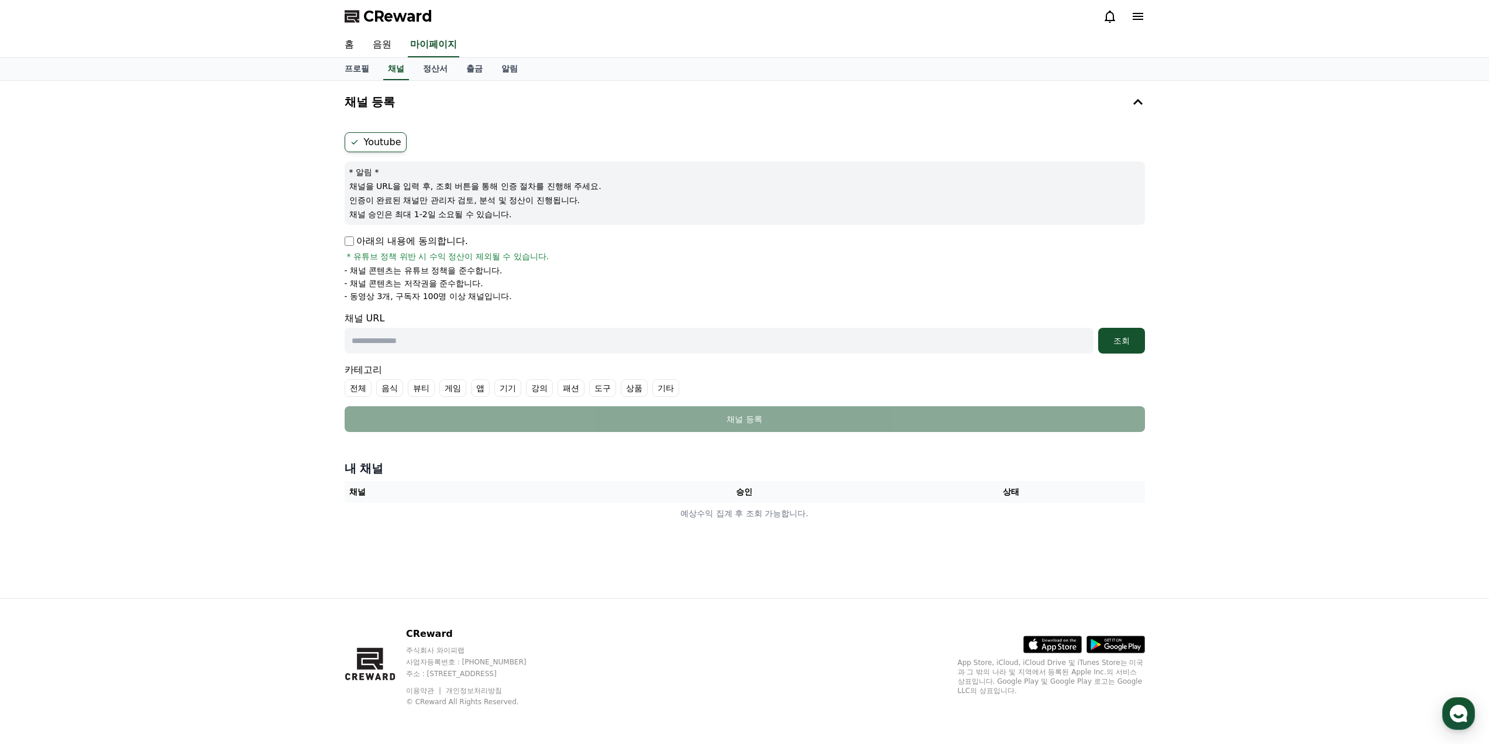
click at [534, 341] on input "text" at bounding box center [719, 341] width 749 height 26
paste input "**********"
type input "**********"
click at [1130, 348] on button "조회" at bounding box center [1121, 341] width 47 height 26
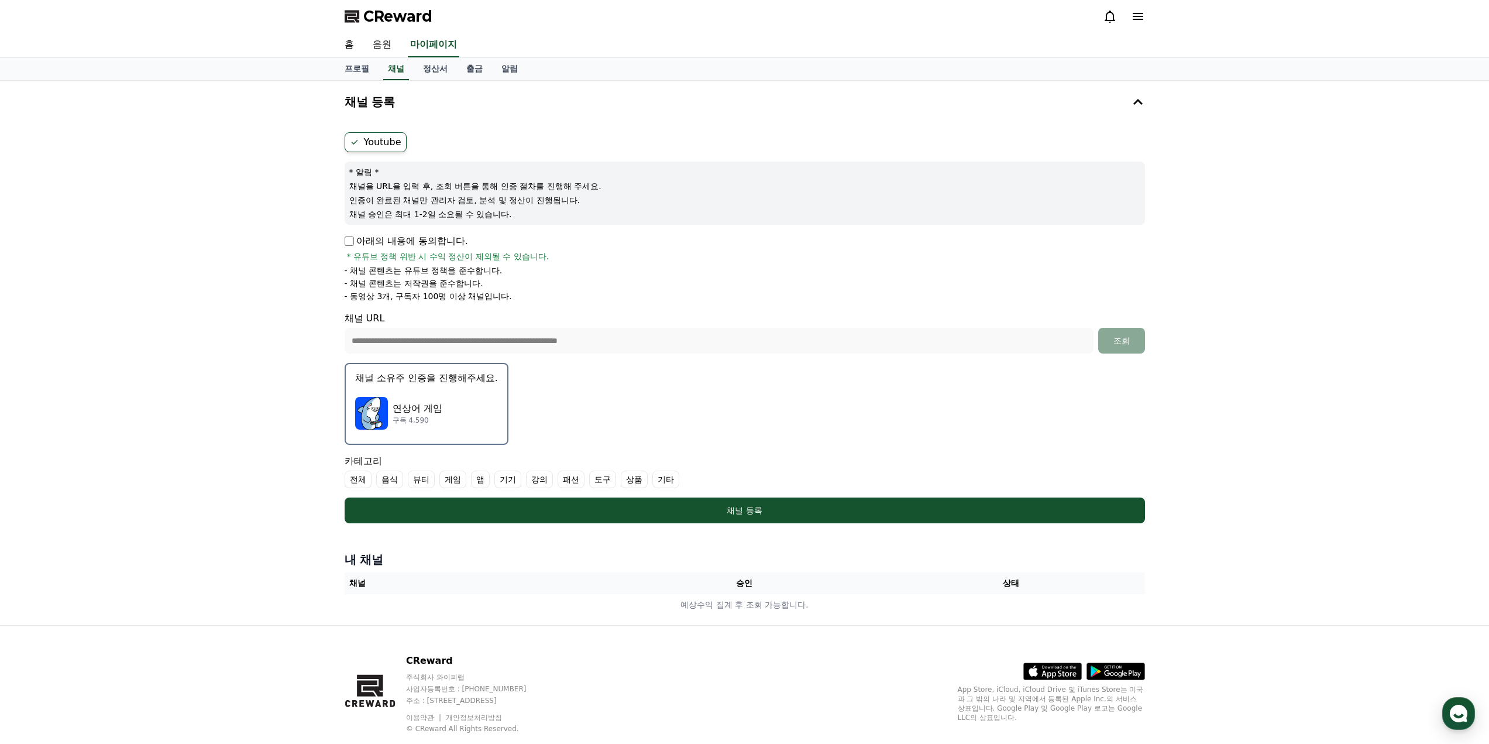
click at [423, 400] on div "연상어 게임 구독 4,590" at bounding box center [426, 413] width 143 height 47
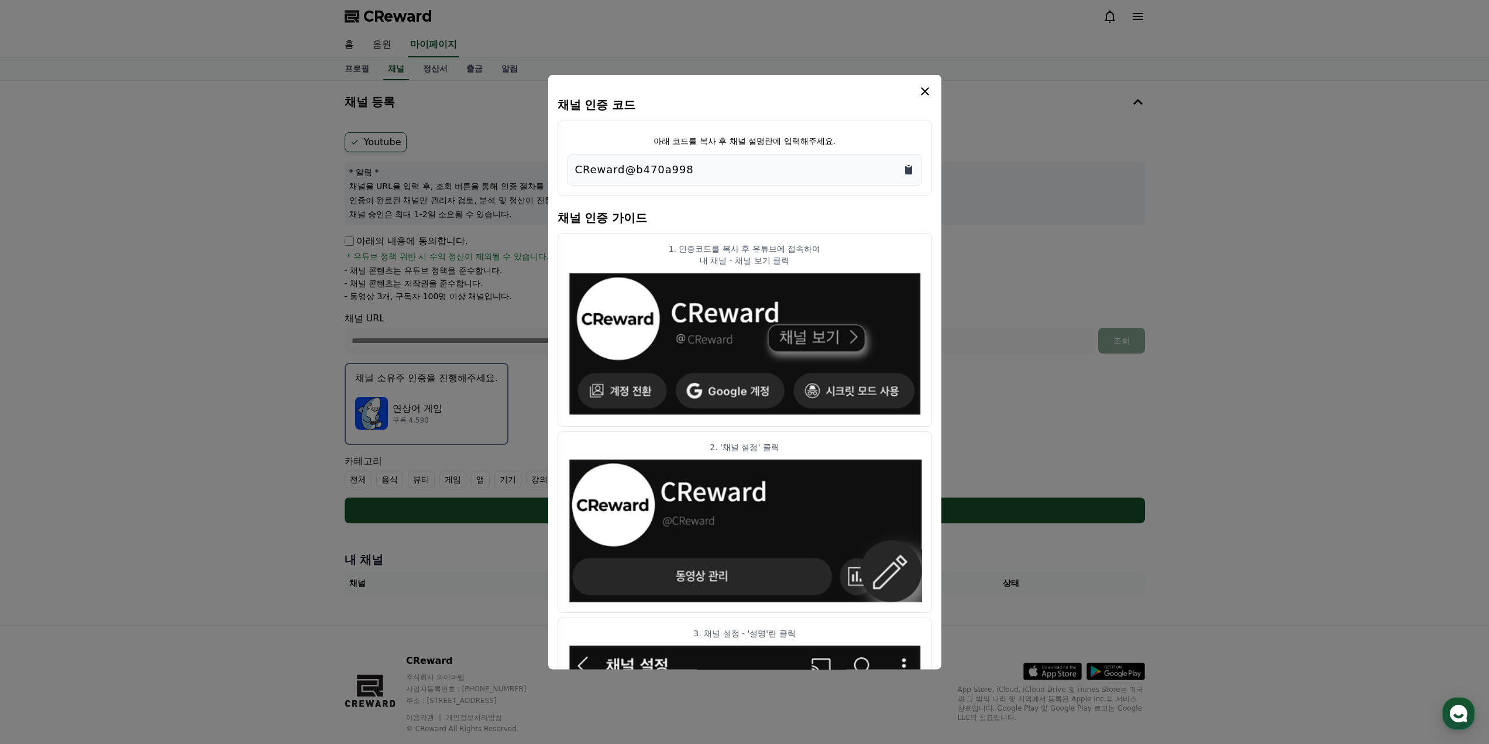
click at [905, 174] on icon "Copy to clipboard" at bounding box center [909, 169] width 12 height 12
click at [926, 96] on icon "modal" at bounding box center [925, 91] width 14 height 14
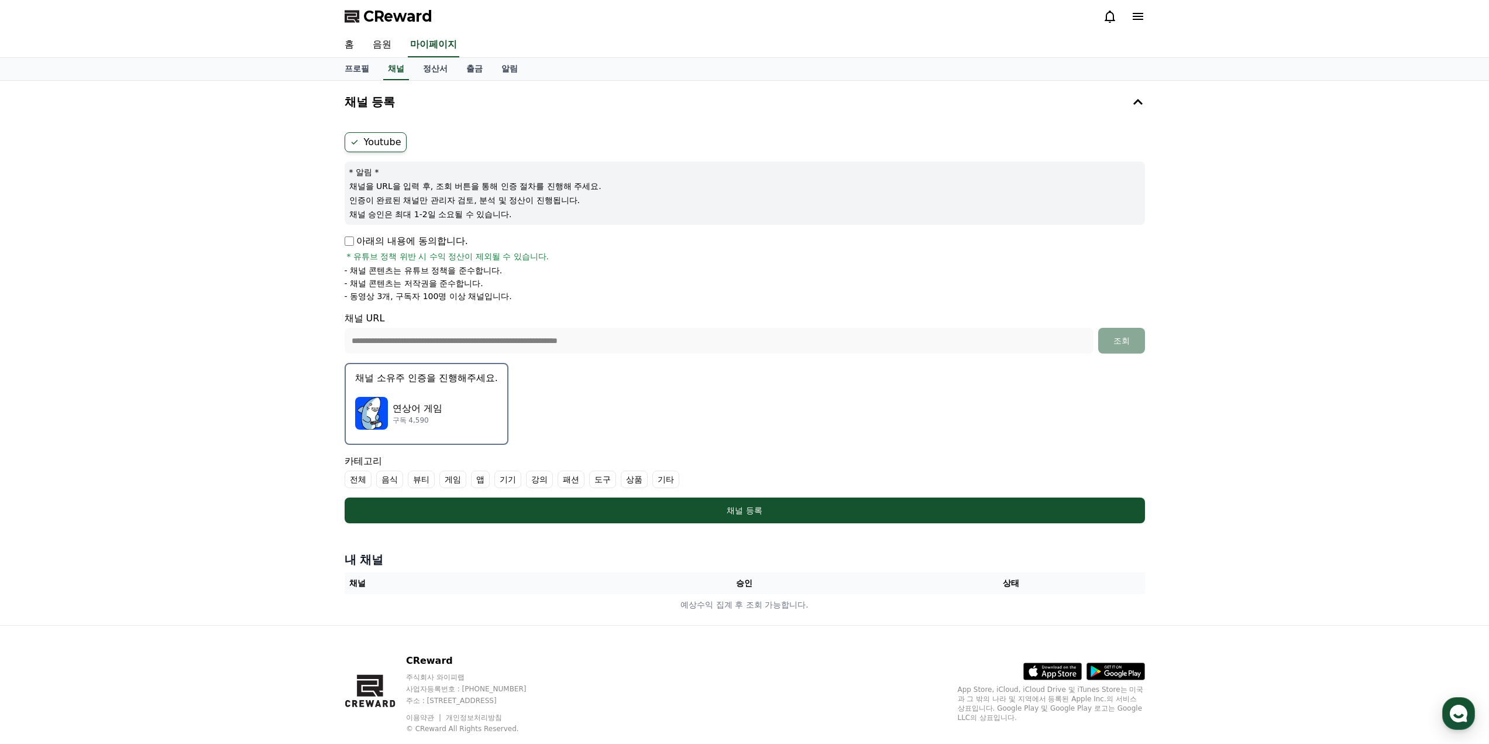
click at [449, 405] on div "연상어 게임 구독 4,590" at bounding box center [426, 413] width 143 height 47
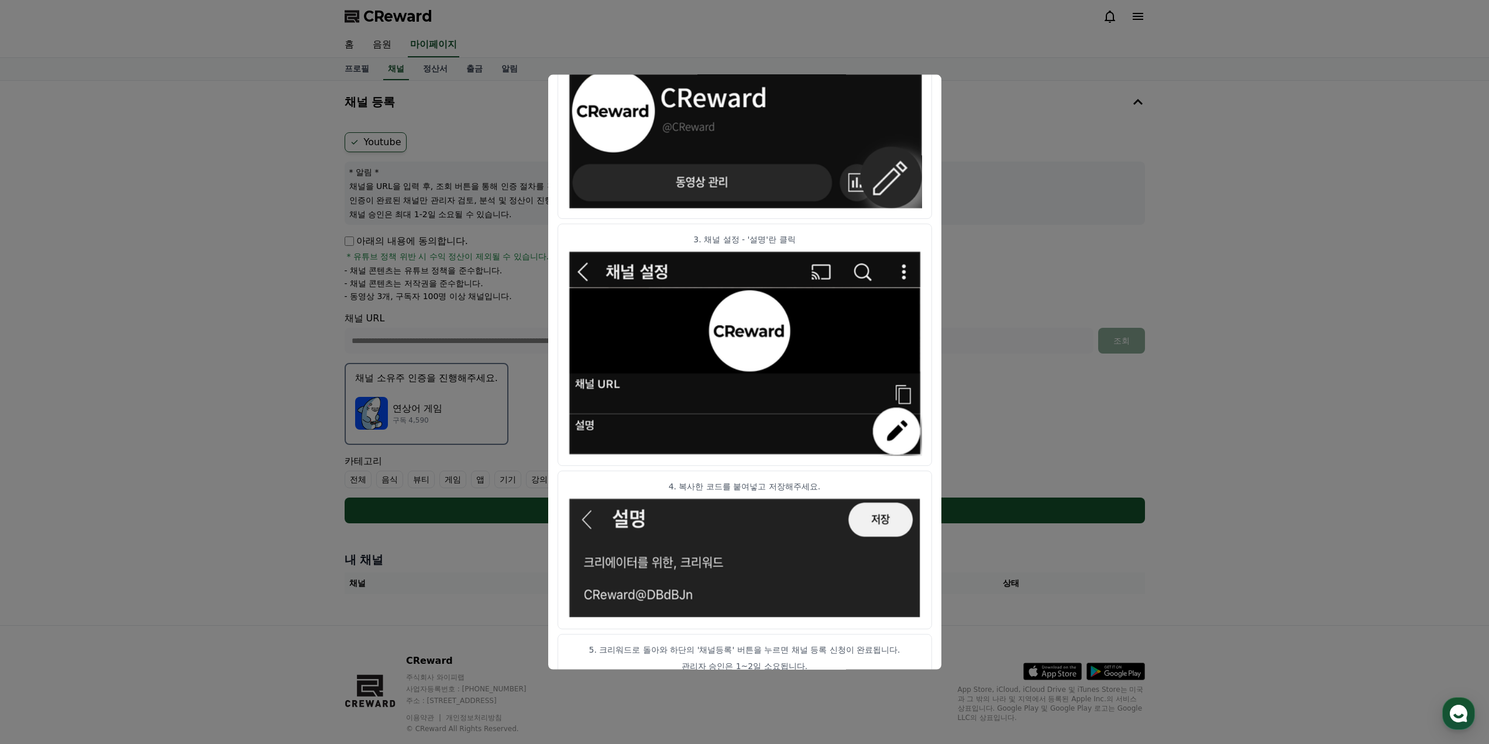
scroll to position [415, 0]
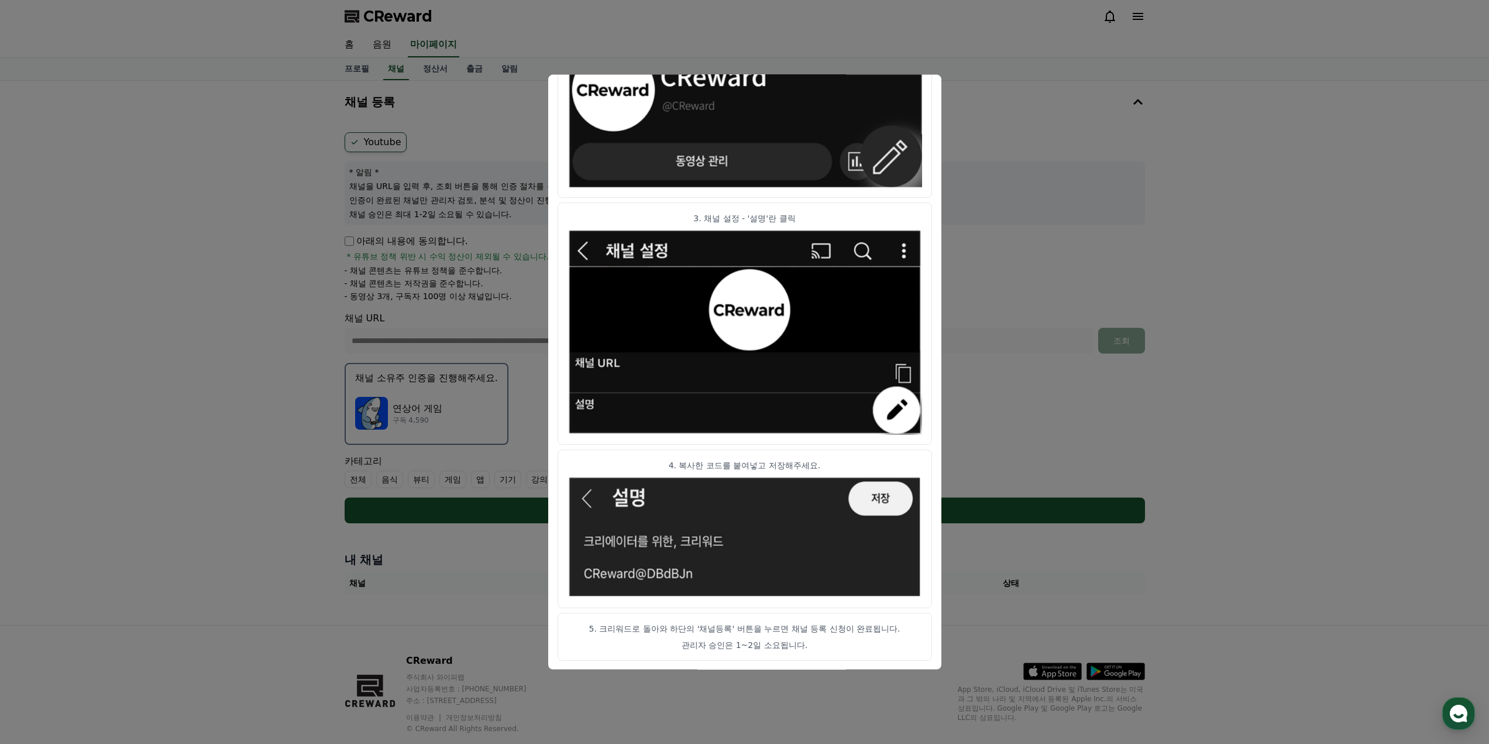
click at [1065, 302] on button "close modal" at bounding box center [744, 372] width 1489 height 744
